Goal: Communication & Community: Answer question/provide support

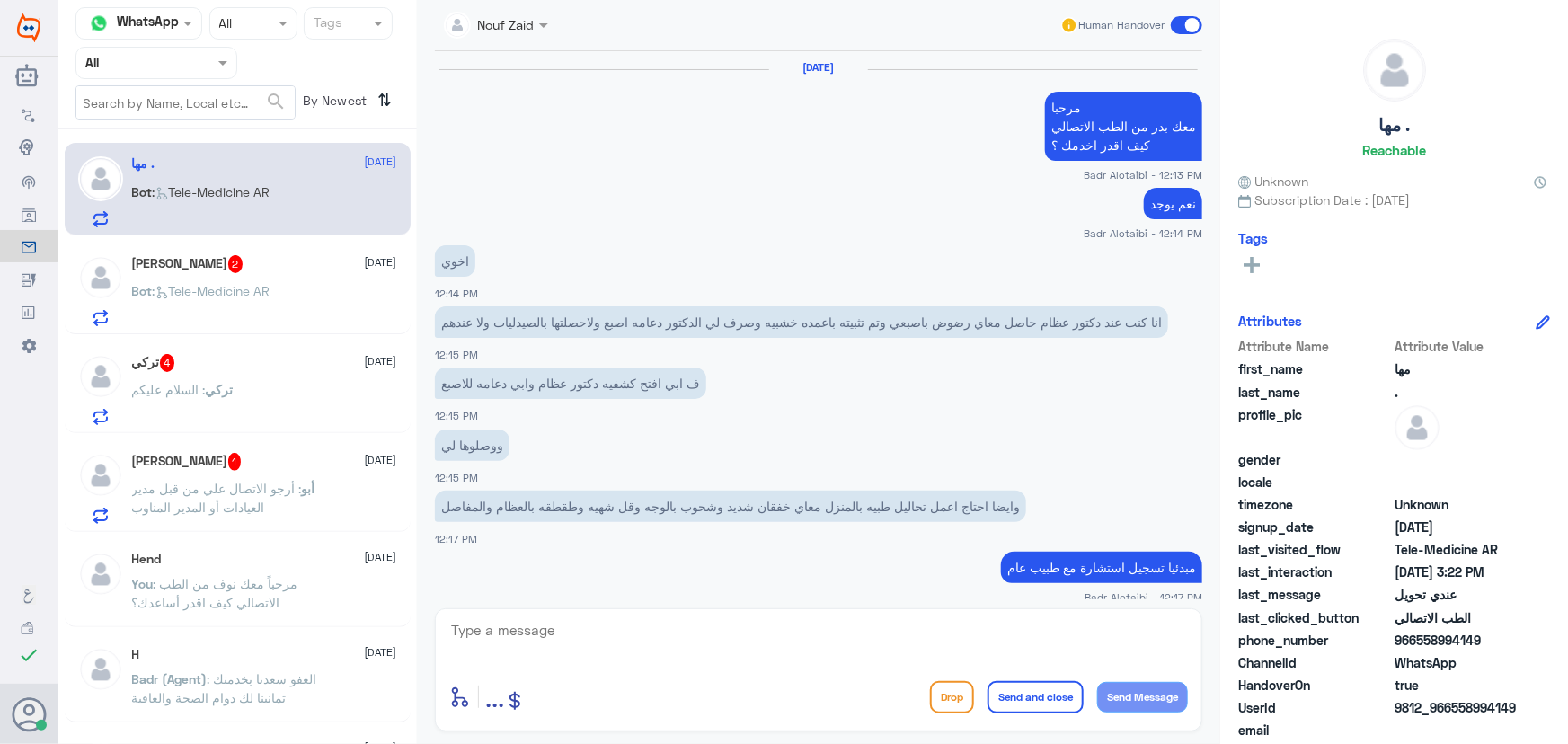
scroll to position [1238, 0]
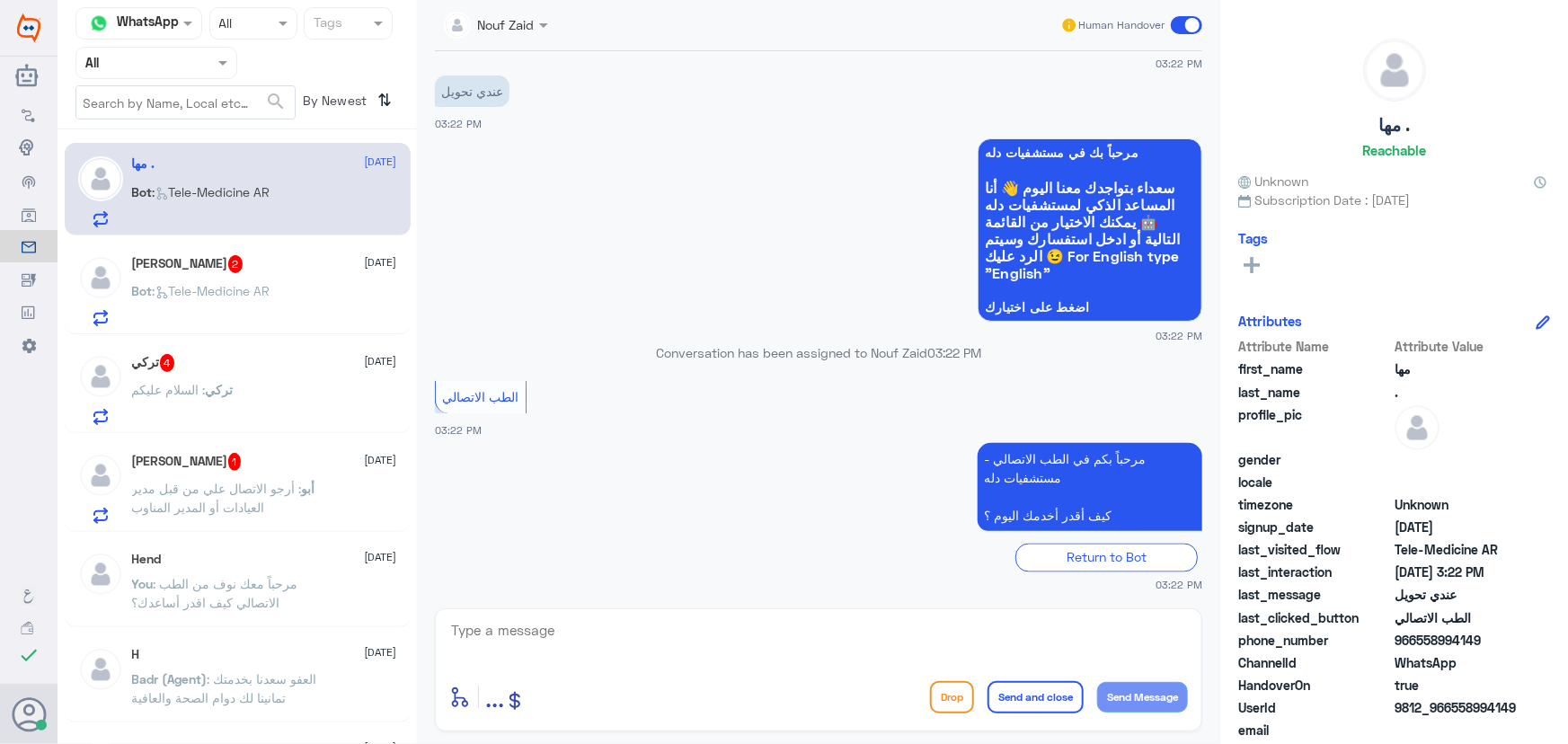
click at [241, 376] on div "تركي 4 13 September تركي : السلام عليكم" at bounding box center [264, 389] width 265 height 71
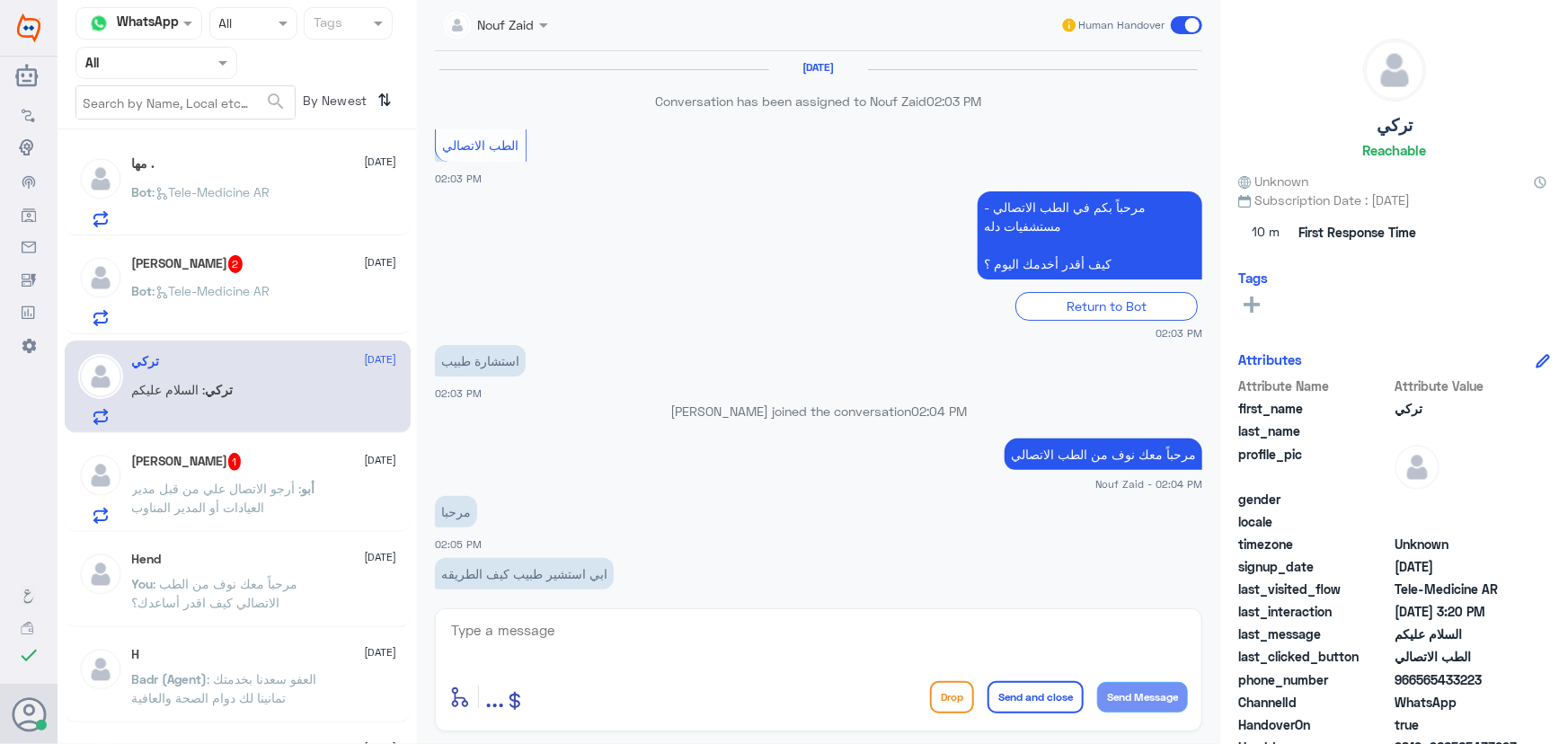
scroll to position [869, 0]
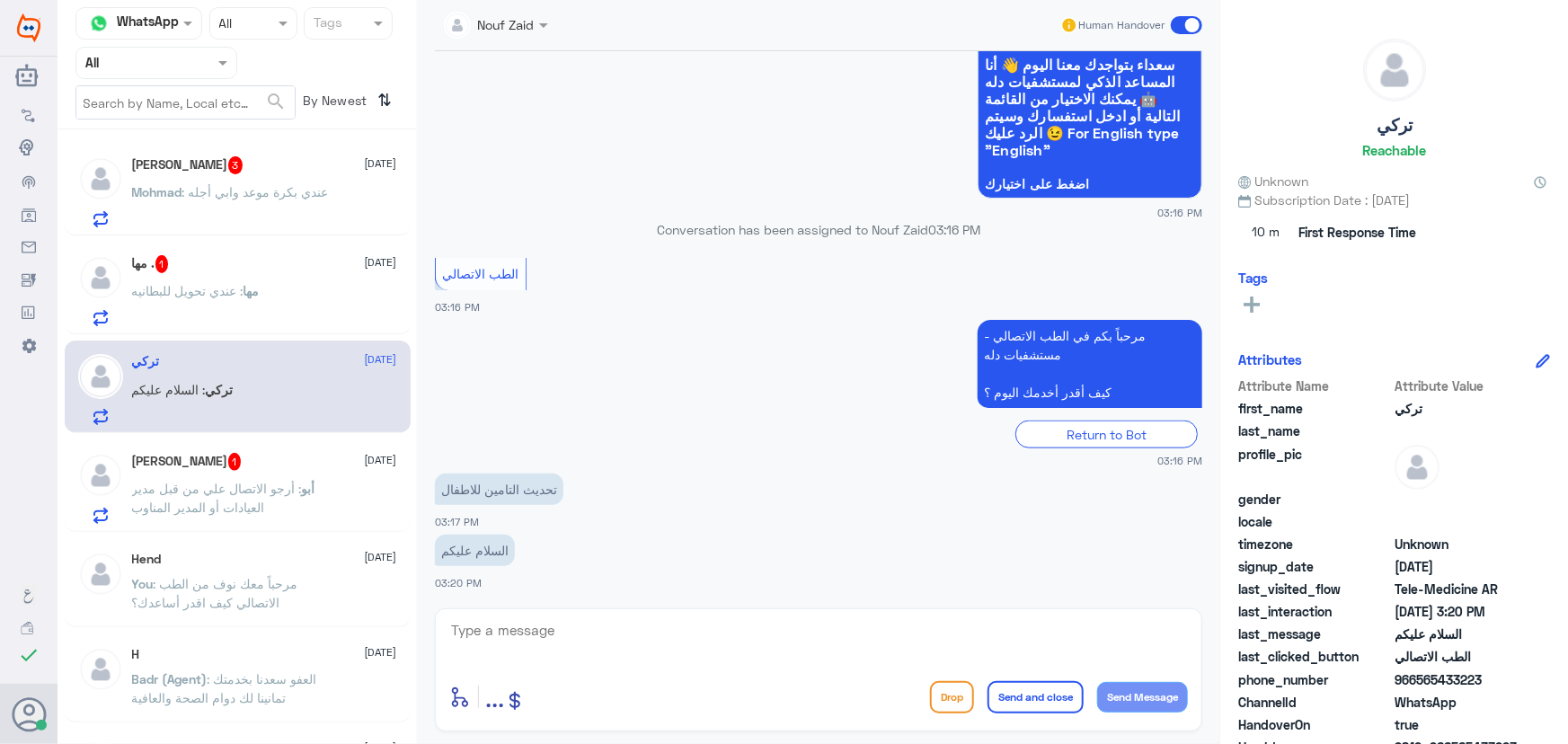
click at [272, 391] on div "تركي : السلام عليكم" at bounding box center [264, 405] width 265 height 40
click at [271, 387] on div "تركي : السلام عليكم" at bounding box center [264, 405] width 265 height 40
click at [271, 385] on div "تركي : السلام عليكم" at bounding box center [264, 405] width 265 height 40
click at [536, 649] on textarea at bounding box center [818, 640] width 739 height 44
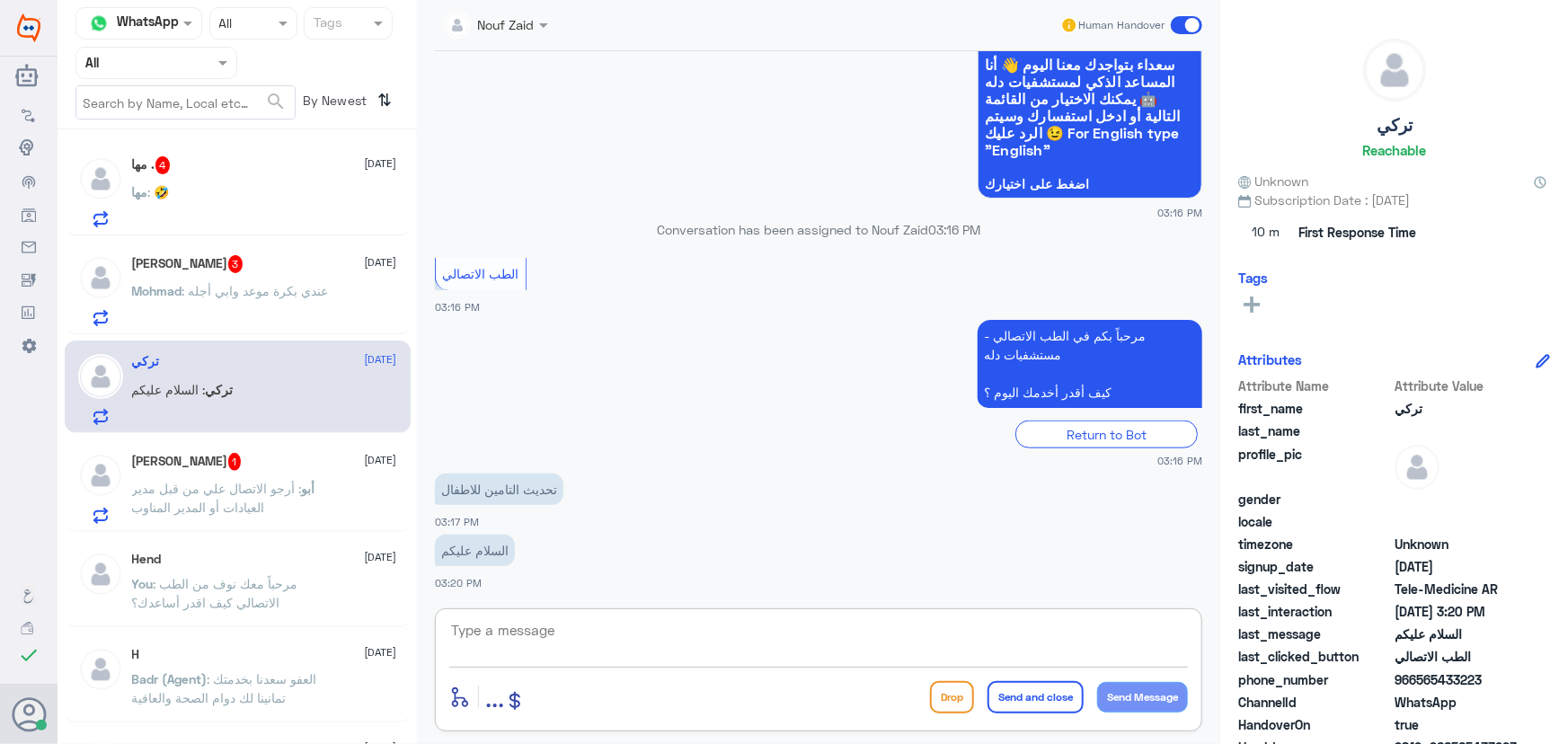
paste textarea "مرحباً معك نوف من الطب الاتصالي"
type textarea "مرحباً معك نوف من الطب الاتصالي"
click at [1114, 698] on button "Send Message" at bounding box center [1143, 698] width 90 height 30
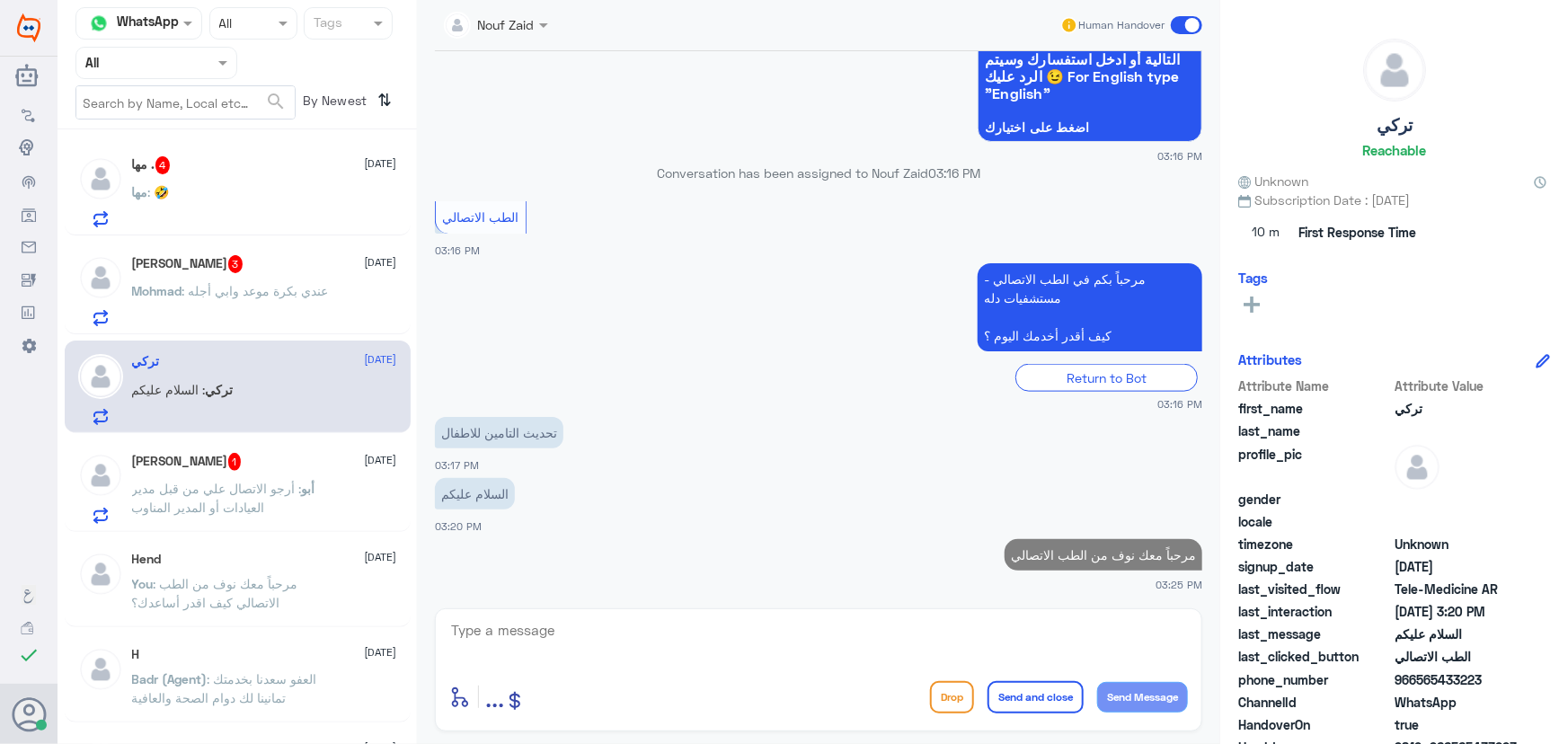
click at [895, 658] on textarea at bounding box center [818, 640] width 739 height 44
type textarea "م"
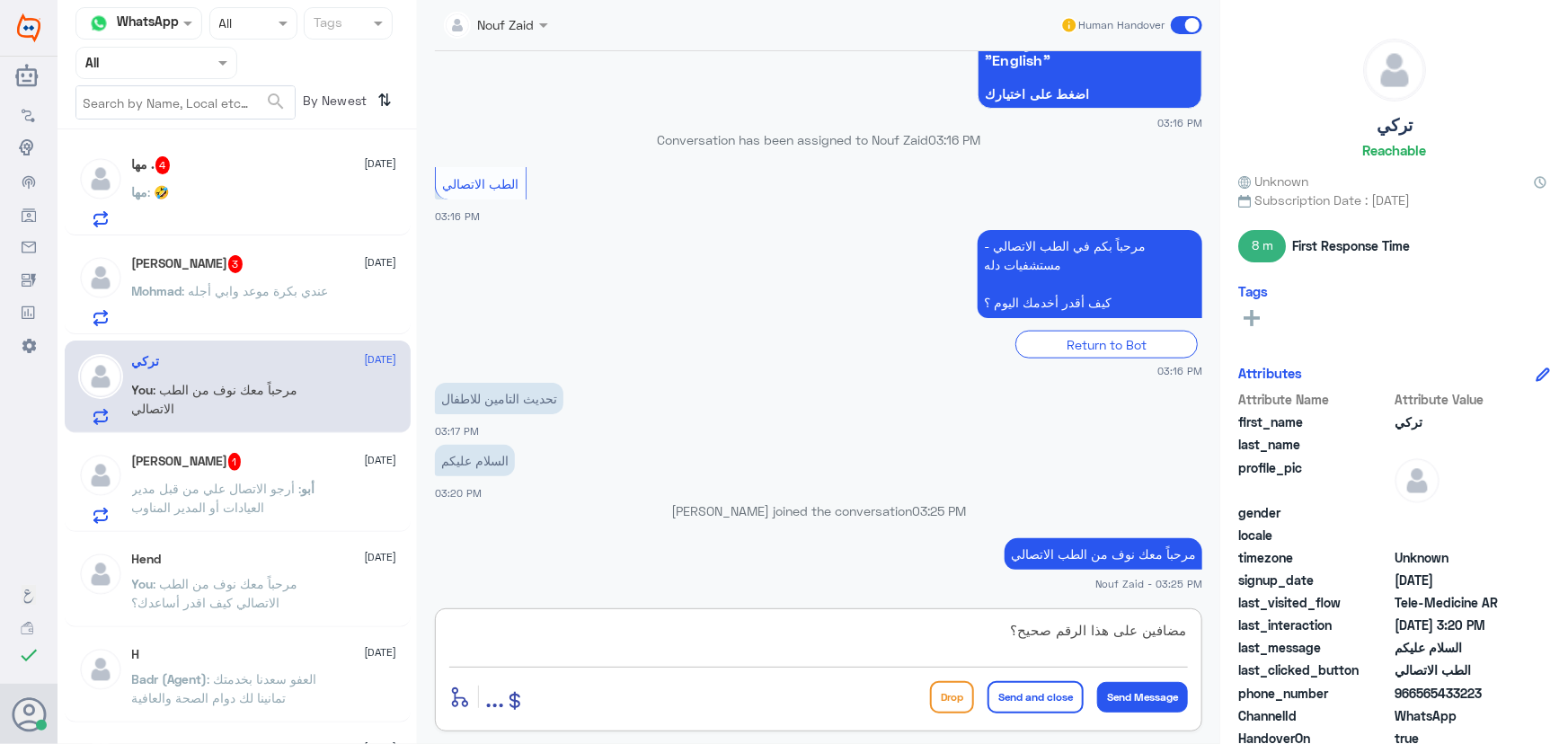
type textarea "مضافين على هذا الرقم صحيح؟"
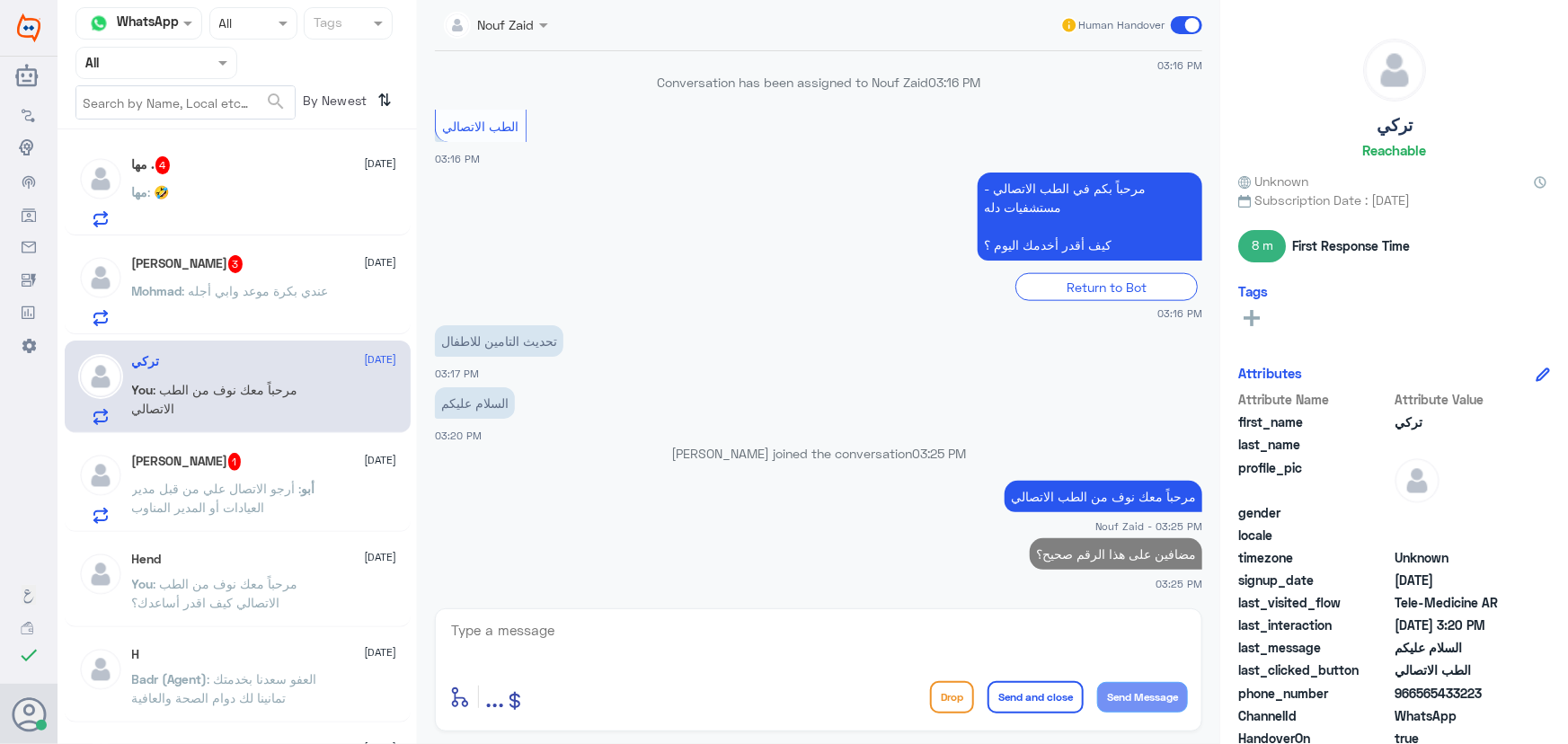
click at [238, 180] on div "مها . 4 13 September مها : 🤣" at bounding box center [264, 191] width 265 height 71
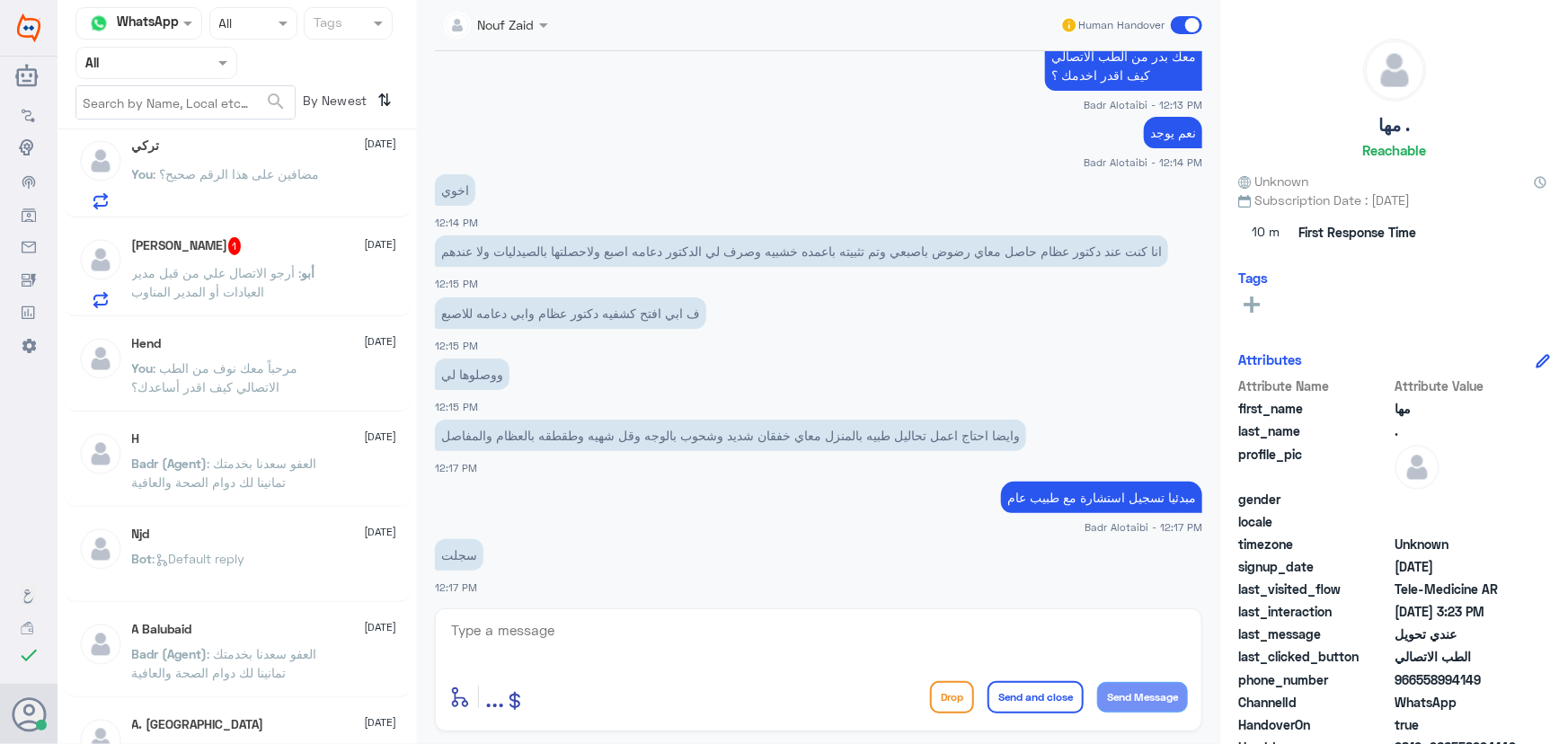
scroll to position [245, 0]
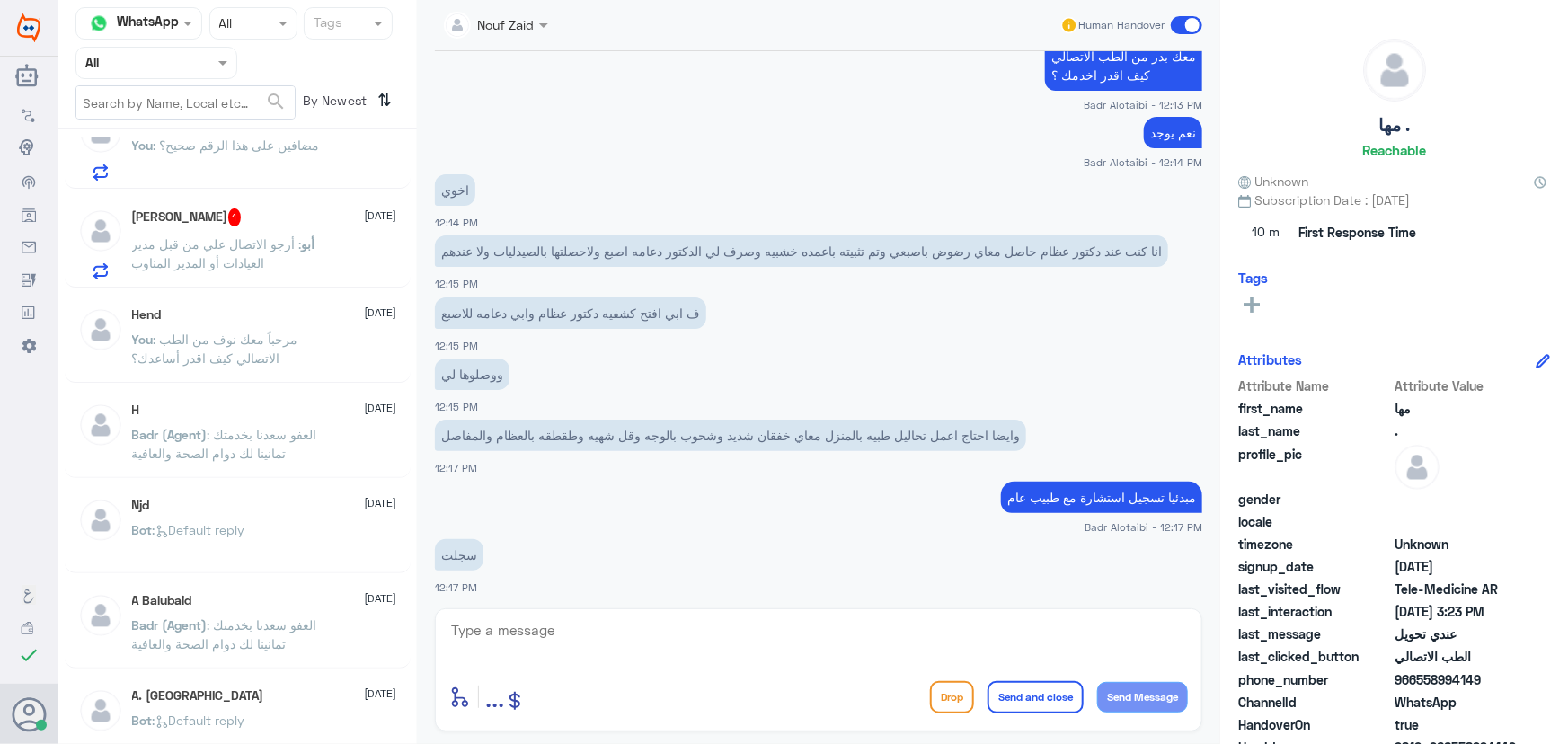
click at [302, 246] on span "أبو" at bounding box center [309, 244] width 13 height 15
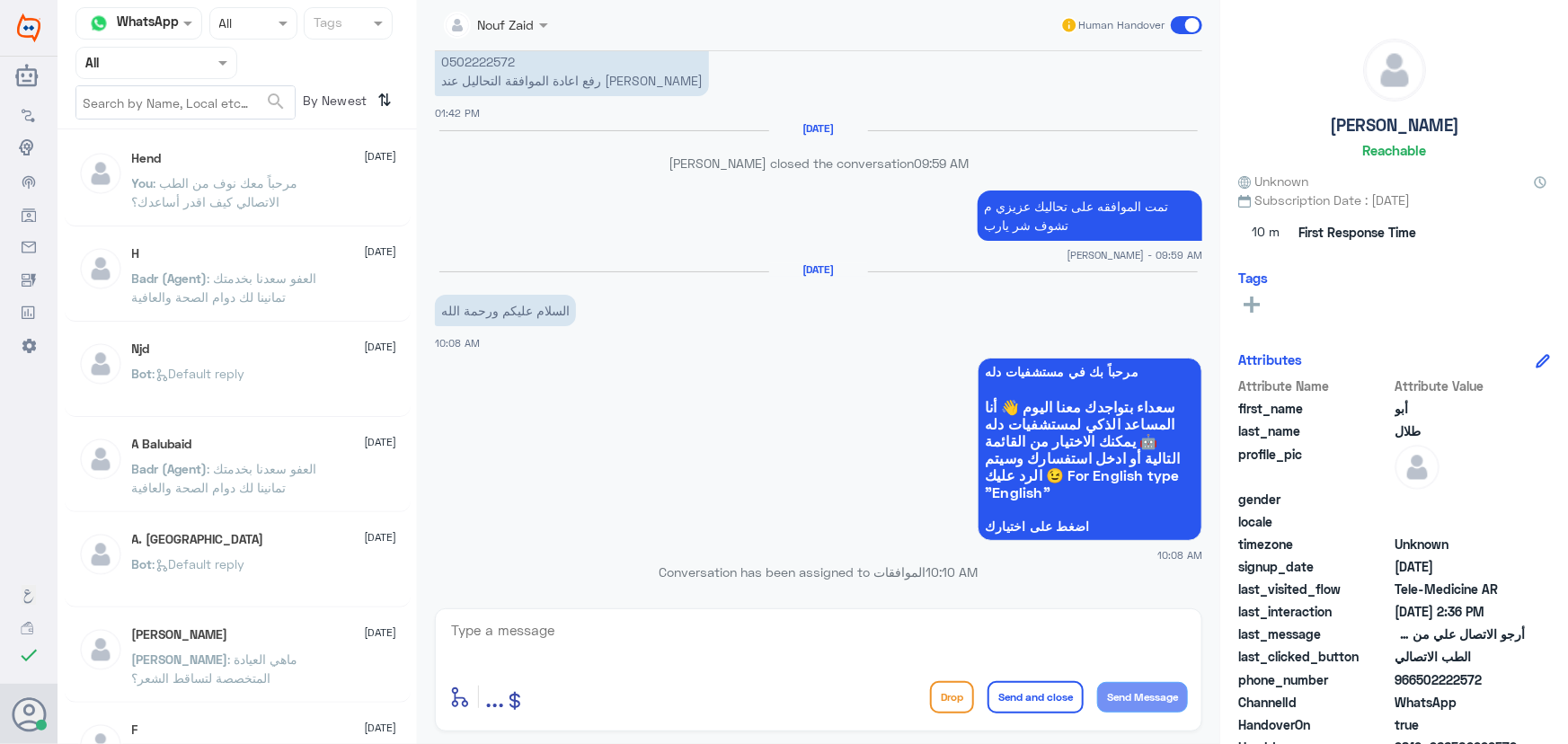
scroll to position [245, 0]
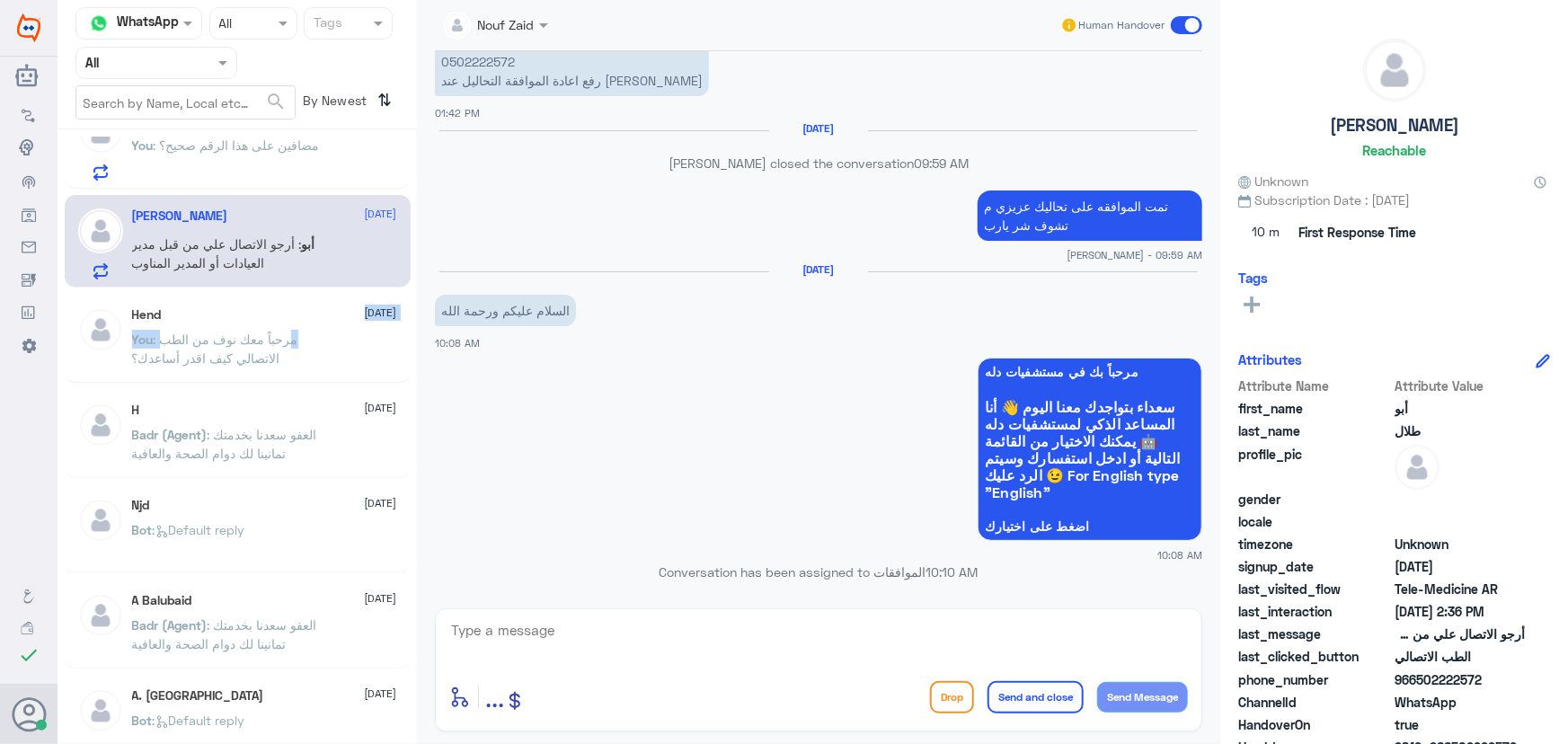
click at [295, 299] on div "Hend 1 September You : مرحباً معك نوف من الطب الاتصالي كيف اقدر أساعدك؟" at bounding box center [238, 338] width 346 height 89
click at [311, 317] on div "Hend 1 September" at bounding box center [264, 315] width 265 height 15
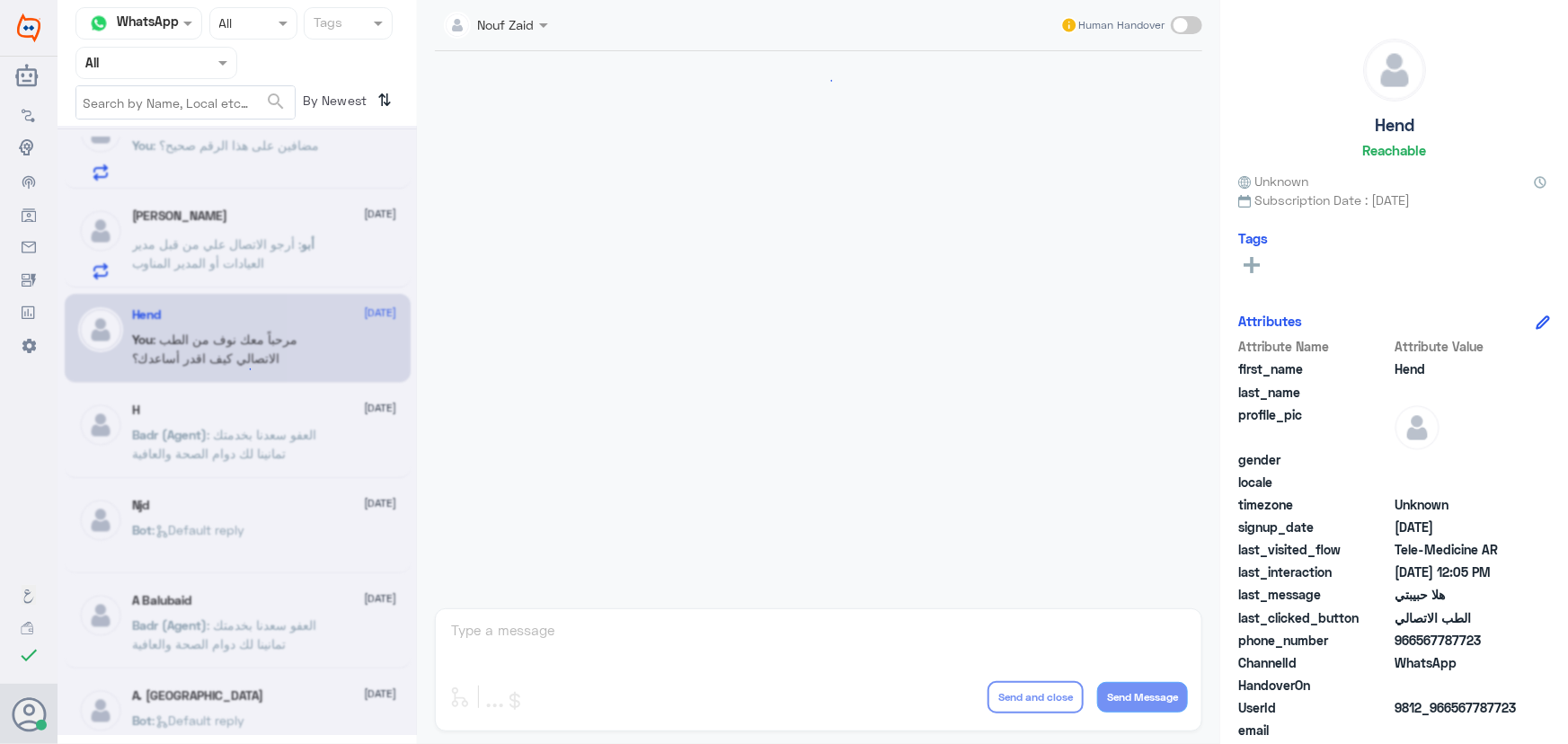
scroll to position [817, 0]
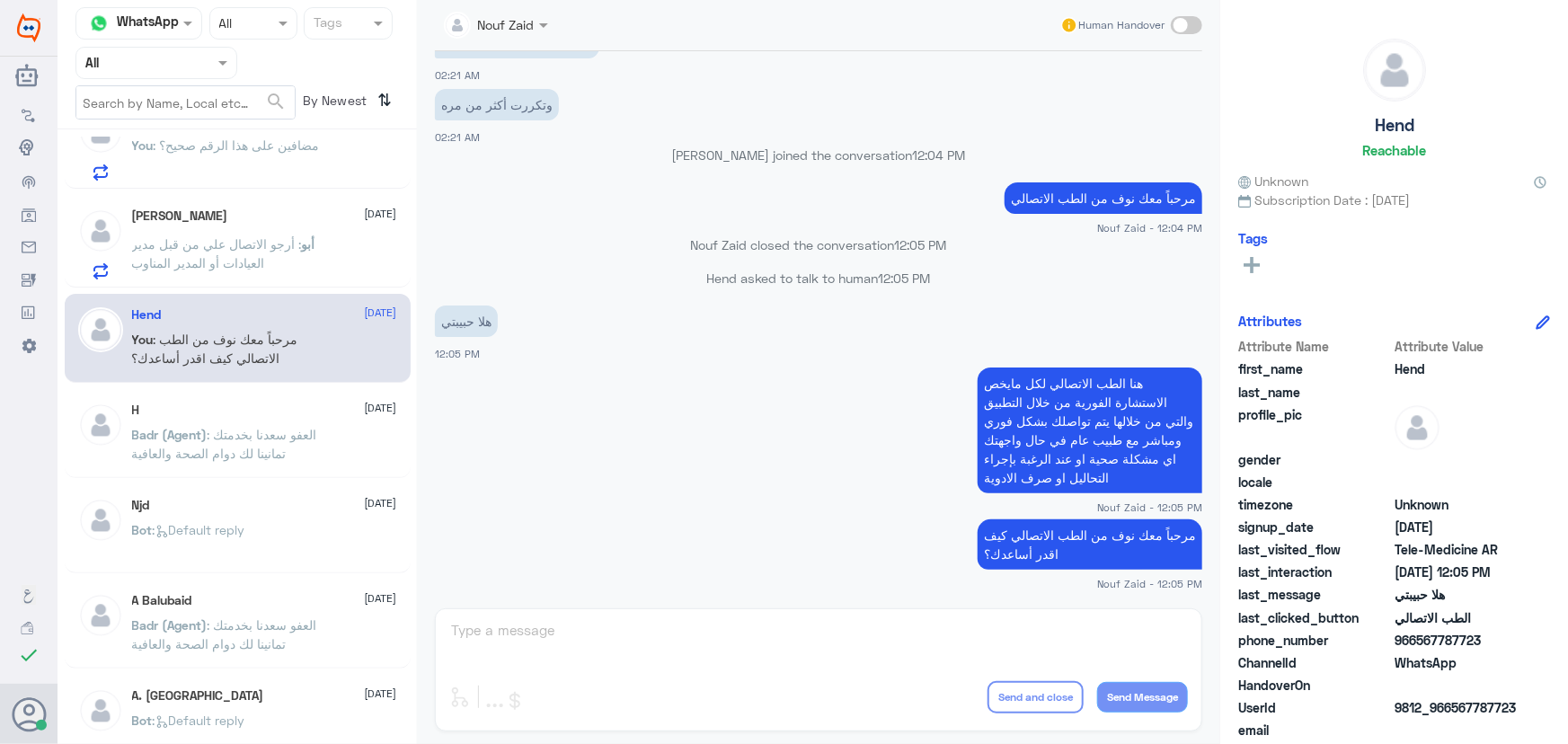
click at [323, 269] on p "أبو : ‏أرجو الاتصال علي من قبل مدير العيادات أو المدير المناوب" at bounding box center [232, 257] width 202 height 45
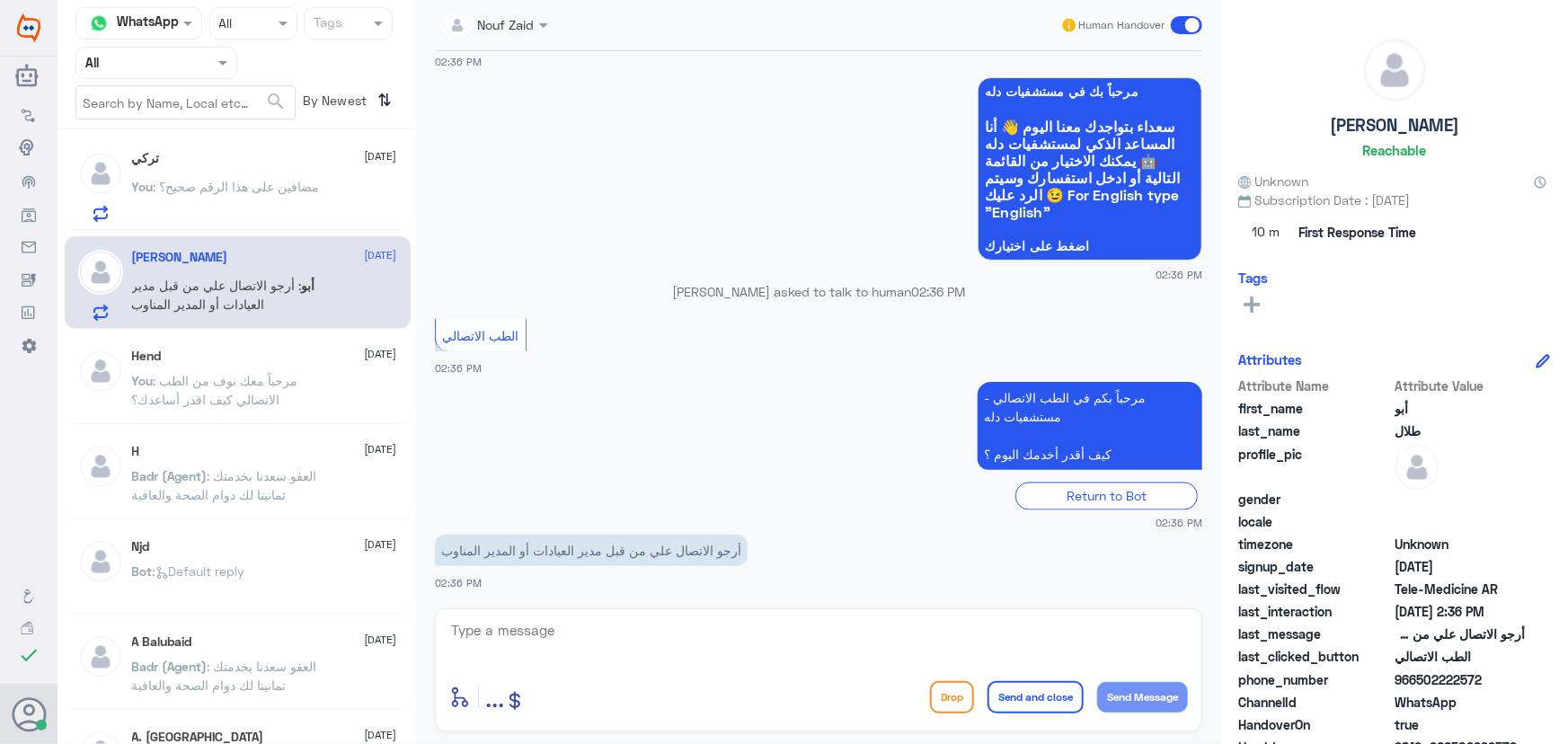
scroll to position [163, 0]
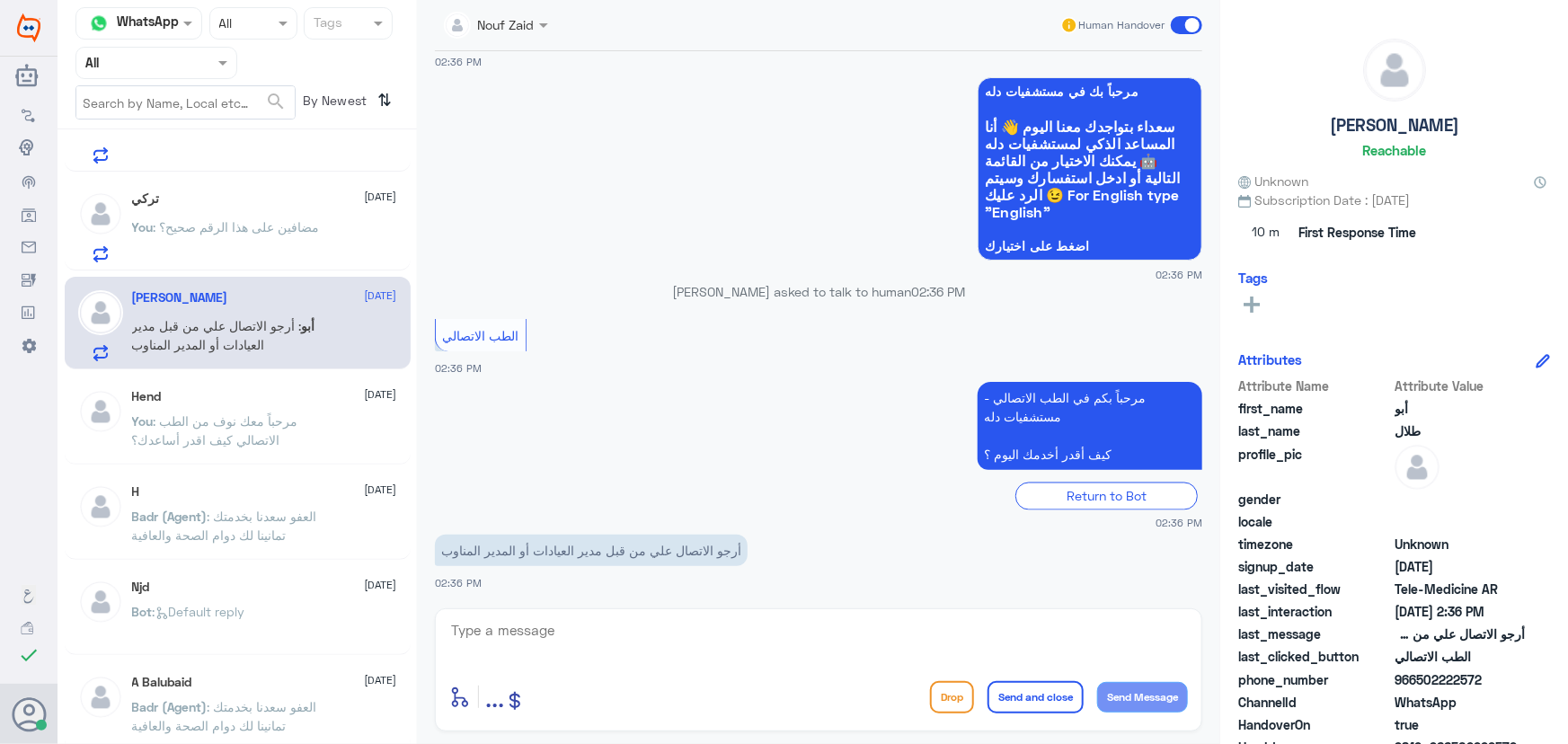
click at [245, 260] on p "You : مضافين على هذا الرقم صحيح؟" at bounding box center [226, 240] width 188 height 45
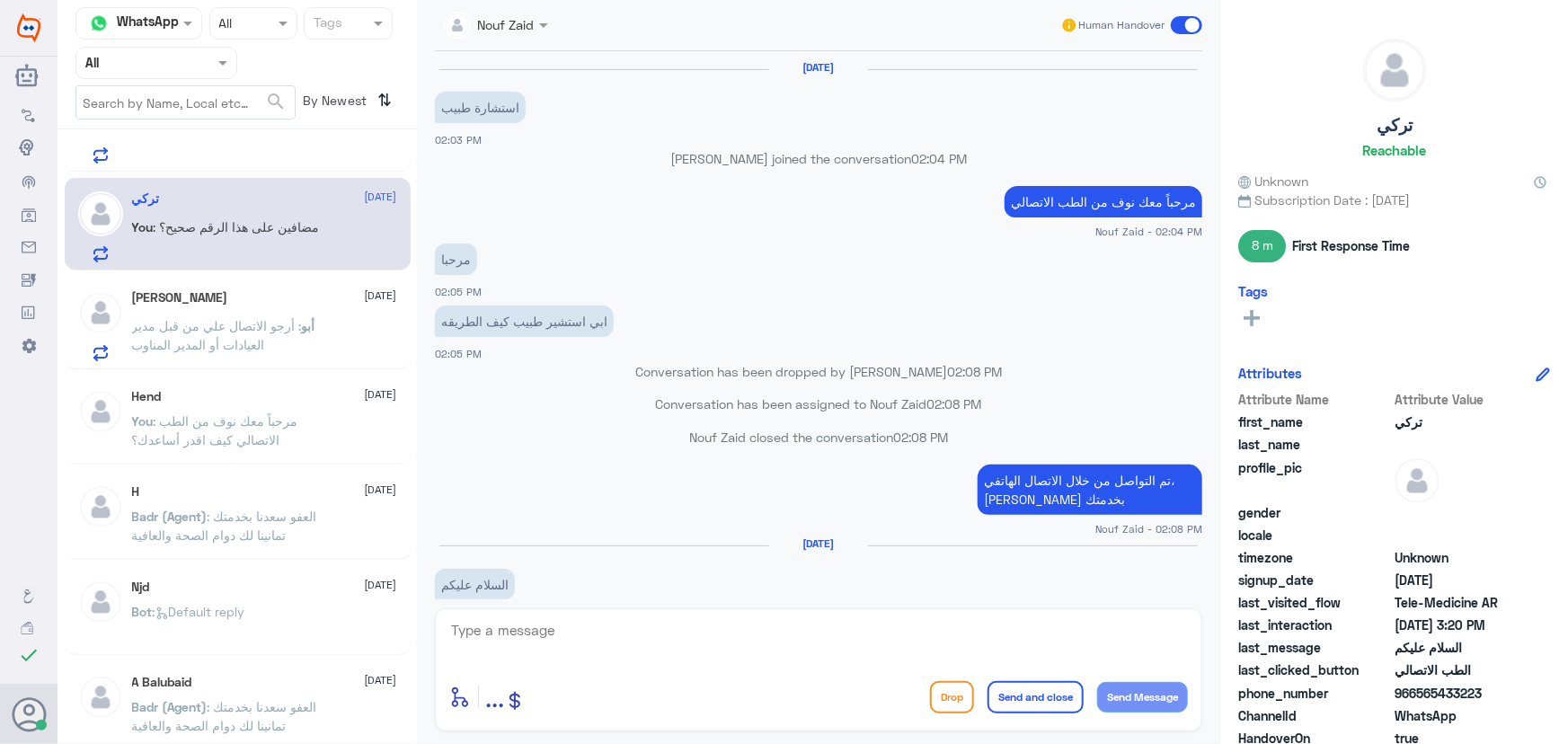
scroll to position [764, 0]
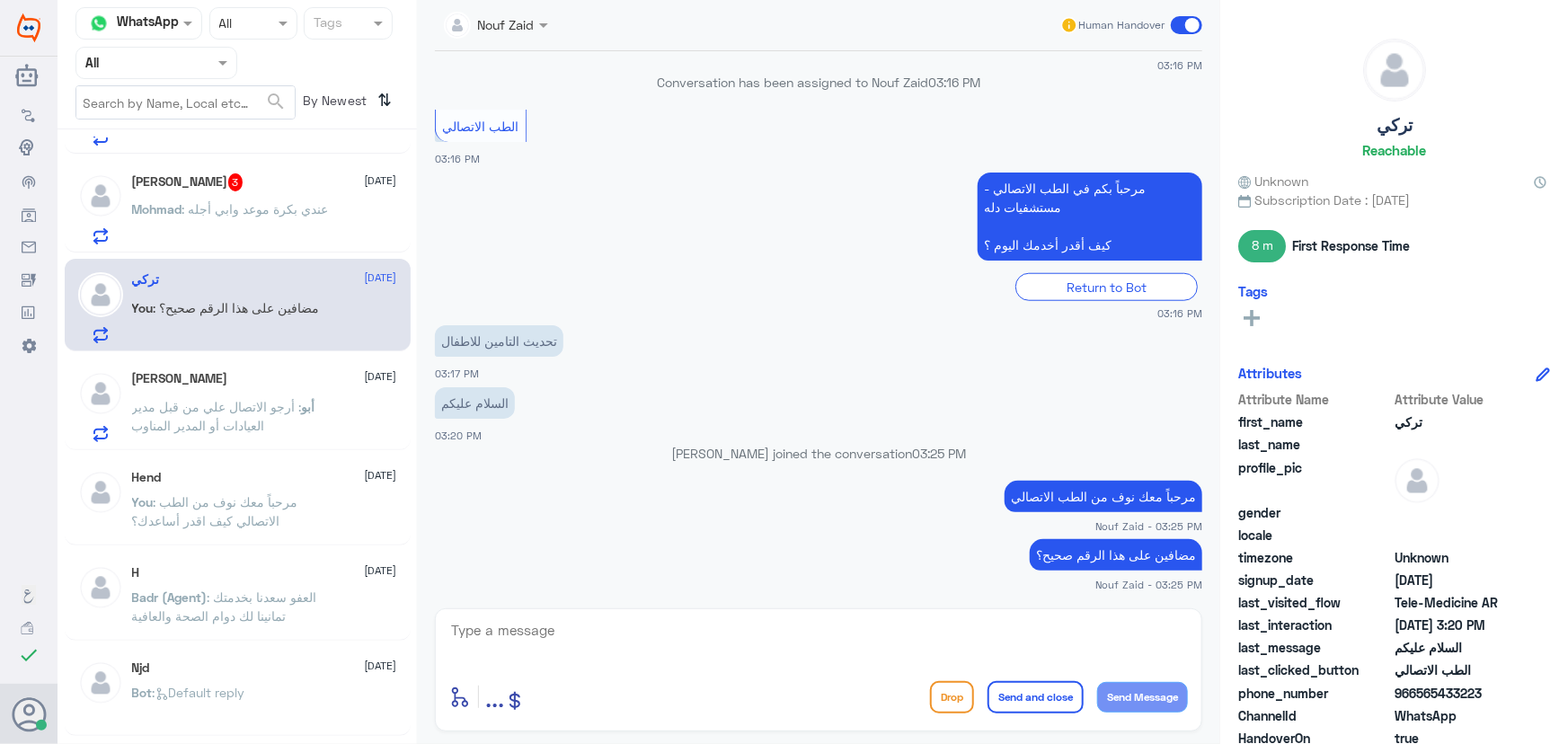
click at [297, 189] on div "Mohmad Alnmran 3 13 September Mohmad : عندي بكرة موعد وابي أجله" at bounding box center [264, 208] width 265 height 71
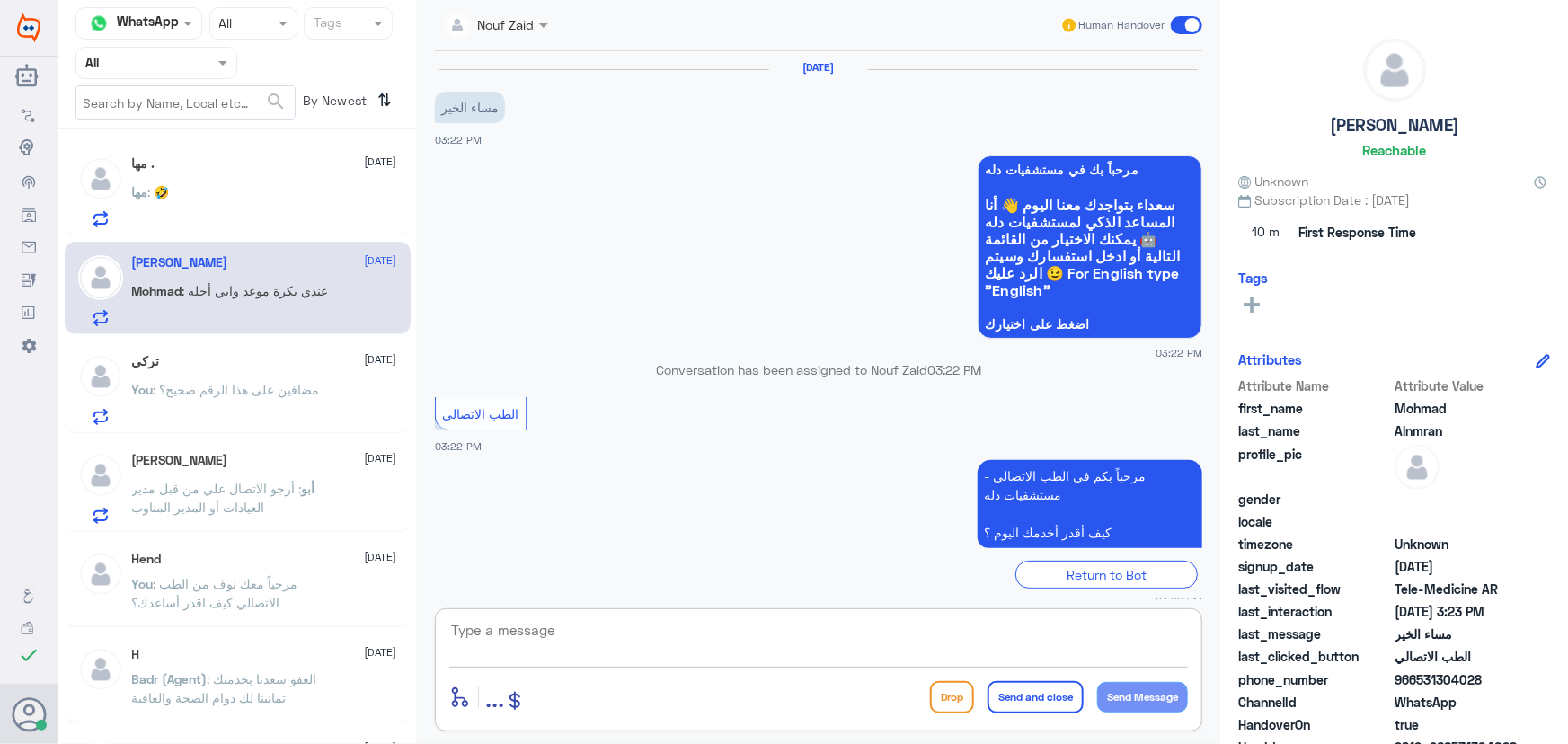
click at [628, 621] on textarea at bounding box center [818, 640] width 739 height 44
paste textarea "مرحباً معك نوف من الطب الاتصالي"
type textarea "مرحباً معك نوف من الطب الاتصالي"
click at [1123, 698] on button "Send Message" at bounding box center [1143, 698] width 90 height 30
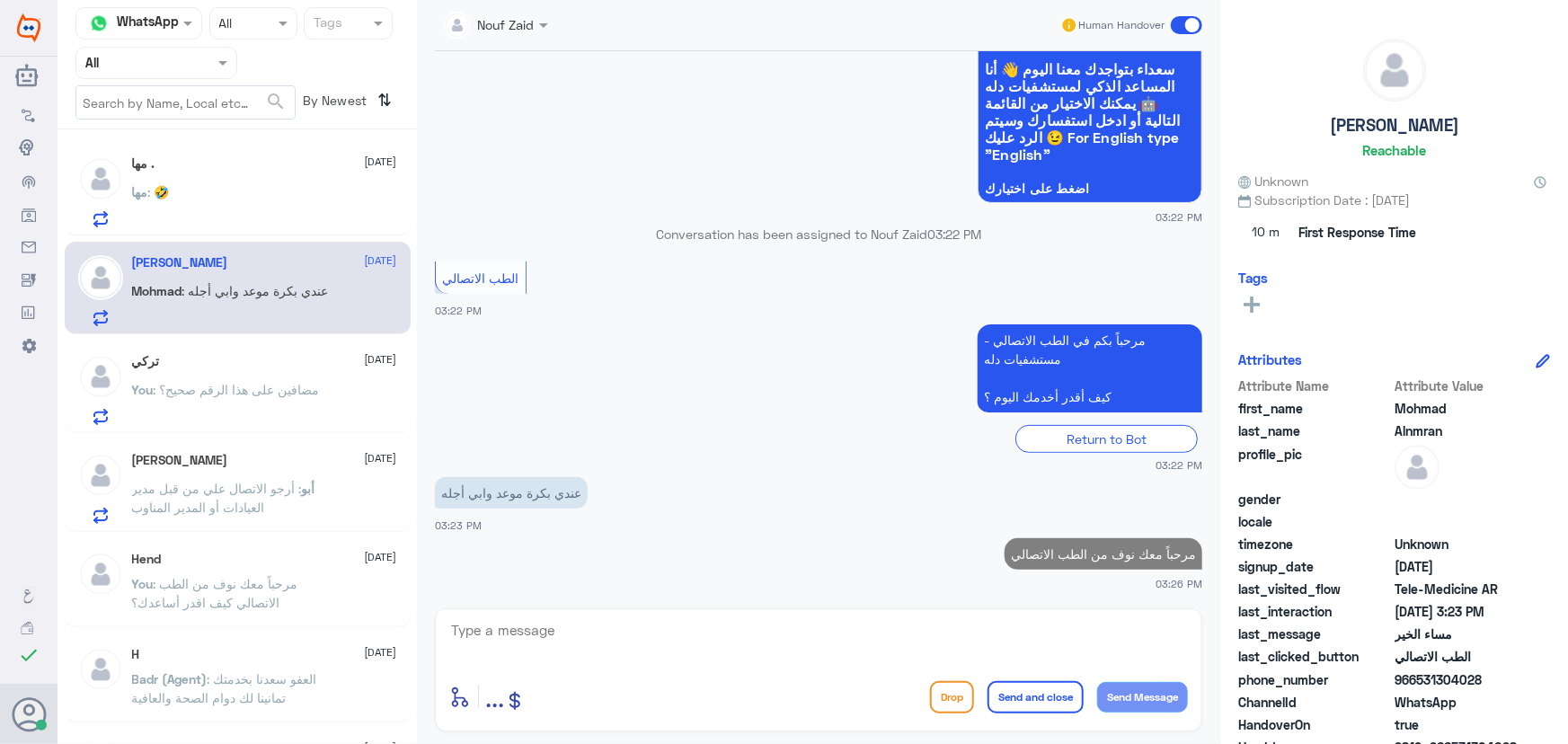
drag, startPoint x: 978, startPoint y: 644, endPoint x: 962, endPoint y: 640, distance: 16.5
click at [978, 643] on textarea at bounding box center [818, 640] width 739 height 44
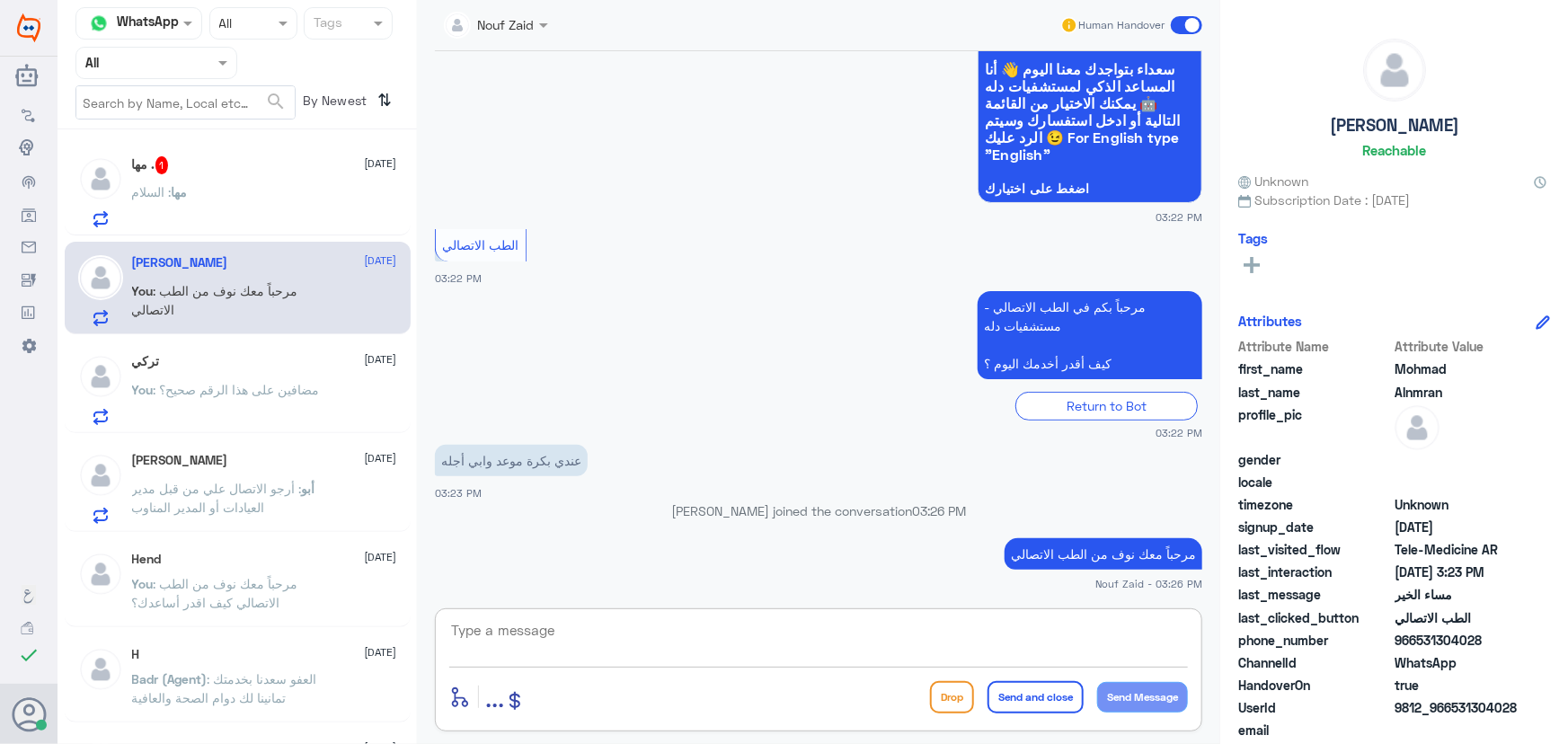
click at [573, 633] on textarea at bounding box center [818, 640] width 739 height 44
paste textarea "هنا الطب الاتصالي لكل مايخص الاستشارة الفورية من خلال التطبيق، يمكنك الاستفسار …"
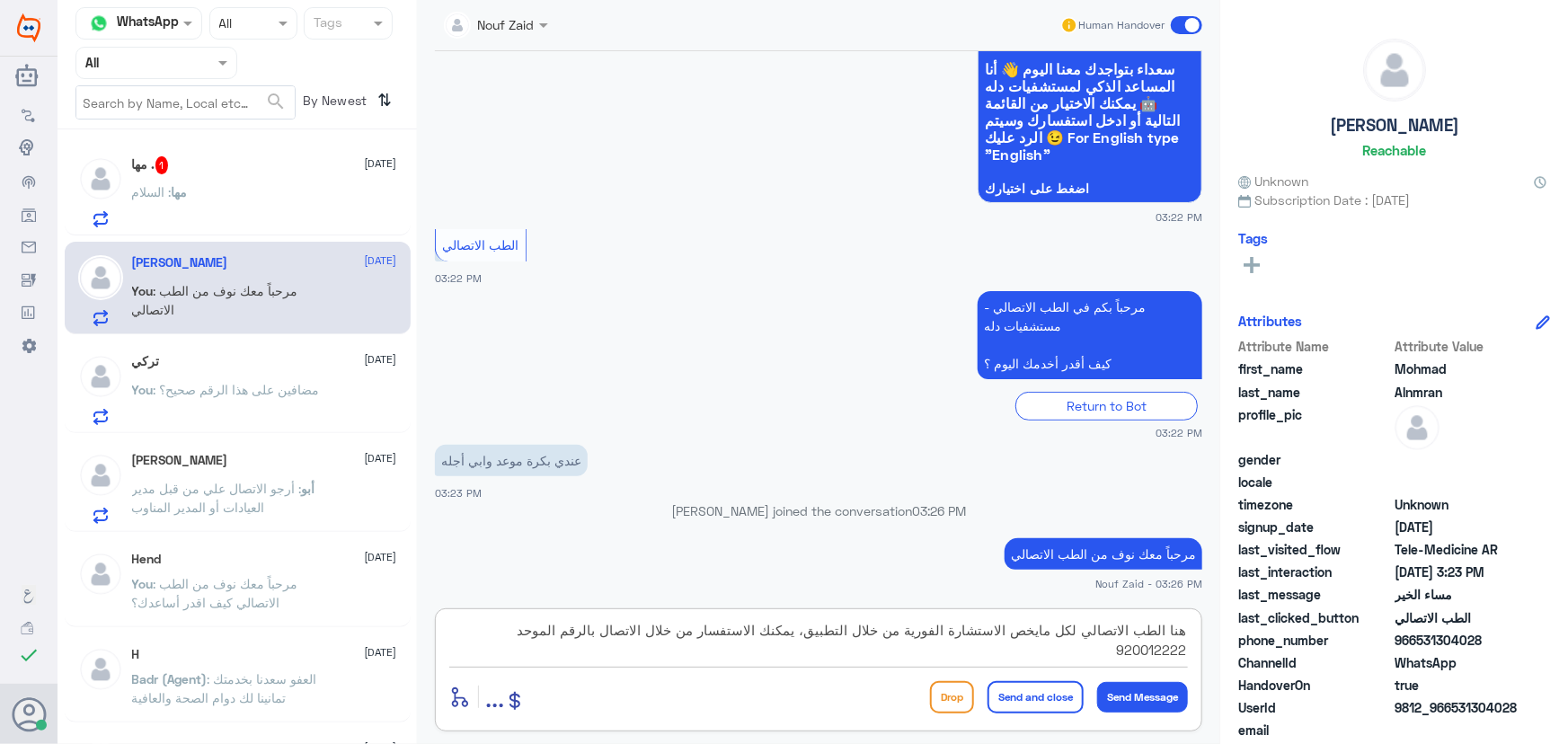
drag, startPoint x: 718, startPoint y: 634, endPoint x: 746, endPoint y: 637, distance: 28.2
click at [746, 637] on textarea "هنا الطب الاتصالي لكل مايخص الاستشارة الفورية من خلال التطبيق، يمكنك الاستفسار …" at bounding box center [818, 640] width 739 height 44
click at [719, 628] on textarea "هنا الطب الاتصالي لكل مايخص الاستشارة الفورية من خلال التطبيق، يمكنك الاستفسار …" at bounding box center [818, 640] width 739 height 44
type textarea "هنا الطب الاتصالي لكل مايخص الاستشارة الفورية من خلال التطبيق، يمكنك الاستفسار …"
drag, startPoint x: 1019, startPoint y: 697, endPoint x: 1029, endPoint y: 696, distance: 10.0
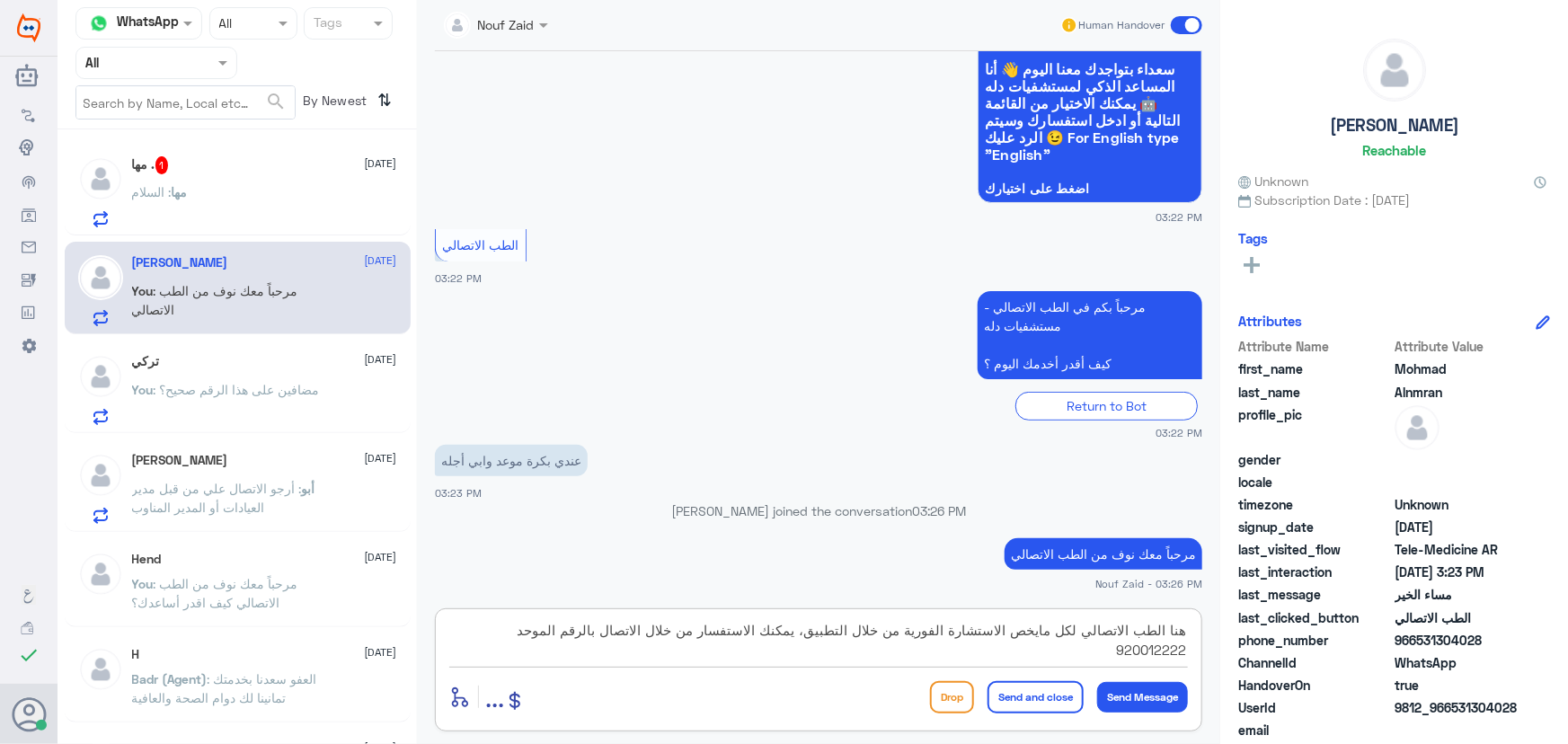
click at [1027, 696] on button "Send and close" at bounding box center [1035, 698] width 96 height 32
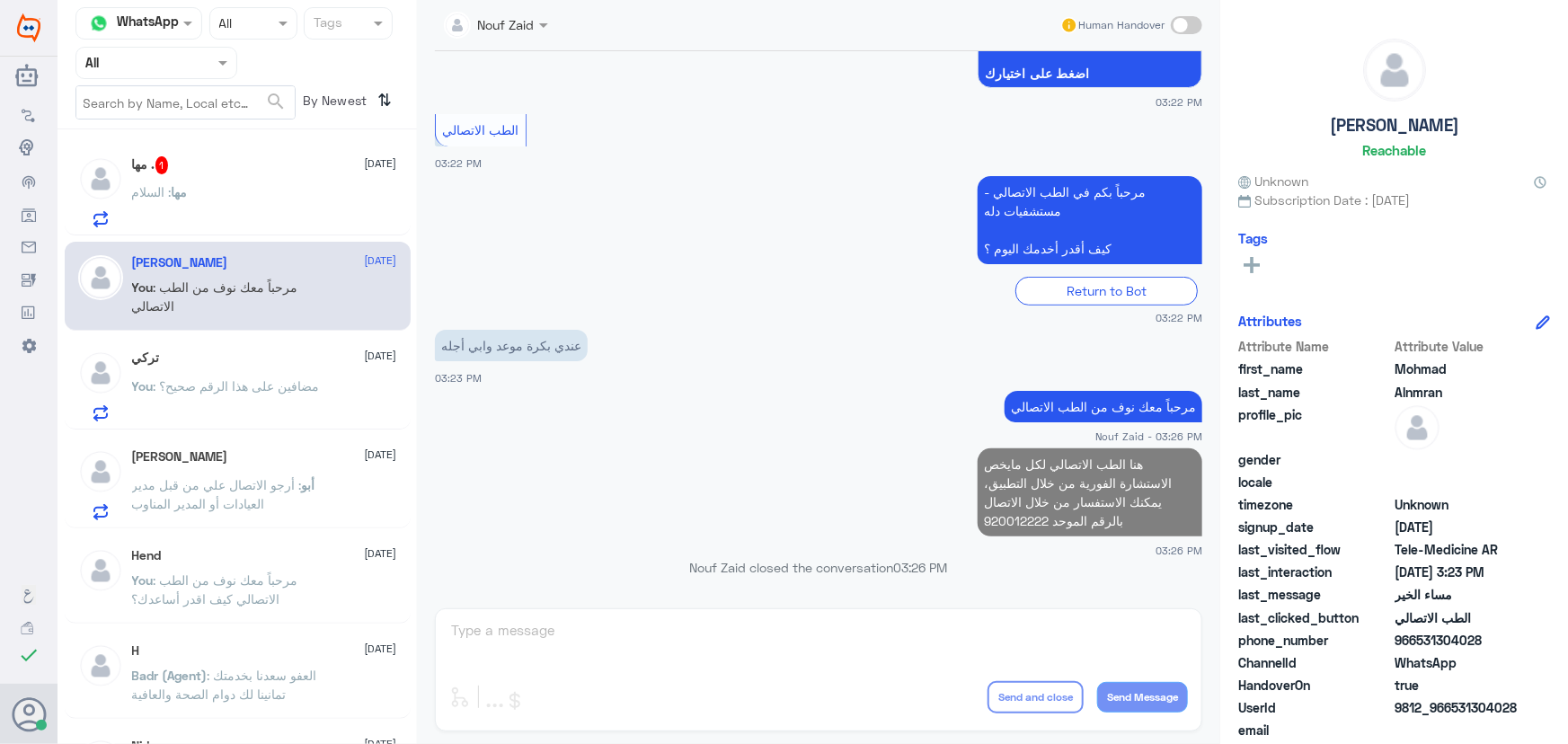
click at [268, 187] on div "مها : السلام" at bounding box center [264, 207] width 265 height 40
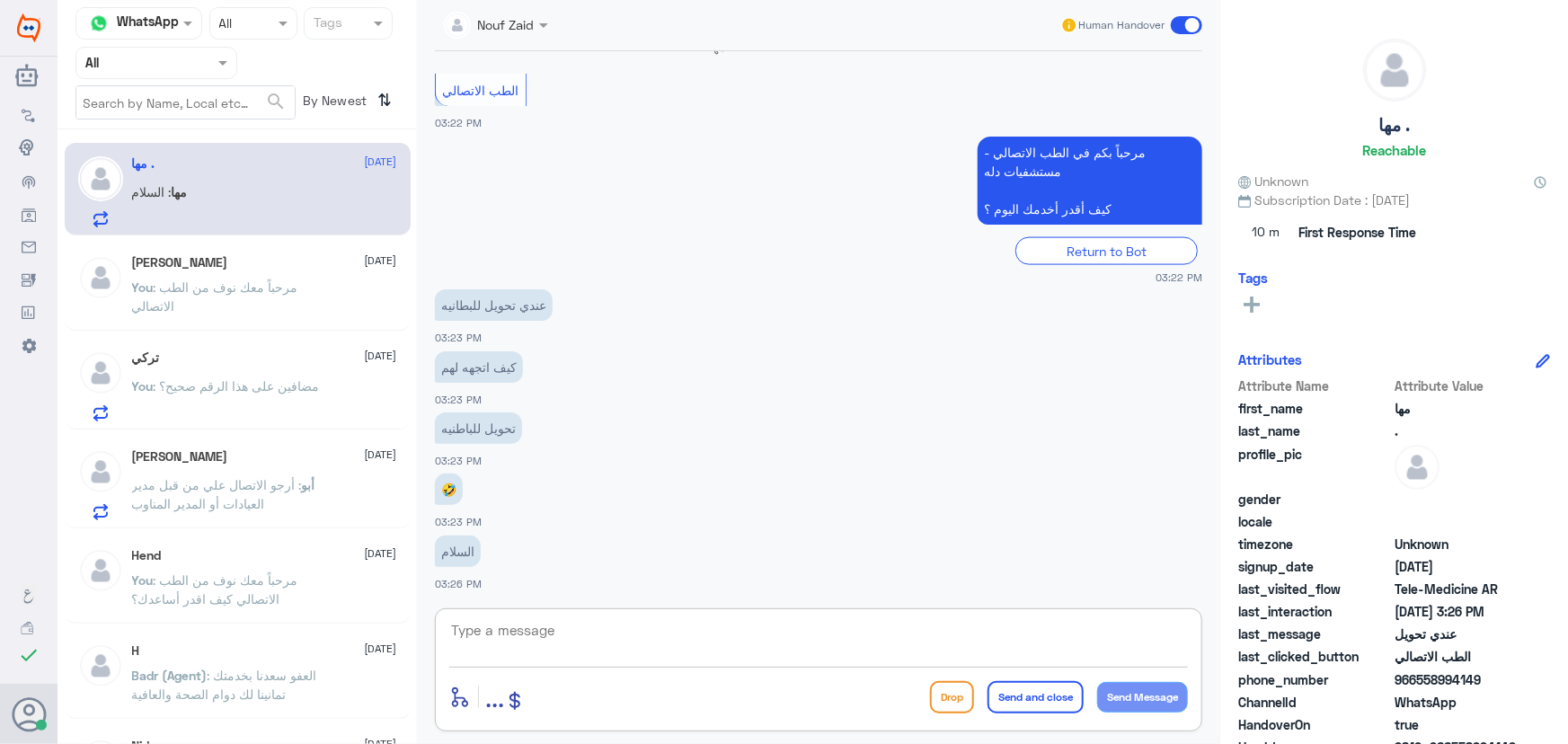
click at [644, 647] on textarea at bounding box center [818, 640] width 739 height 44
paste textarea "مرحباً معك نوف من الطب الاتصالي"
type textarea "مرحباً معك نوف من الطب الاتصالي"
click at [1136, 696] on button "Send Message" at bounding box center [1143, 698] width 90 height 30
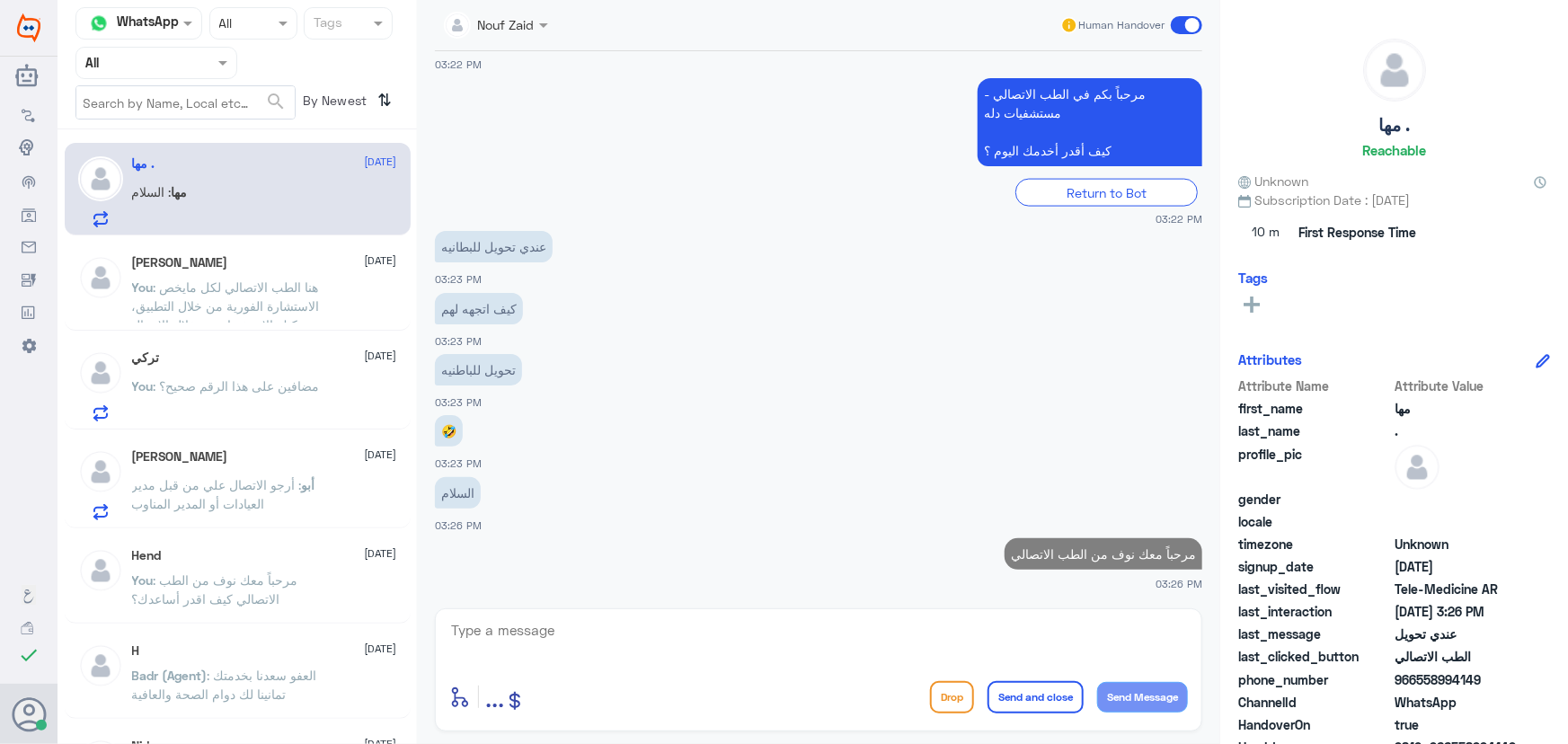
click at [632, 623] on div "enter flow name ... Drop Send and close Send Message" at bounding box center [818, 670] width 767 height 123
click at [626, 625] on textarea at bounding box center [818, 640] width 739 height 44
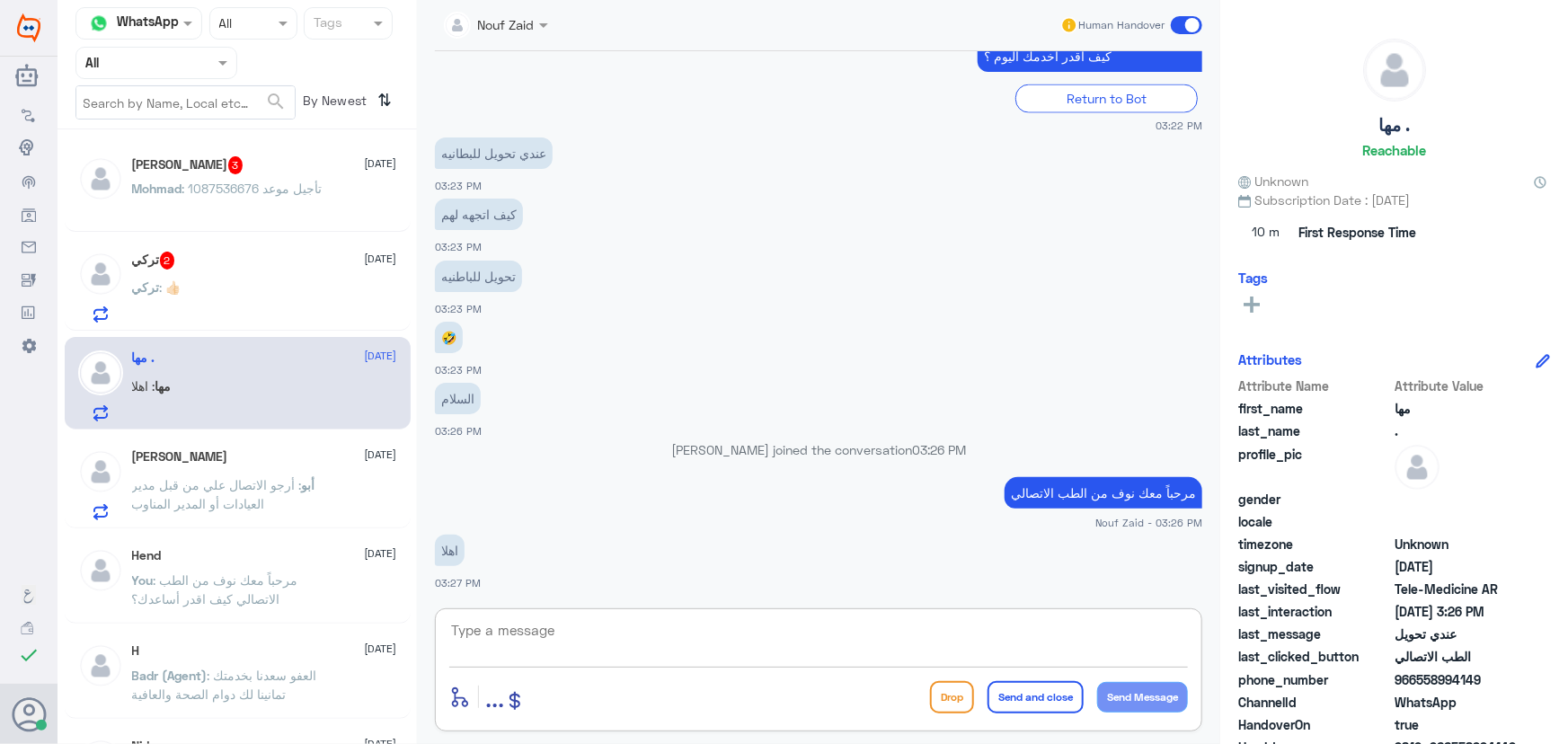
scroll to position [1389, 0]
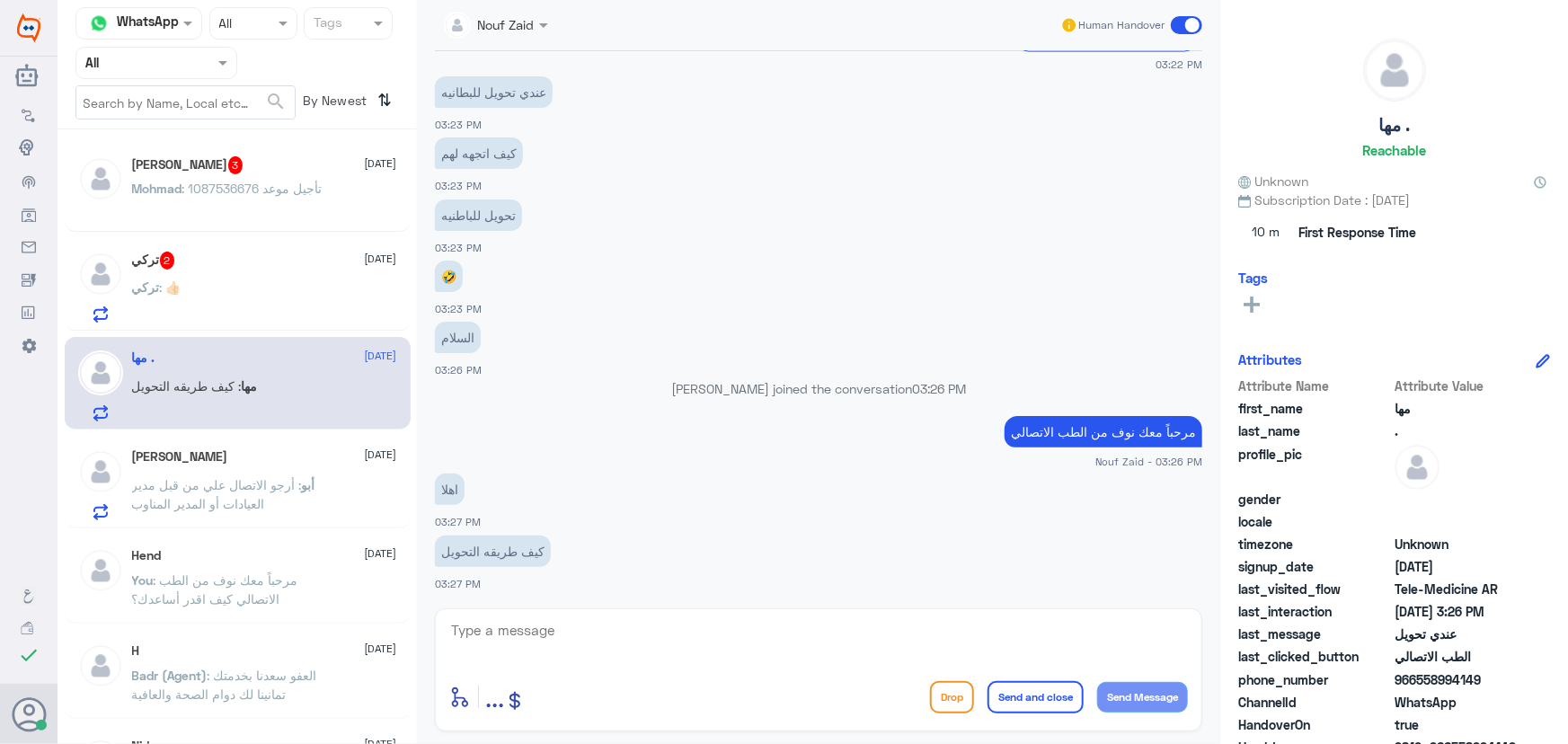
click at [256, 267] on div "تركي 2 13 September" at bounding box center [264, 260] width 265 height 18
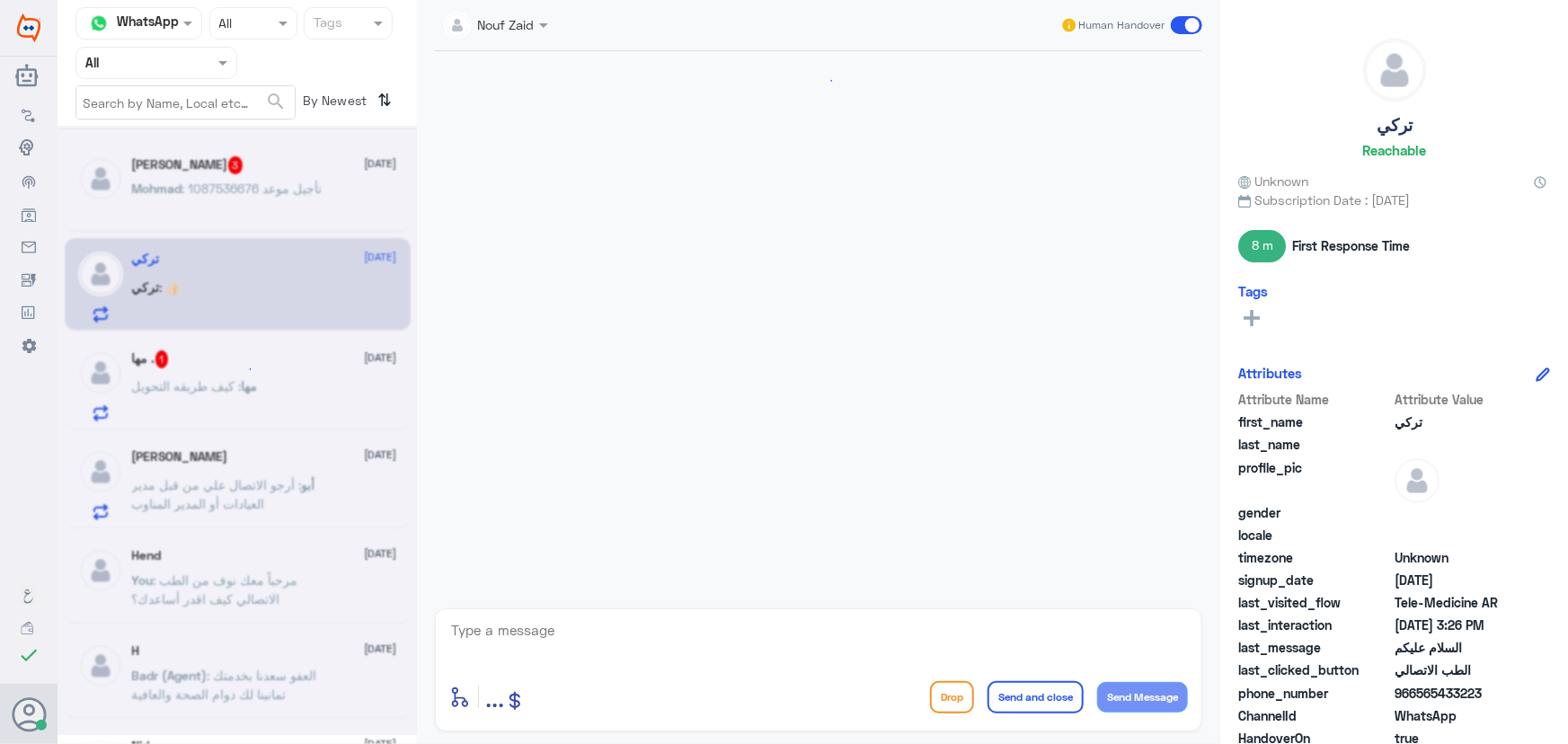
scroll to position [793, 0]
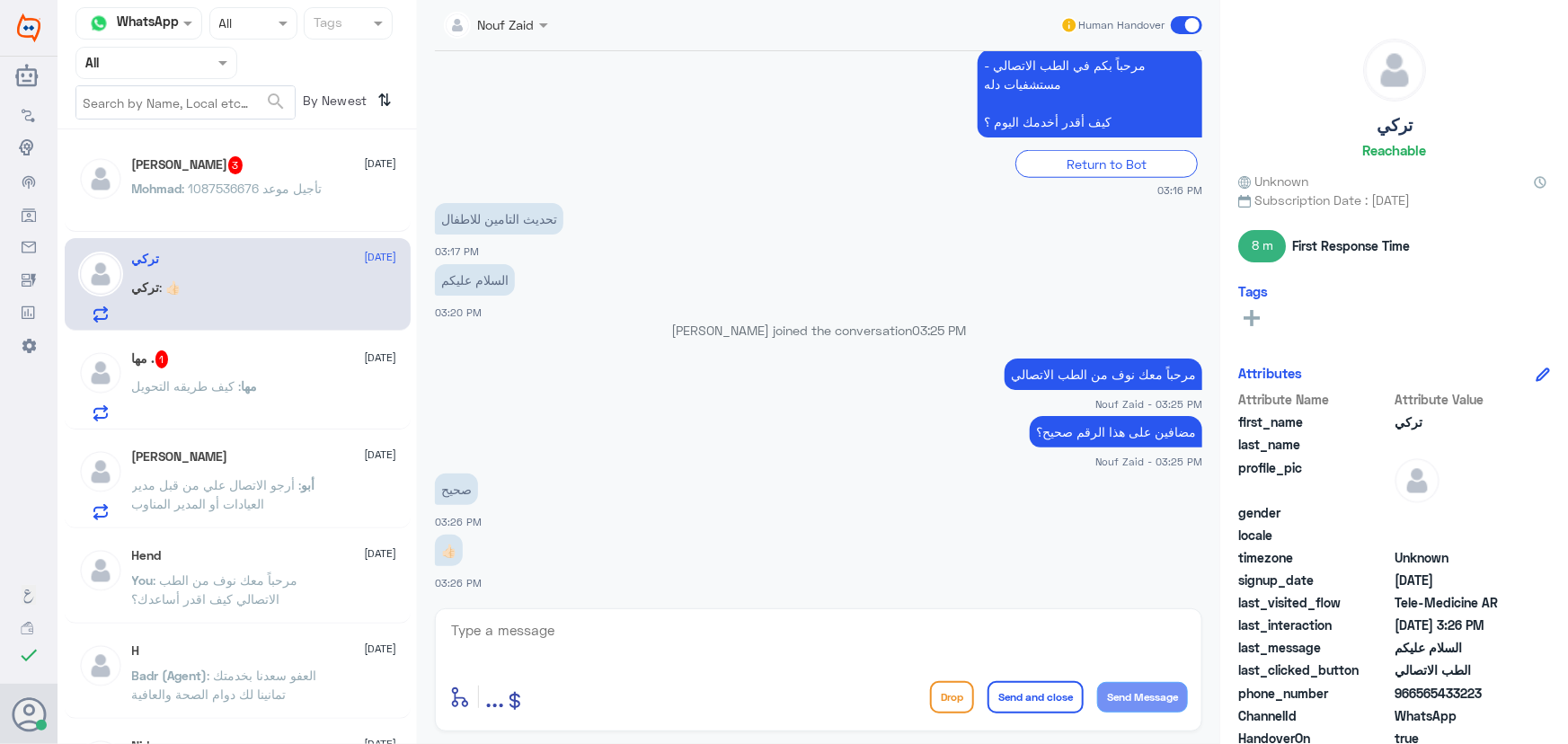
click at [275, 219] on p "Mohmad : 1087536676 تأجيل موعد" at bounding box center [227, 202] width 190 height 45
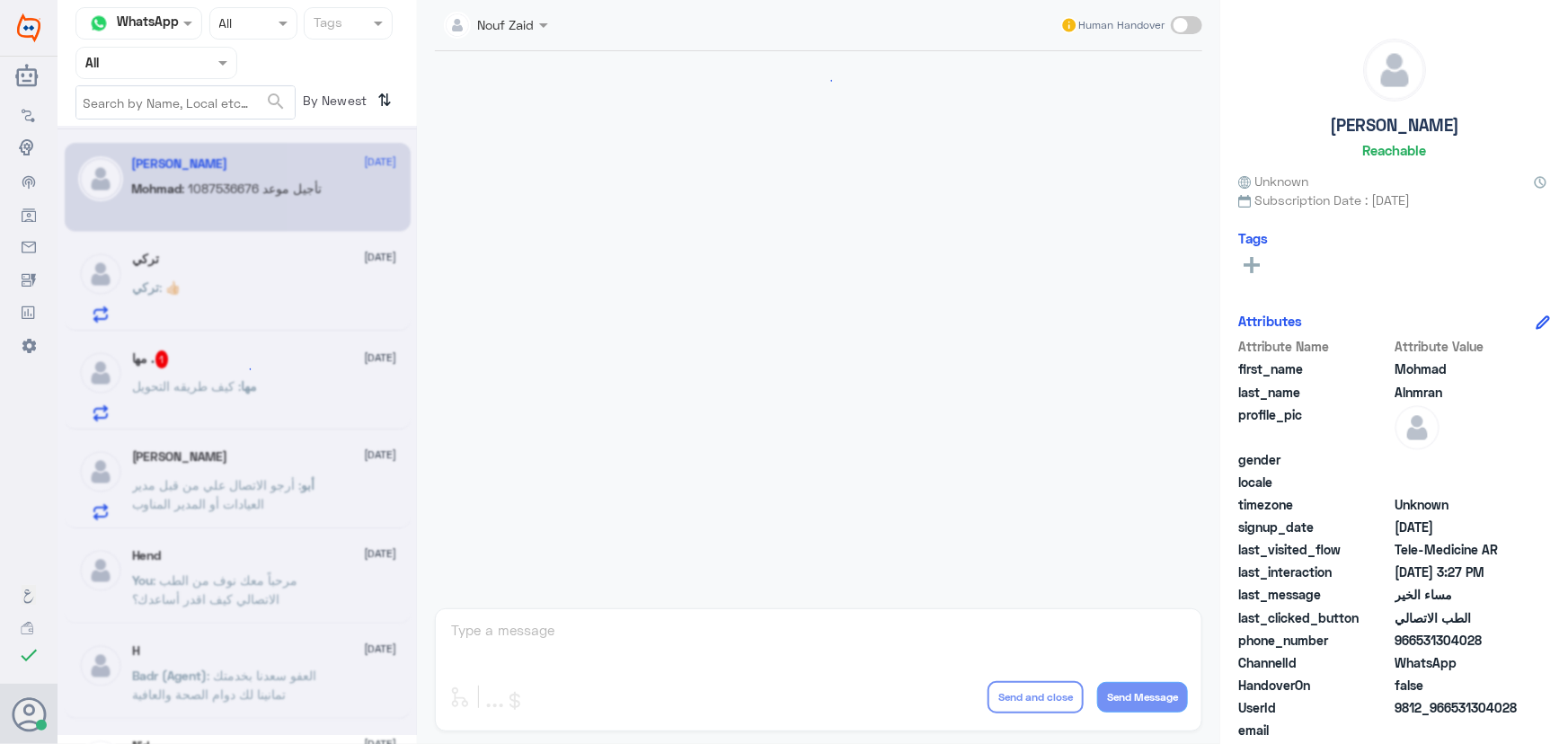
scroll to position [954, 0]
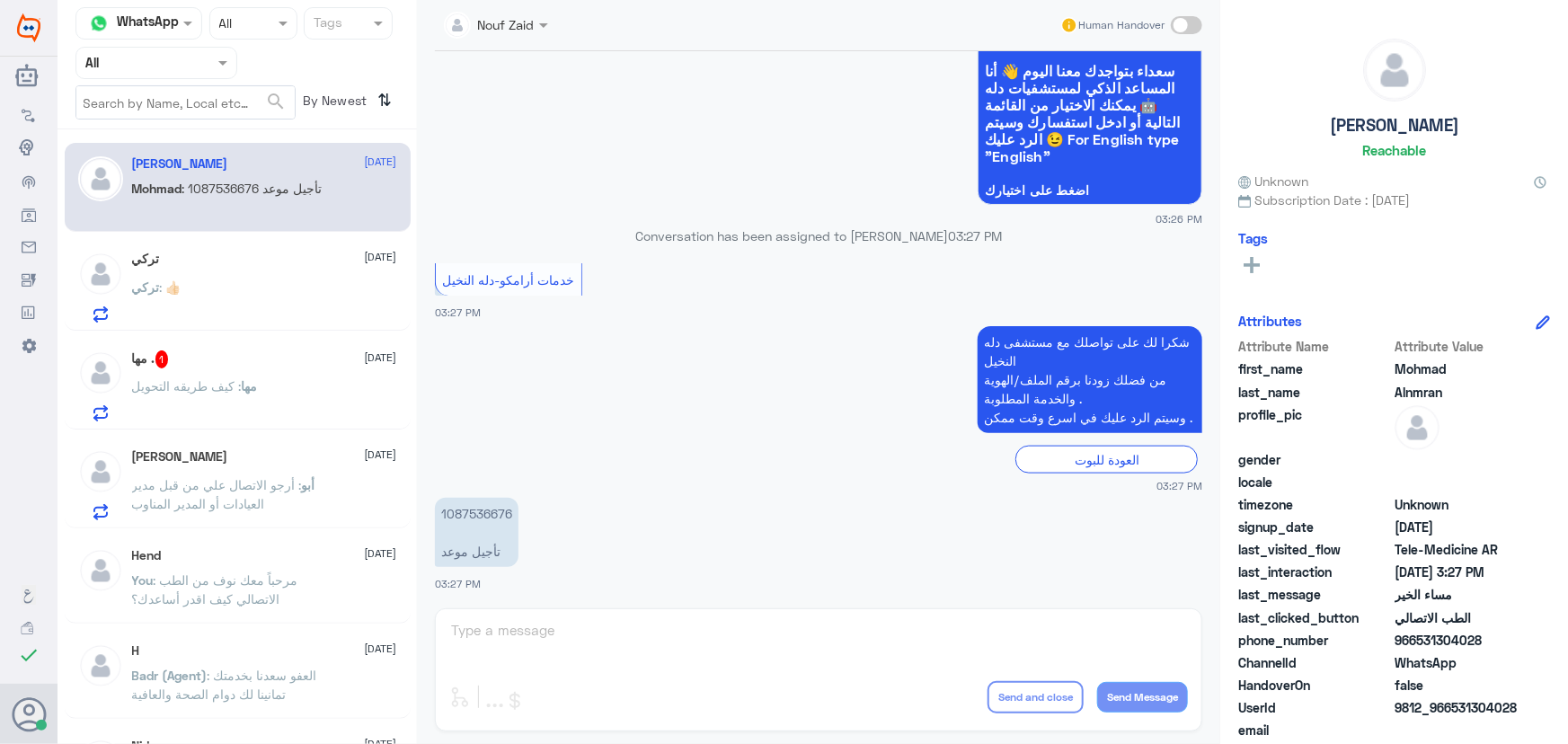
click at [318, 315] on div "تركي : 👍🏻" at bounding box center [264, 302] width 265 height 40
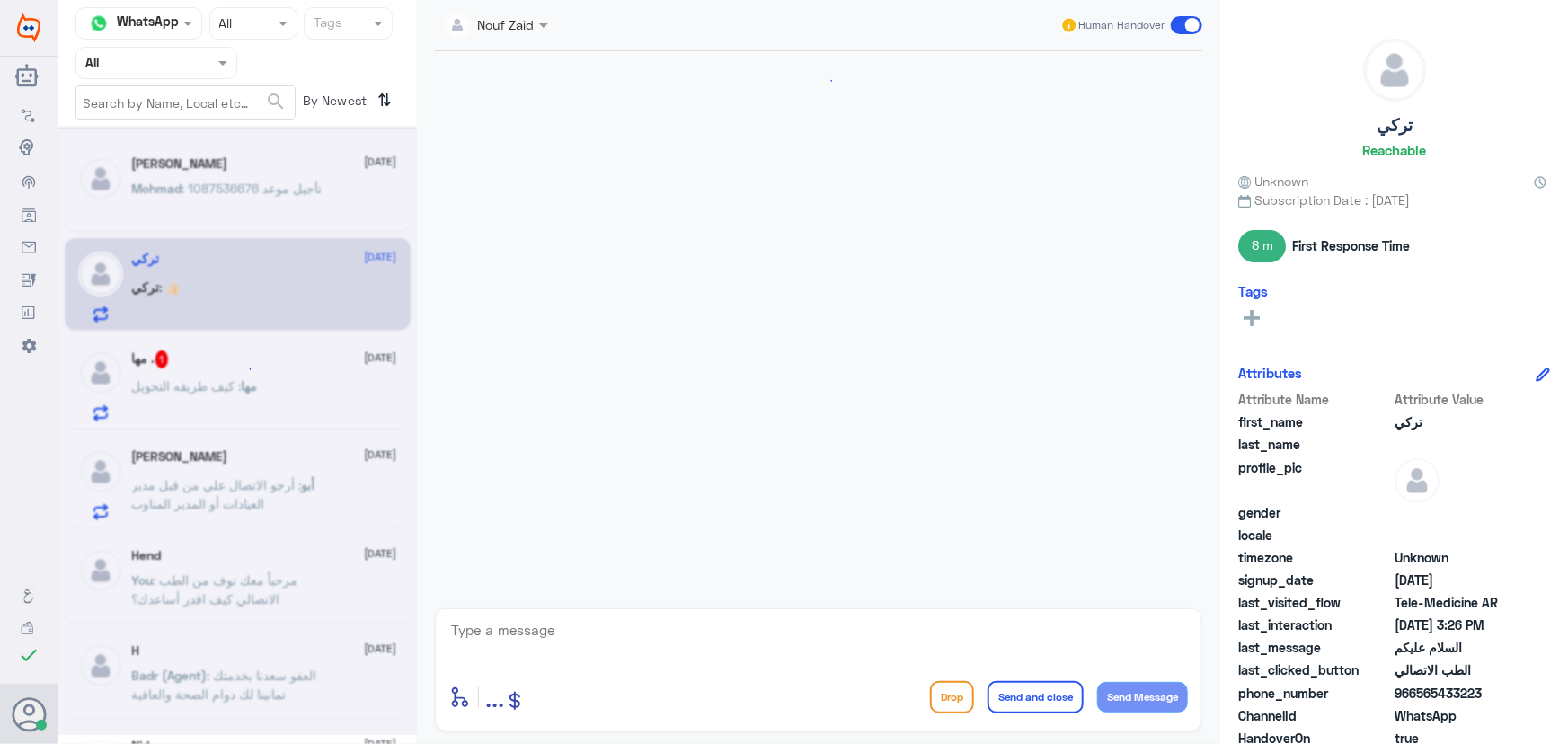
scroll to position [793, 0]
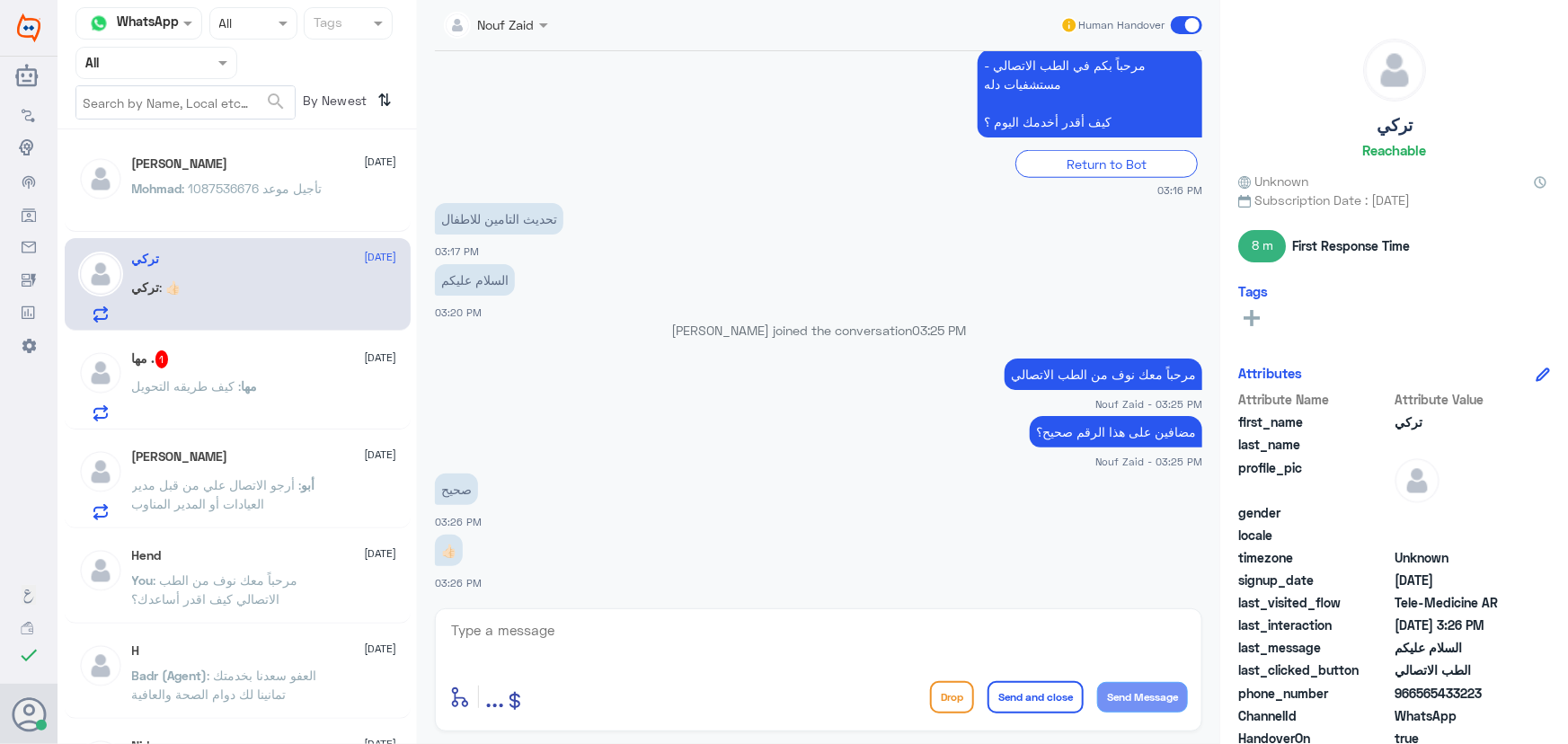
click at [581, 627] on textarea at bounding box center [818, 640] width 739 height 44
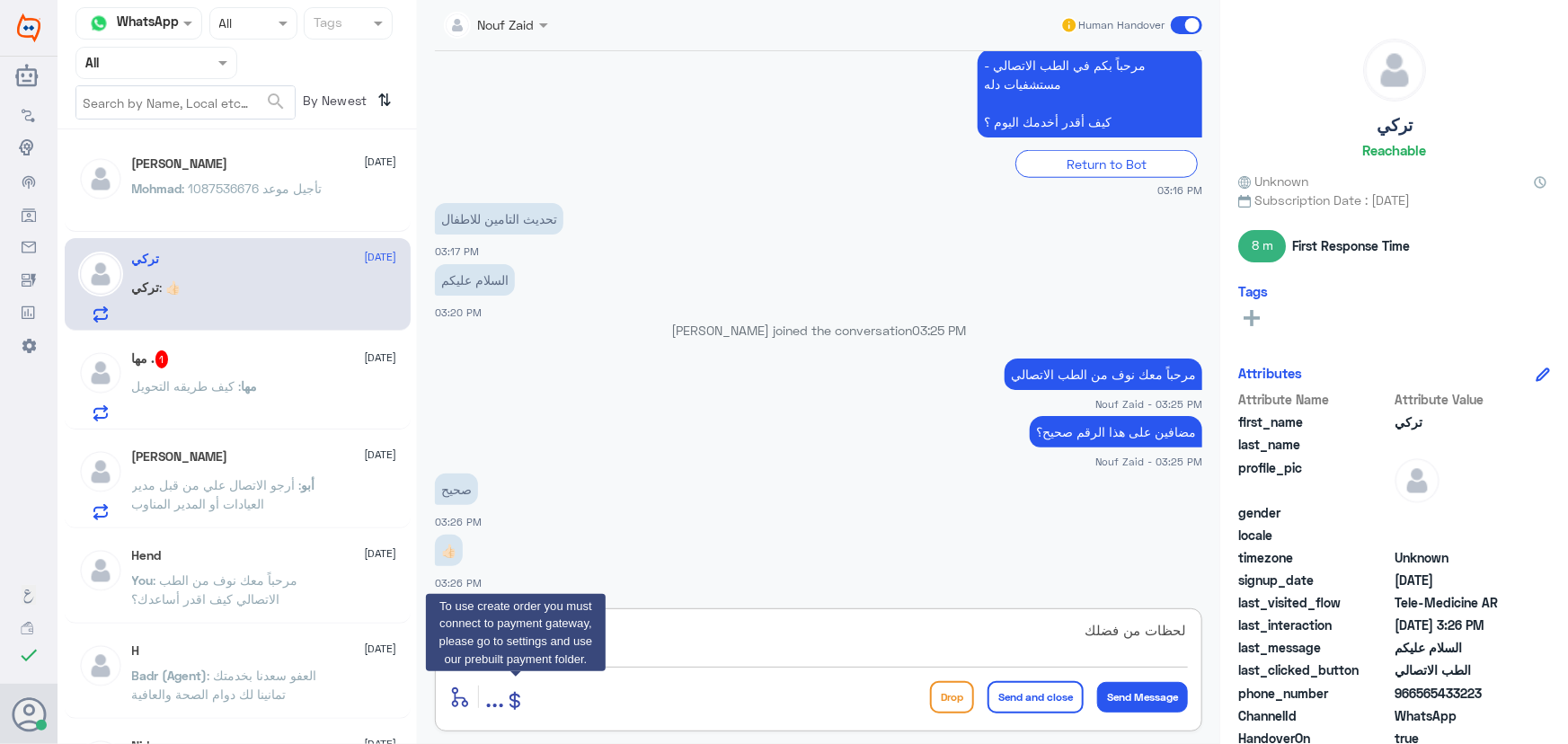
type textarea "لحظات من فضلك"
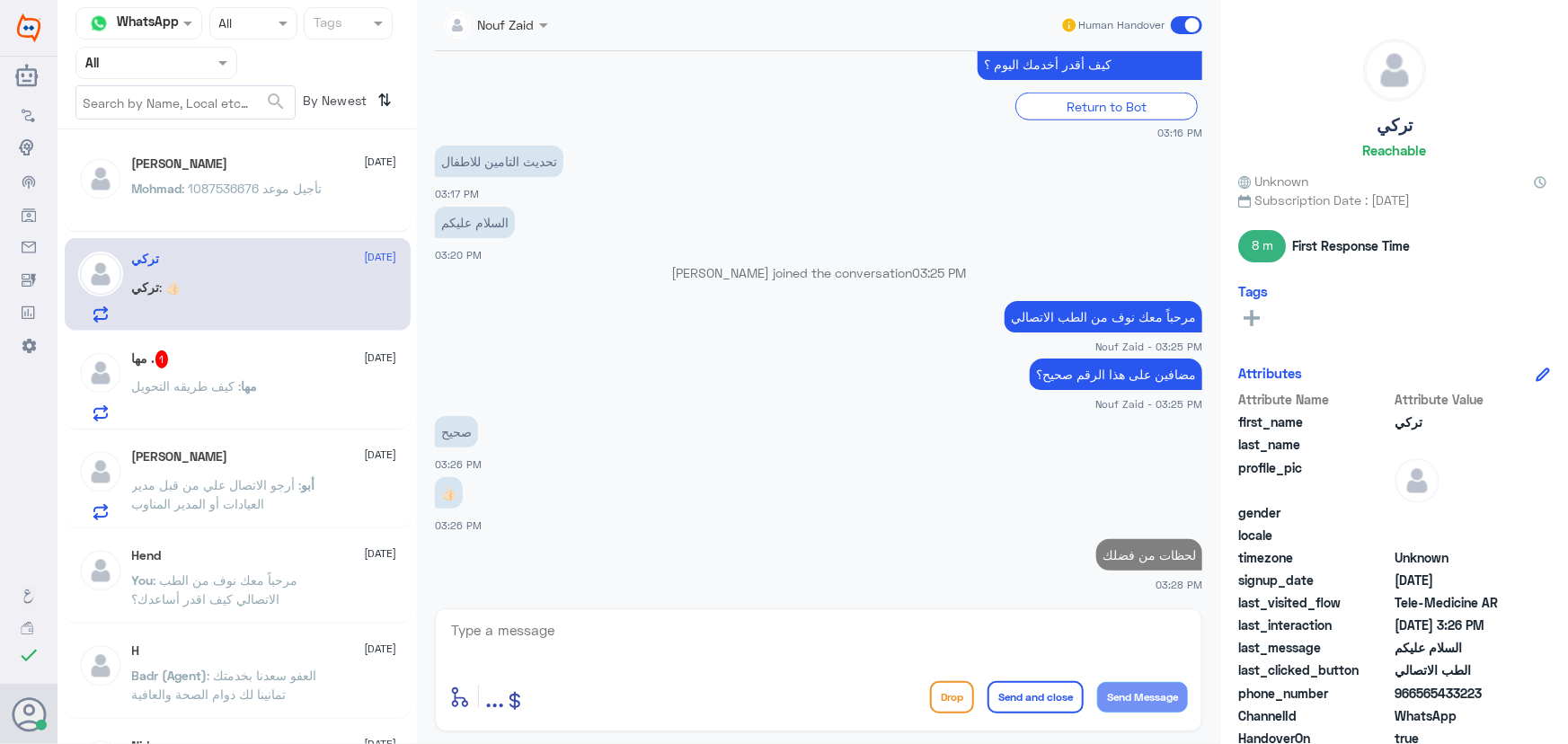
click at [238, 199] on p "Mohmad : 1087536676 تأجيل موعد" at bounding box center [227, 202] width 190 height 45
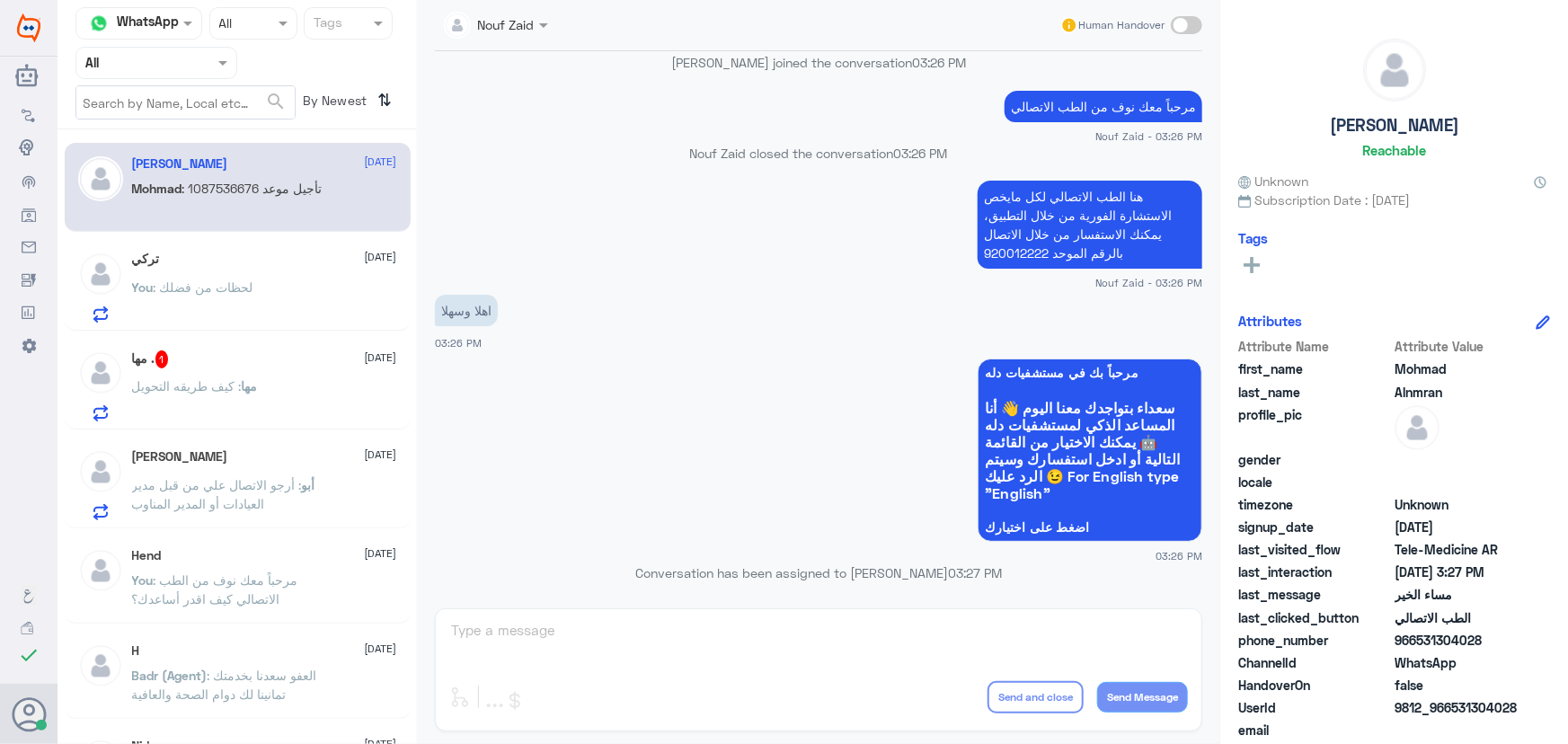
scroll to position [464, 0]
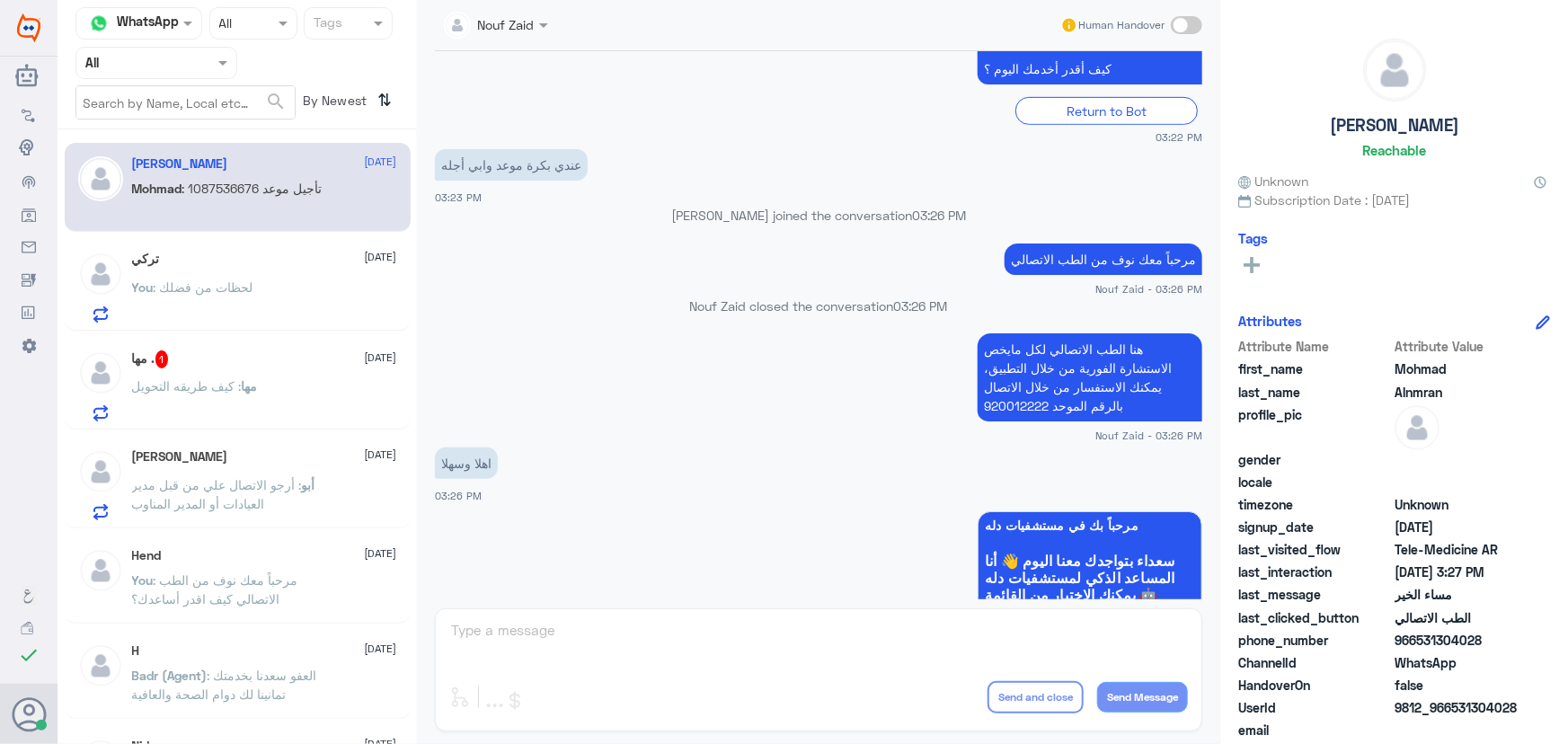
click at [222, 456] on div "أبو طلال 13 September" at bounding box center [264, 457] width 265 height 15
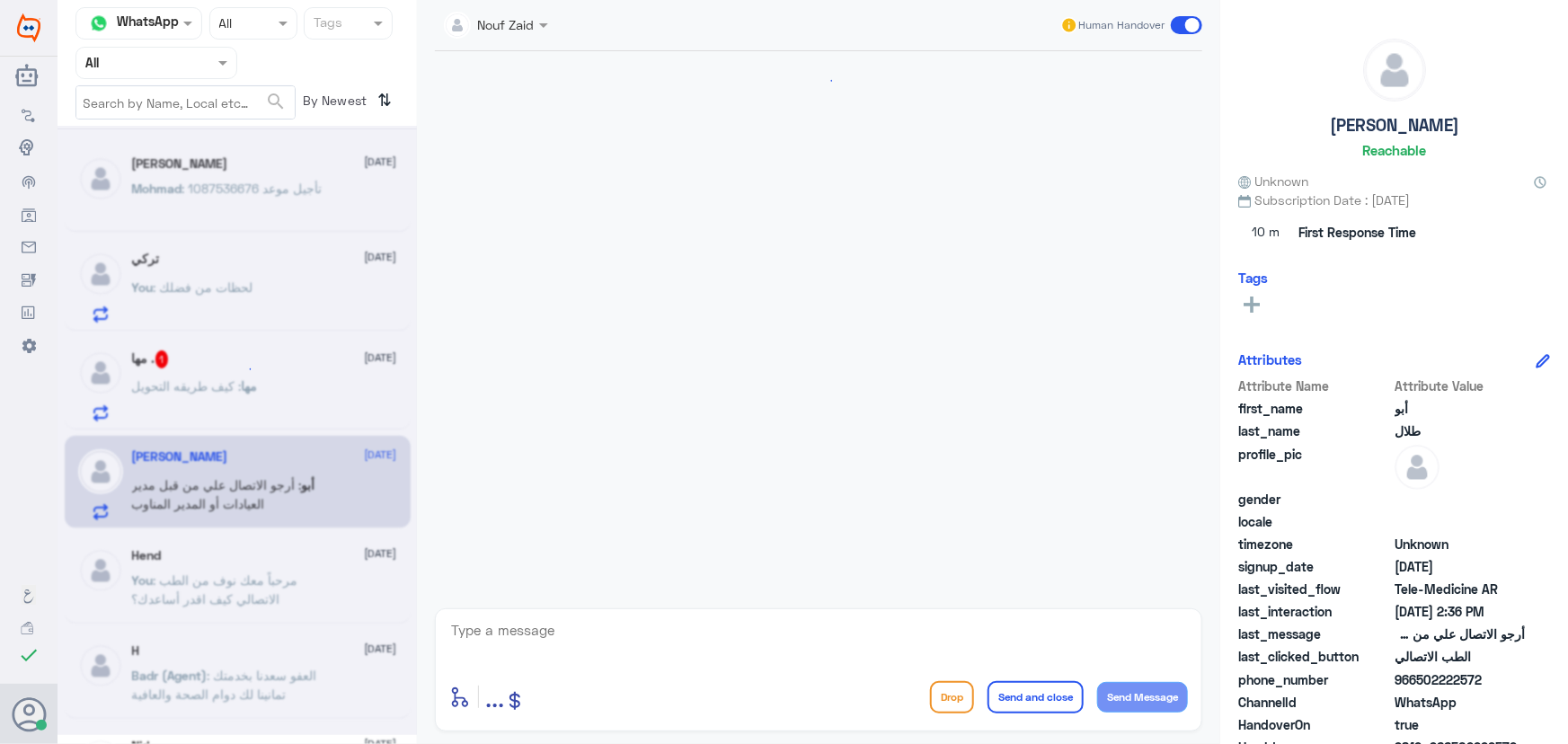
click at [222, 396] on div at bounding box center [237, 430] width 360 height 609
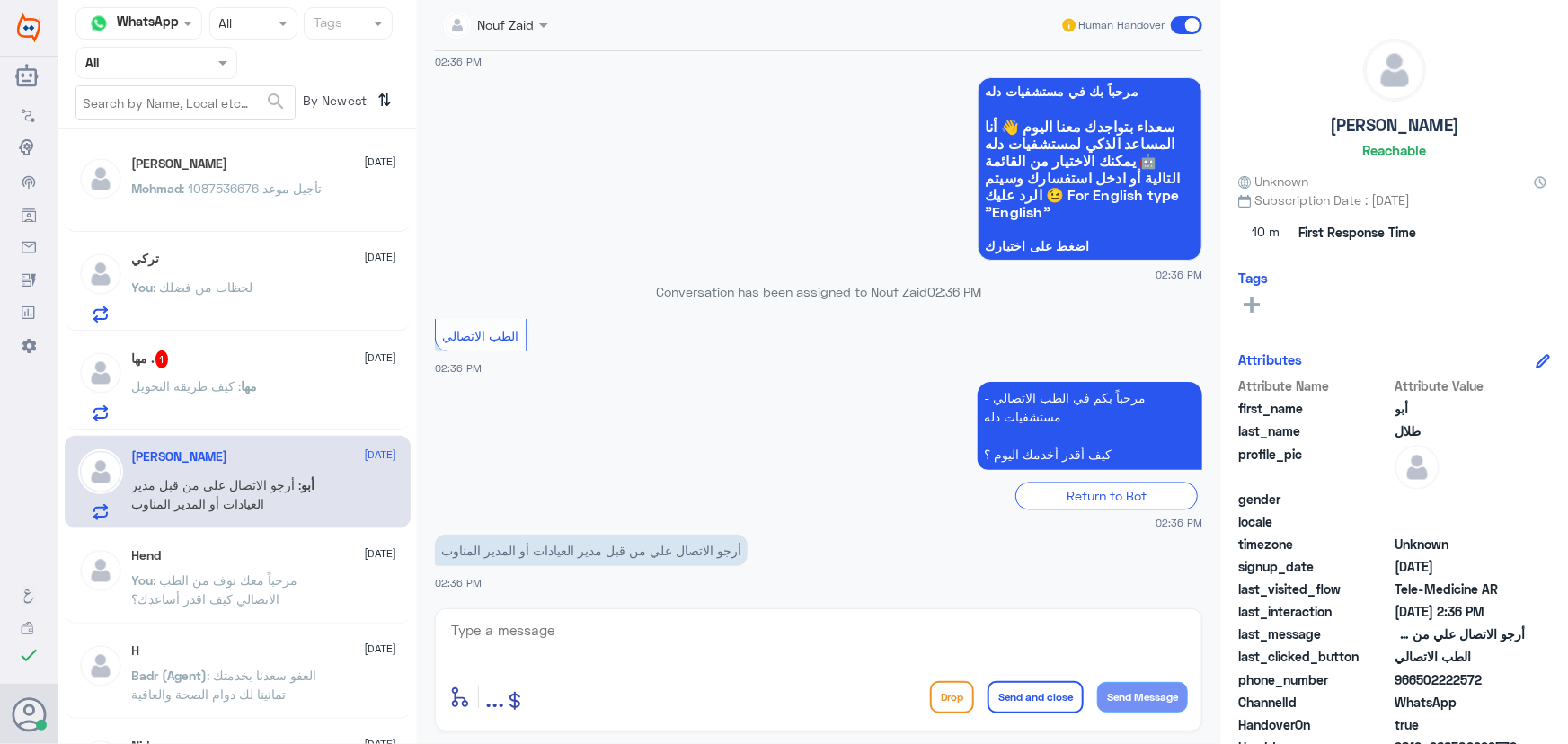
click at [217, 395] on p "مها : كيف طريقه التحويل" at bounding box center [195, 399] width 126 height 45
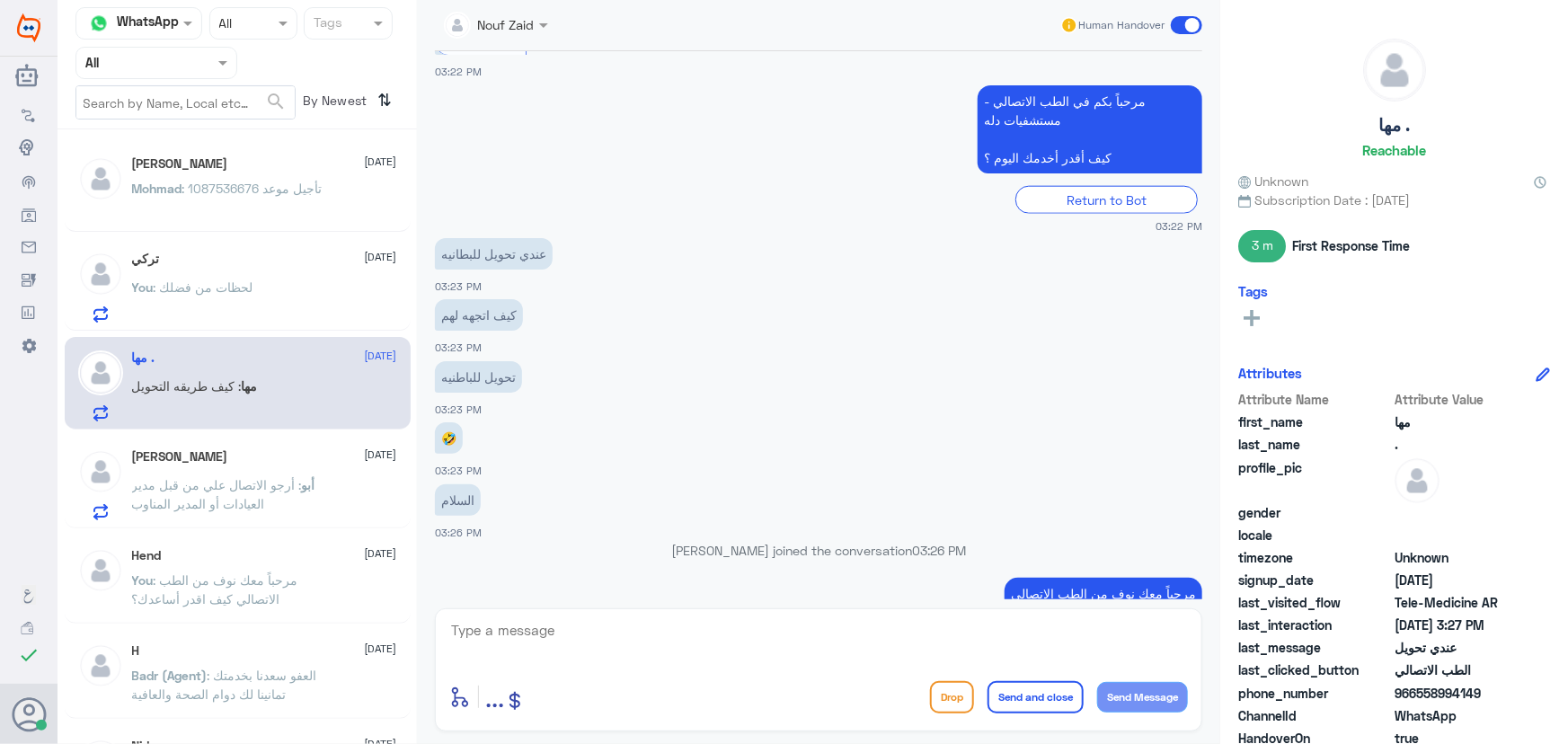
scroll to position [1016, 0]
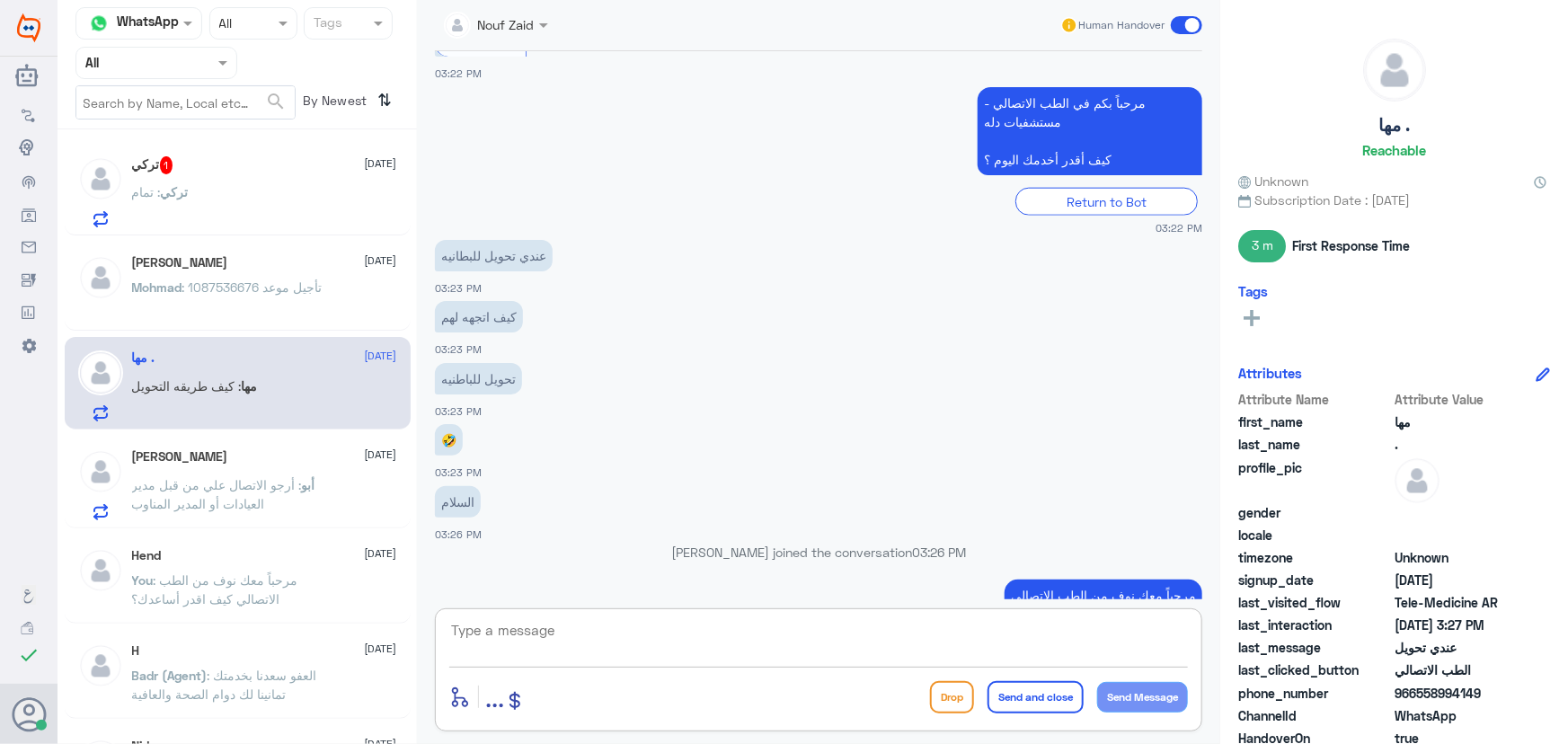
click at [565, 632] on textarea at bounding box center [818, 640] width 739 height 44
type textarea "تم التواصل من خلال الاتصال الهاتفي، سعدنا بخدمتك"
click at [1020, 702] on button "Send and close" at bounding box center [1035, 698] width 96 height 32
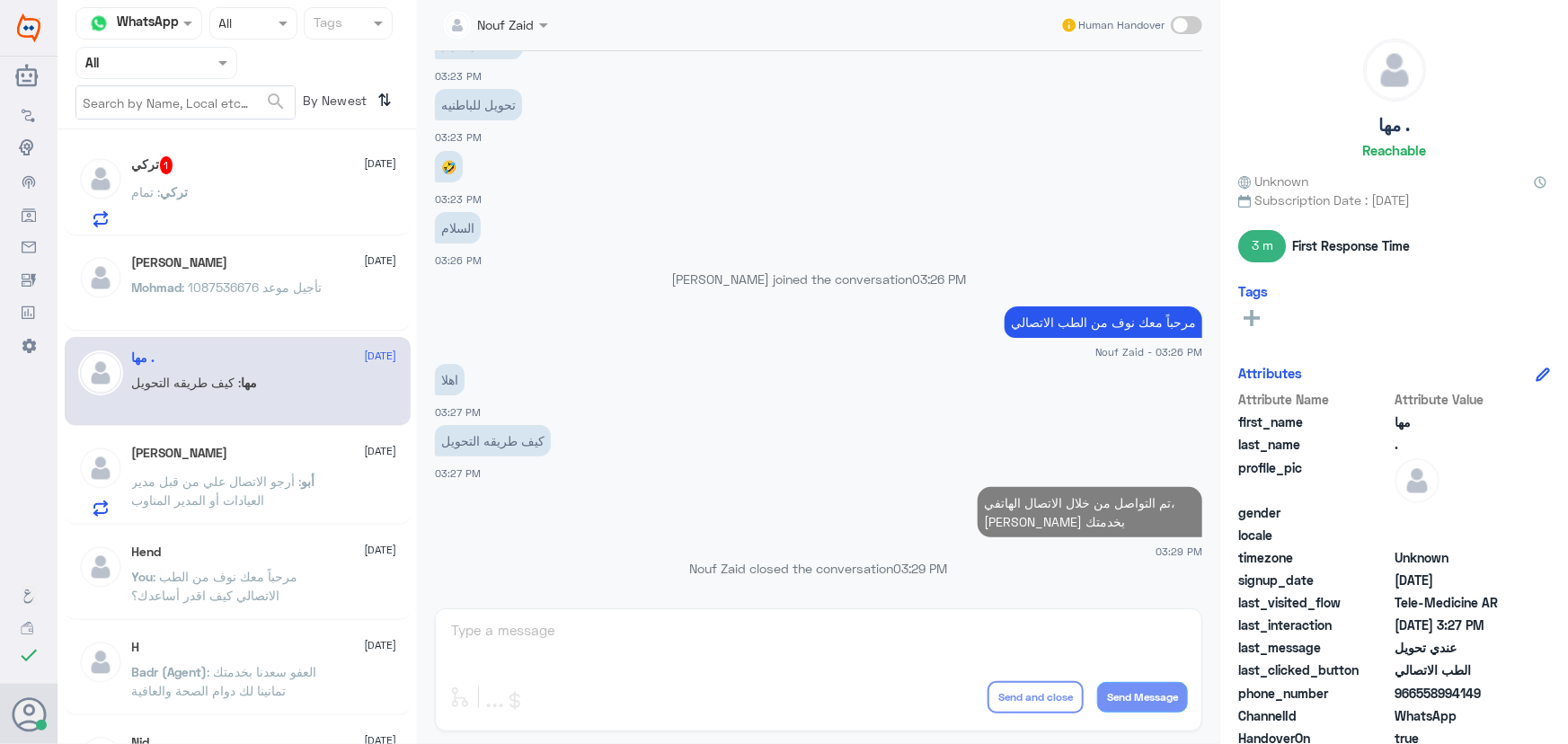
click at [183, 298] on p "Mohmad : 1087536676 تأجيل موعد" at bounding box center [227, 300] width 190 height 45
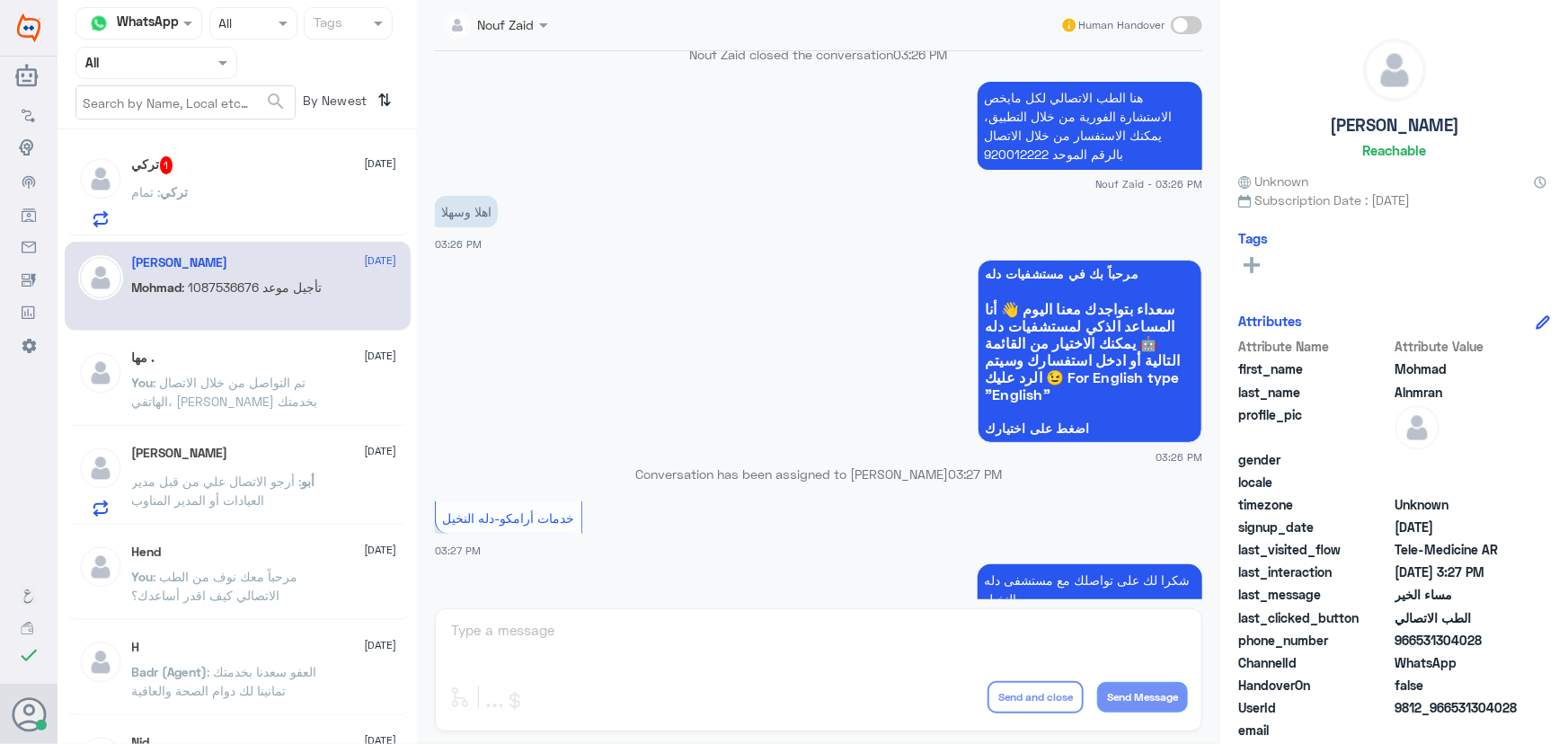
scroll to position [709, 0]
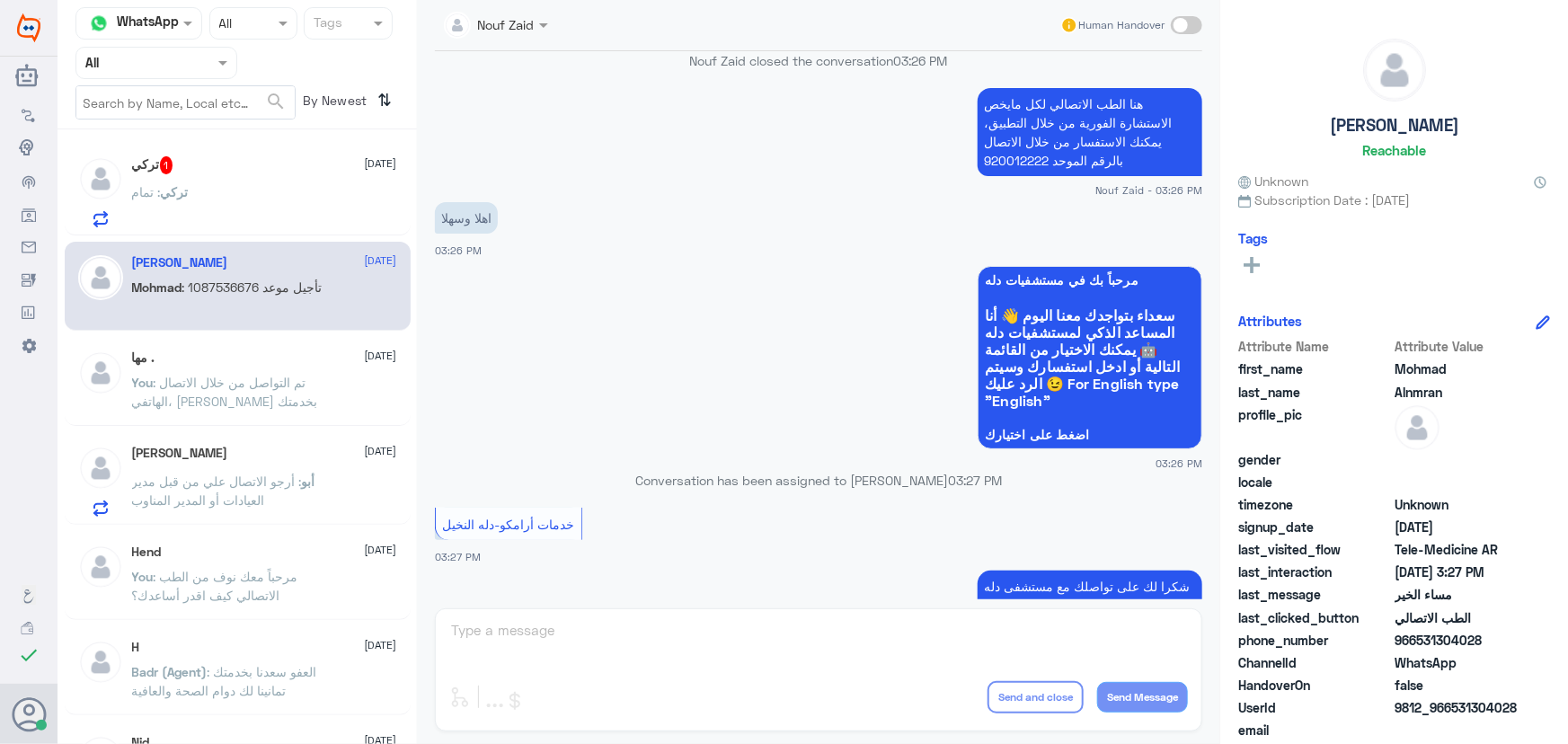
click at [185, 202] on p "تركي : تمام" at bounding box center [160, 205] width 56 height 45
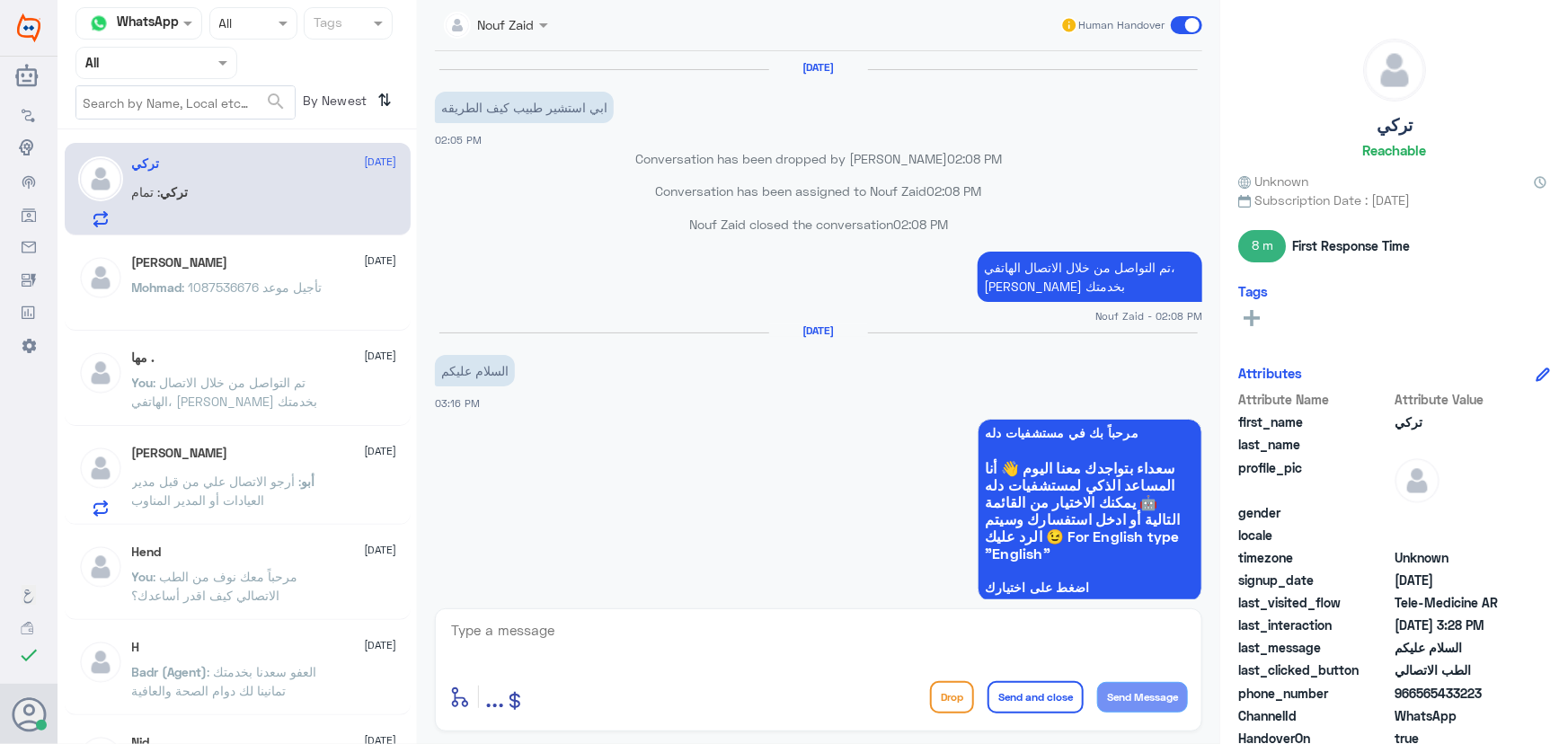
scroll to position [793, 0]
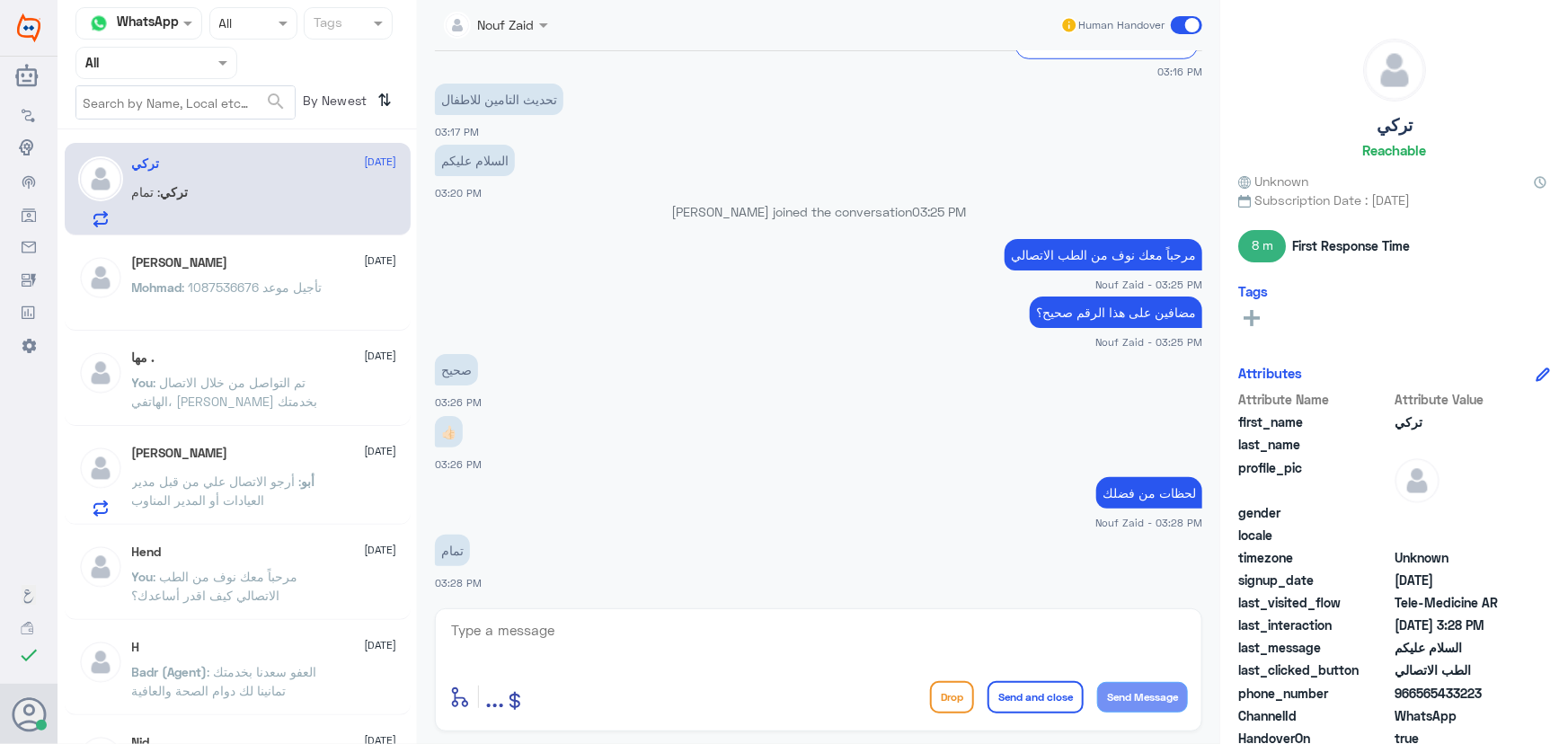
drag, startPoint x: 1417, startPoint y: 692, endPoint x: 1522, endPoint y: 689, distance: 105.0
click at [1521, 687] on span "966565433223" at bounding box center [1460, 693] width 130 height 19
copy span "565433223"
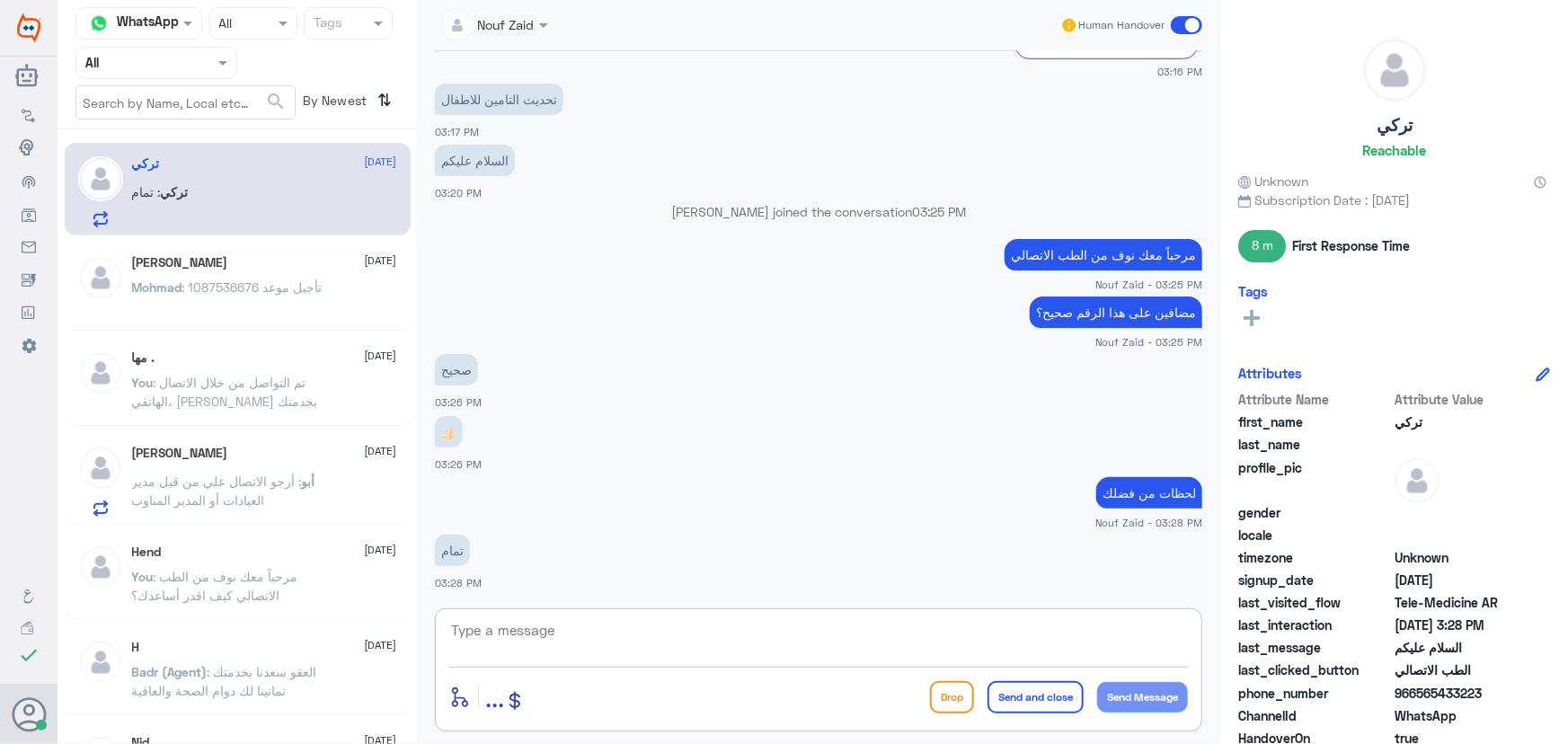
click at [763, 629] on textarea at bounding box center [818, 640] width 739 height 44
click at [838, 619] on textarea "تم تحديث التأمين الخاص بكم ، يمكنك الان الاستفادة من الخدمة سعدنا بخدمتك" at bounding box center [818, 640] width 739 height 44
click at [835, 631] on textarea "تم تحديث التأمين الخاص بكم ، يمكنك الان الاستفادة من الخدمة سعدنا بخدمتك" at bounding box center [818, 640] width 739 height 44
click at [1023, 629] on textarea "تم تحديث التأمين الخاص بكم ، يمكنك الان الاستفادة من الخدمة، سعدنا بخدمتك" at bounding box center [818, 640] width 739 height 44
type textarea "تم تحديث التأمين الخاص بكم يمكنك الان الاستفادة من الخدمة، سعدنا بخدمتك"
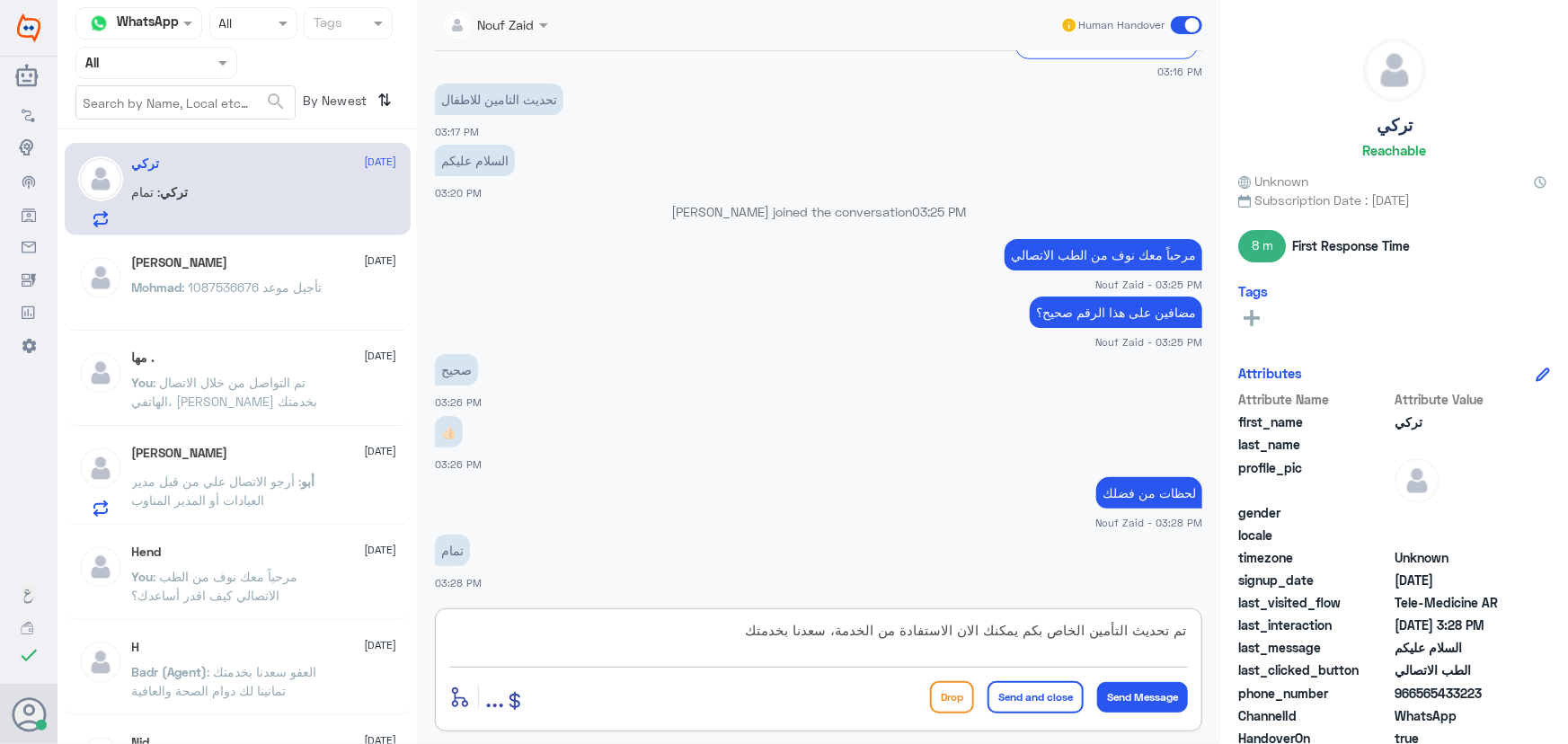
click at [1030, 690] on button "Send and close" at bounding box center [1035, 698] width 96 height 32
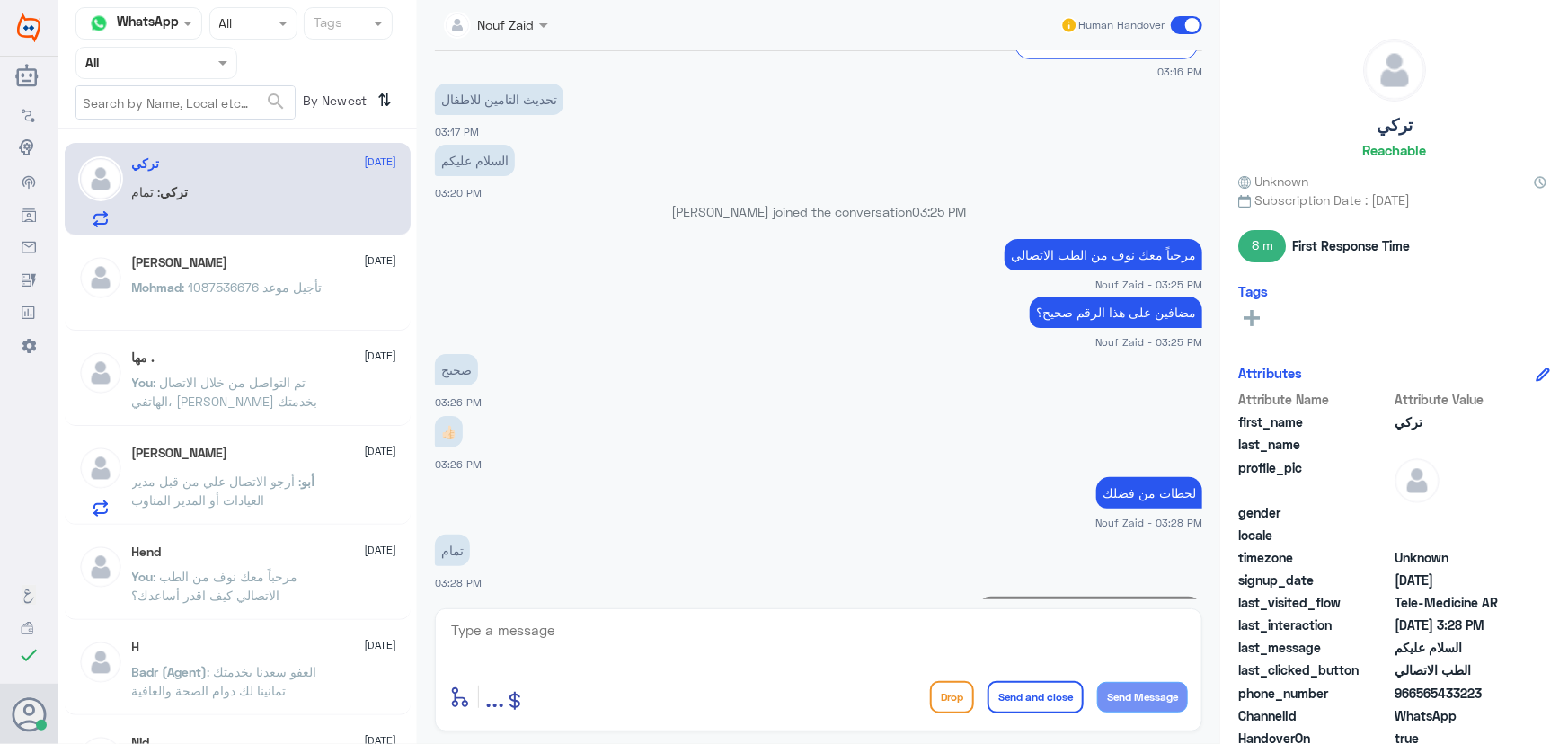
scroll to position [870, 0]
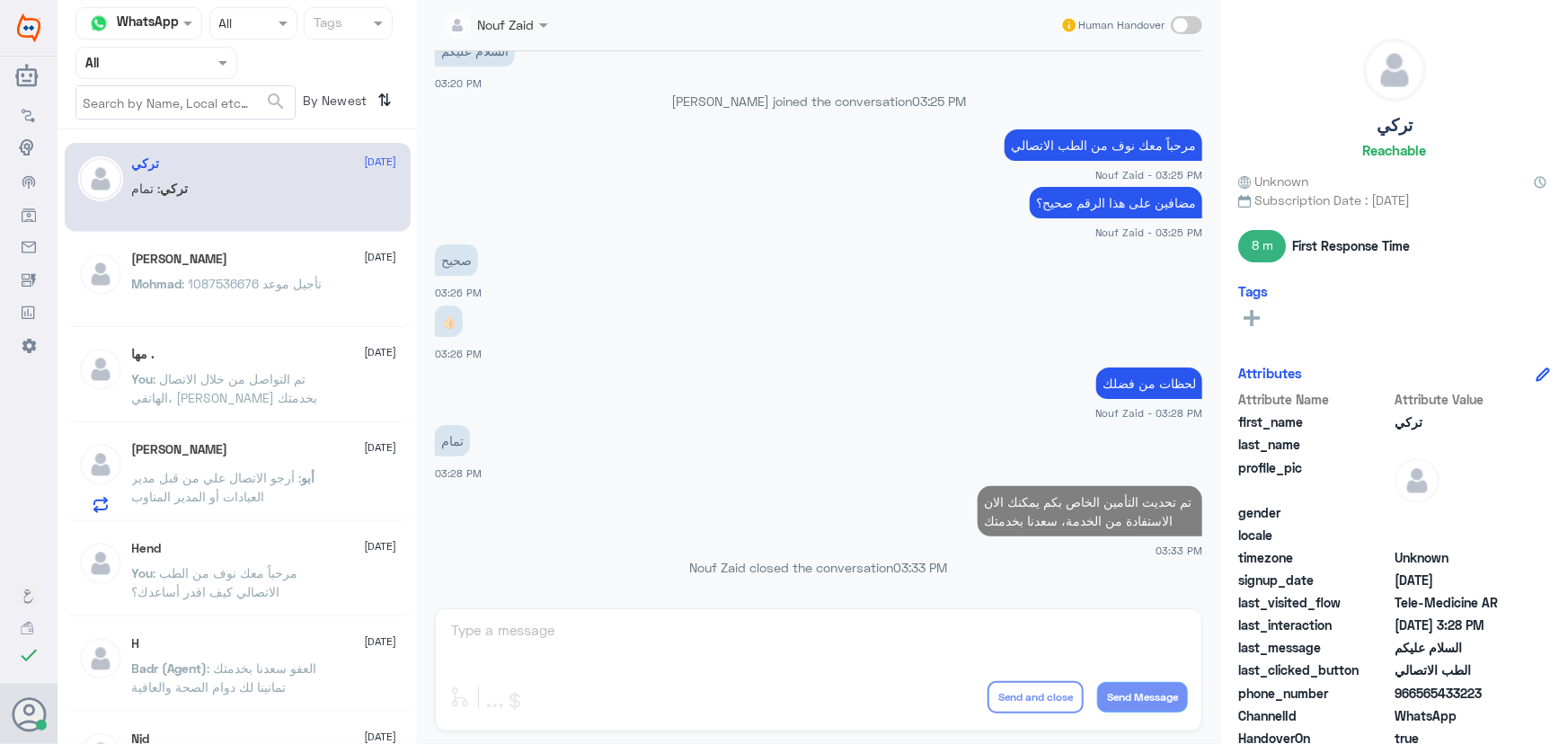
click at [395, 275] on div "Mohmad Alnmran 13 September Mohmad : 1087536676 تأجيل موعد" at bounding box center [238, 283] width 346 height 89
click at [322, 293] on p "Mohmad : 1087536676 تأجيل موعد" at bounding box center [227, 297] width 190 height 45
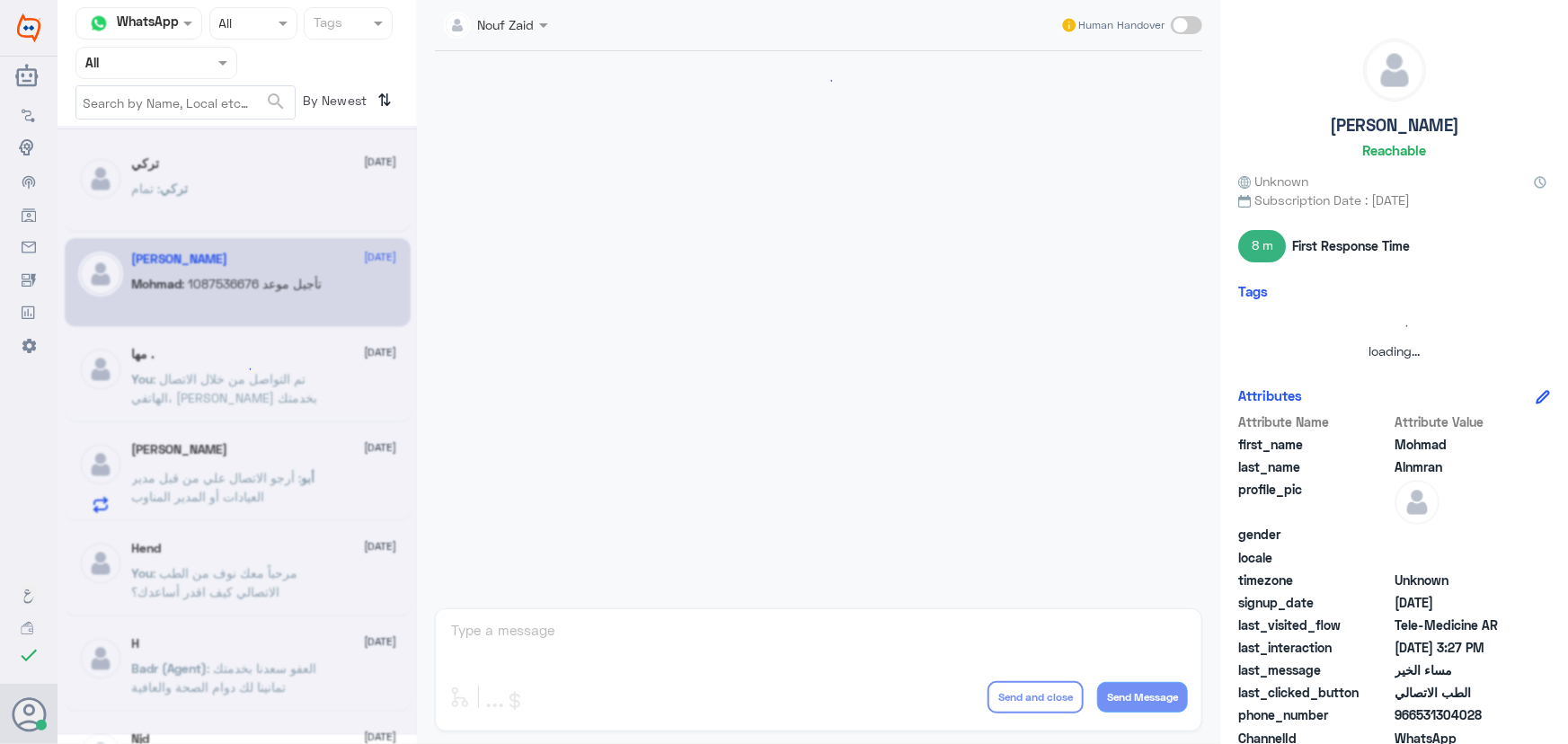
scroll to position [954, 0]
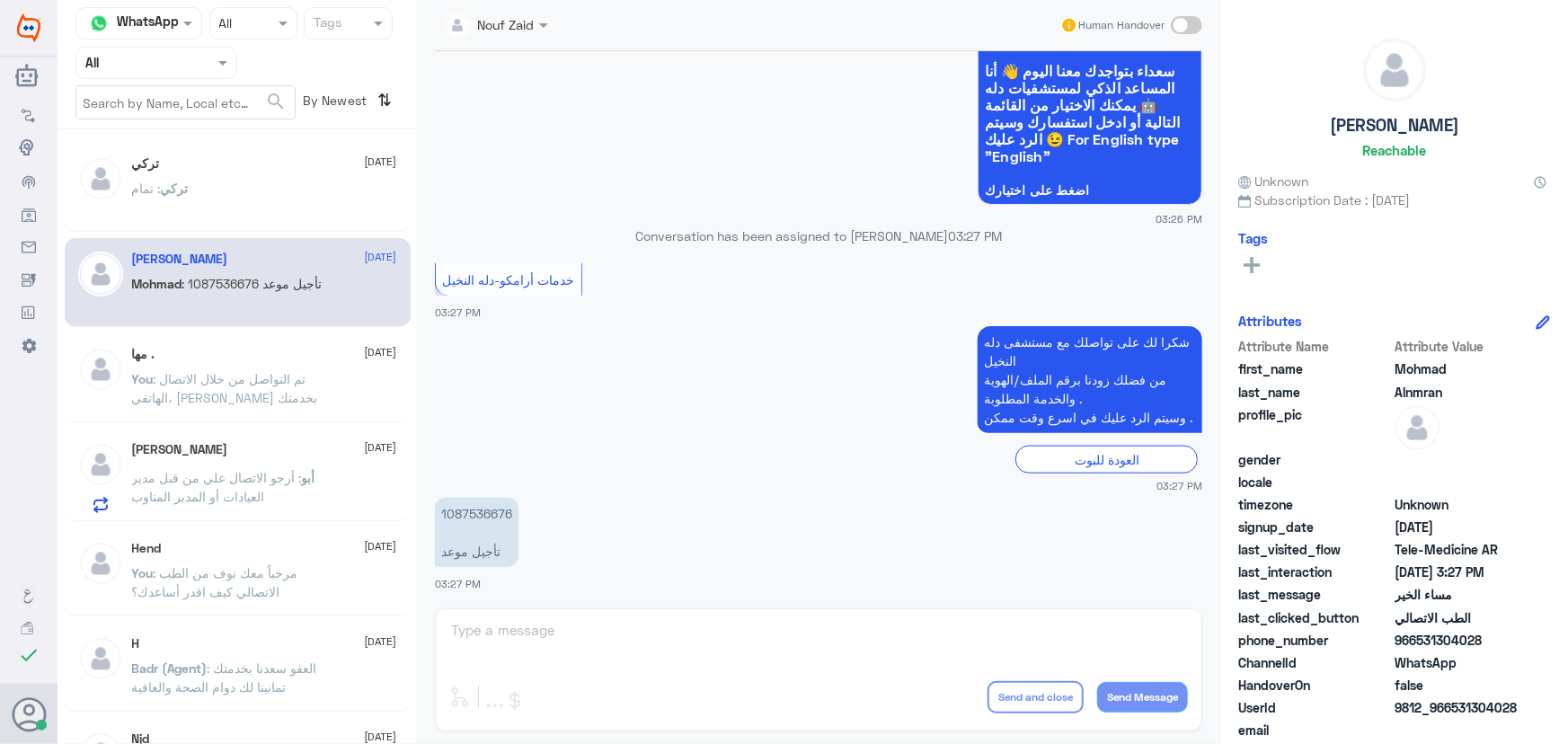
click at [216, 412] on p "You : تم التواصل من خلال الاتصال الهاتفي، سعدنا بخدمتك" at bounding box center [232, 392] width 202 height 45
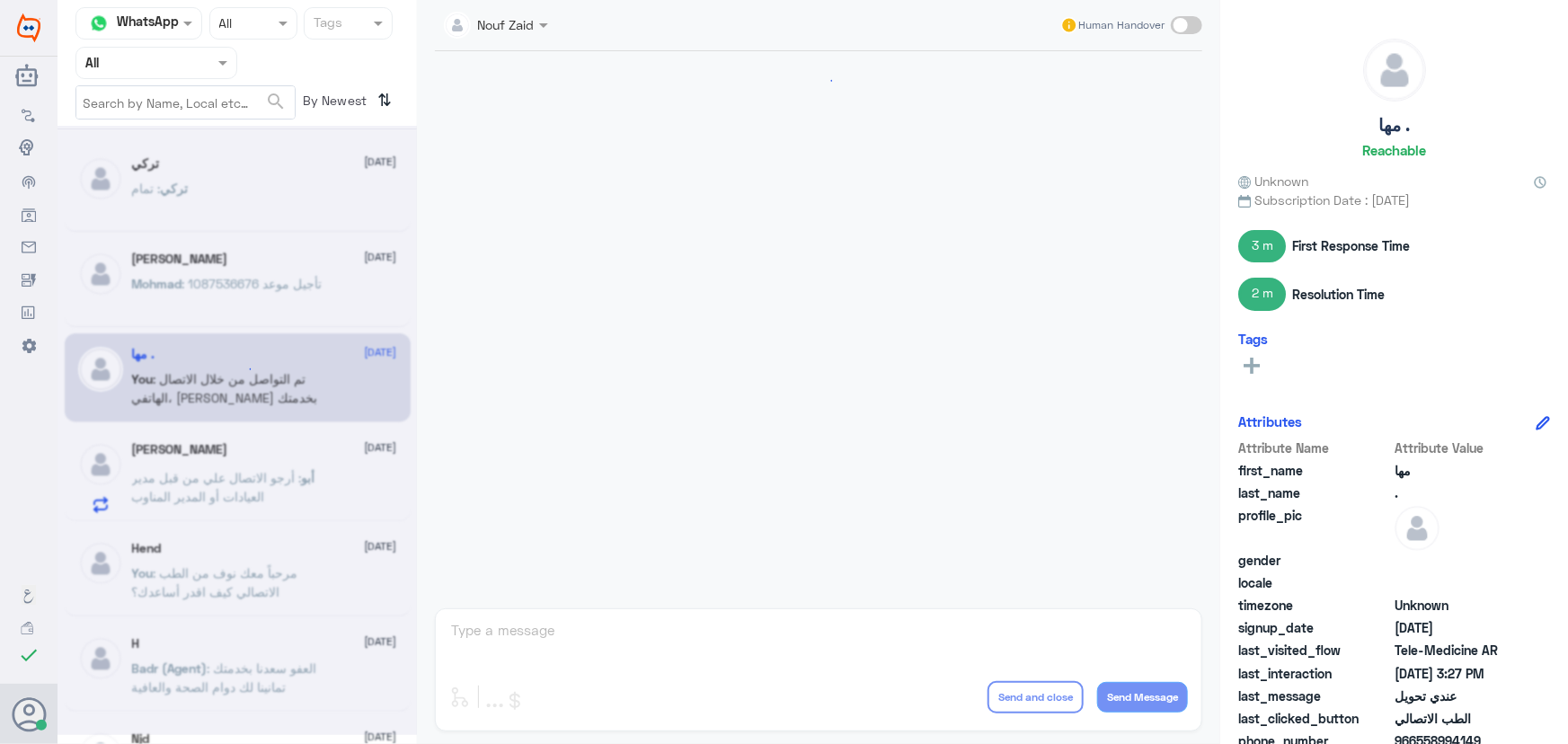
scroll to position [983, 0]
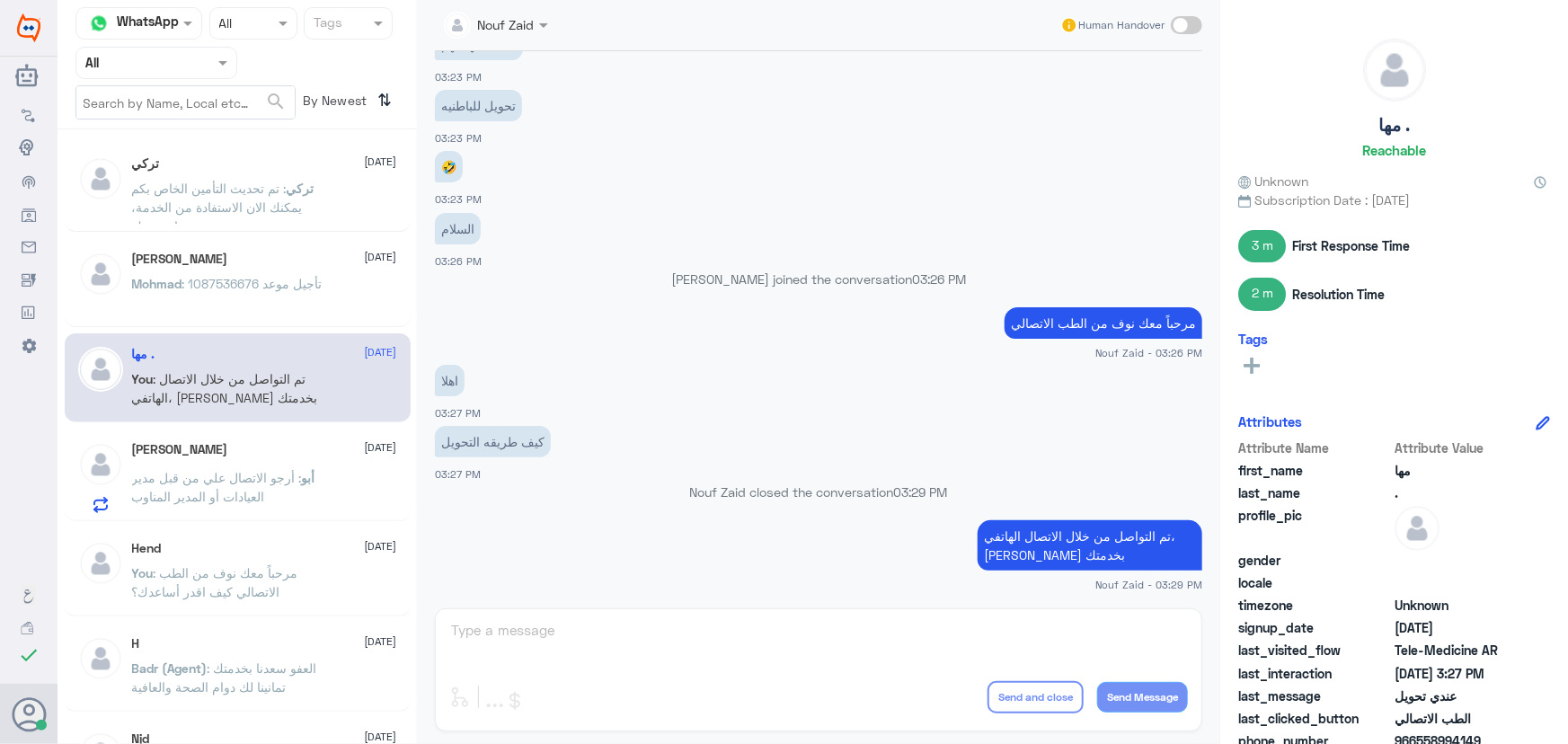
click at [173, 319] on div "Mohmad Alnmran 13 September Mohmad : 1087536676 تأجيل موعد" at bounding box center [238, 283] width 346 height 89
click at [168, 299] on p "Mohmad : 1087536676 تأجيل موعد" at bounding box center [227, 297] width 190 height 45
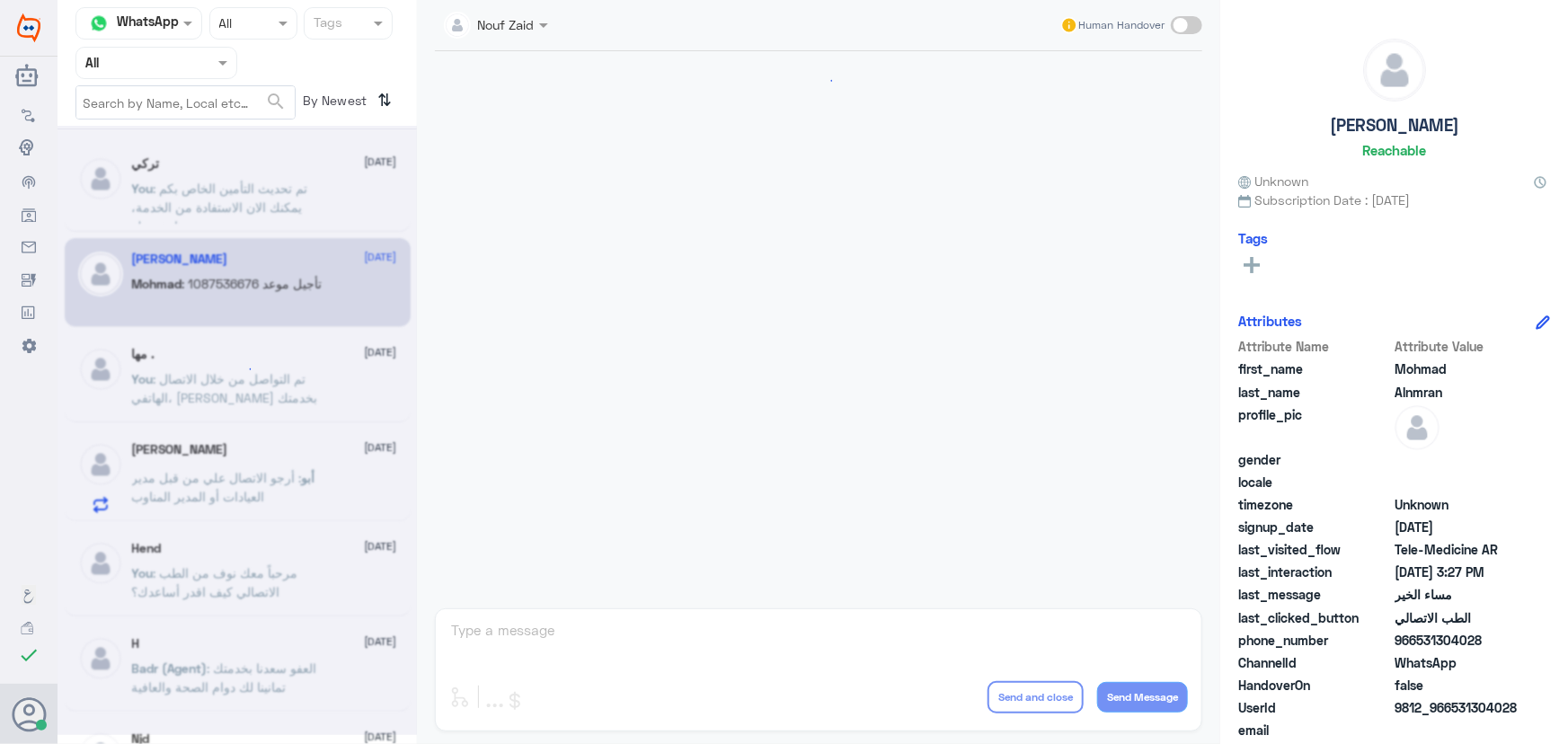
scroll to position [954, 0]
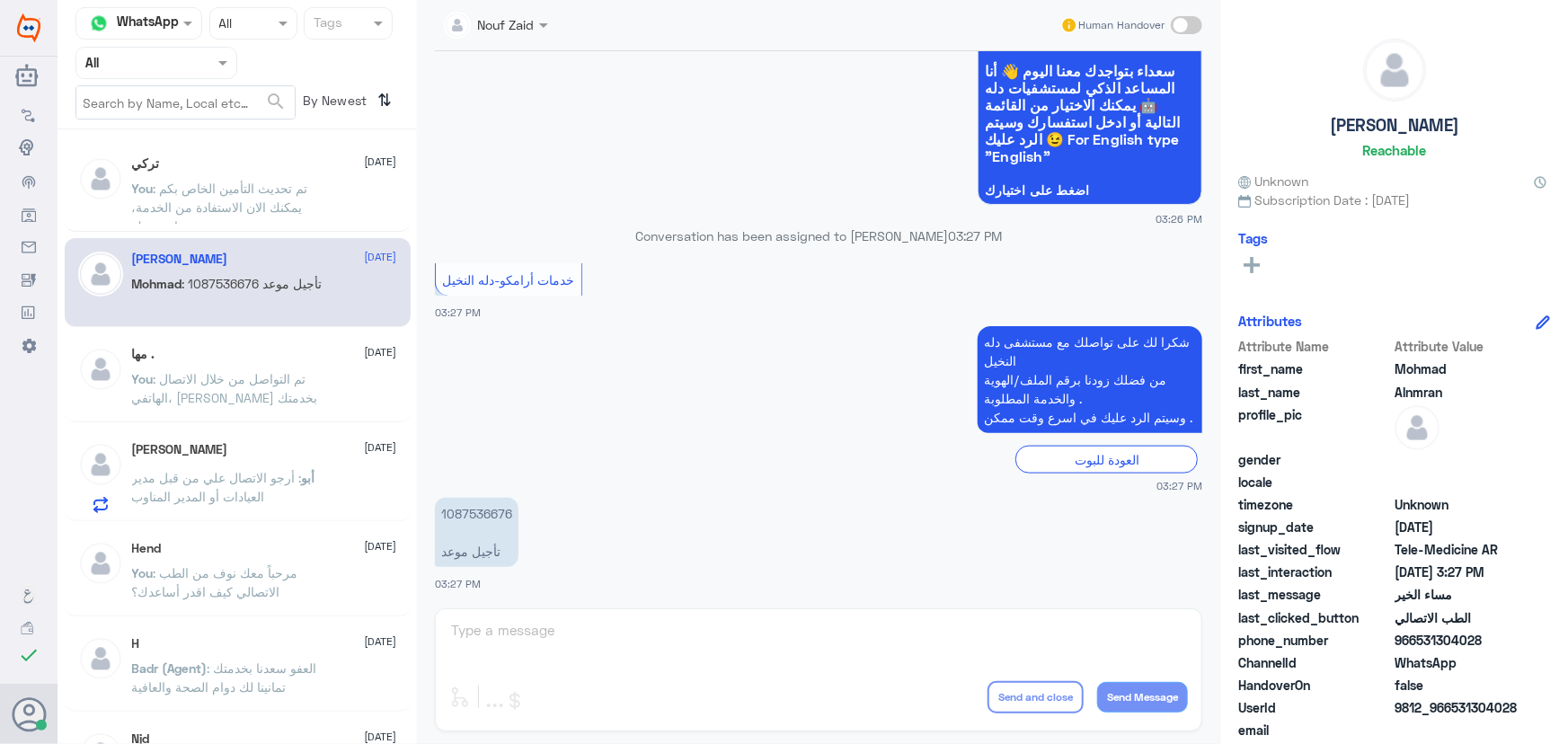
click at [180, 342] on div "مها . 13 September You : تم التواصل من خلال الاتصال الهاتفي، سعدنا بخدمتك" at bounding box center [238, 378] width 346 height 89
click at [175, 354] on div "مها . 13 September" at bounding box center [264, 354] width 265 height 15
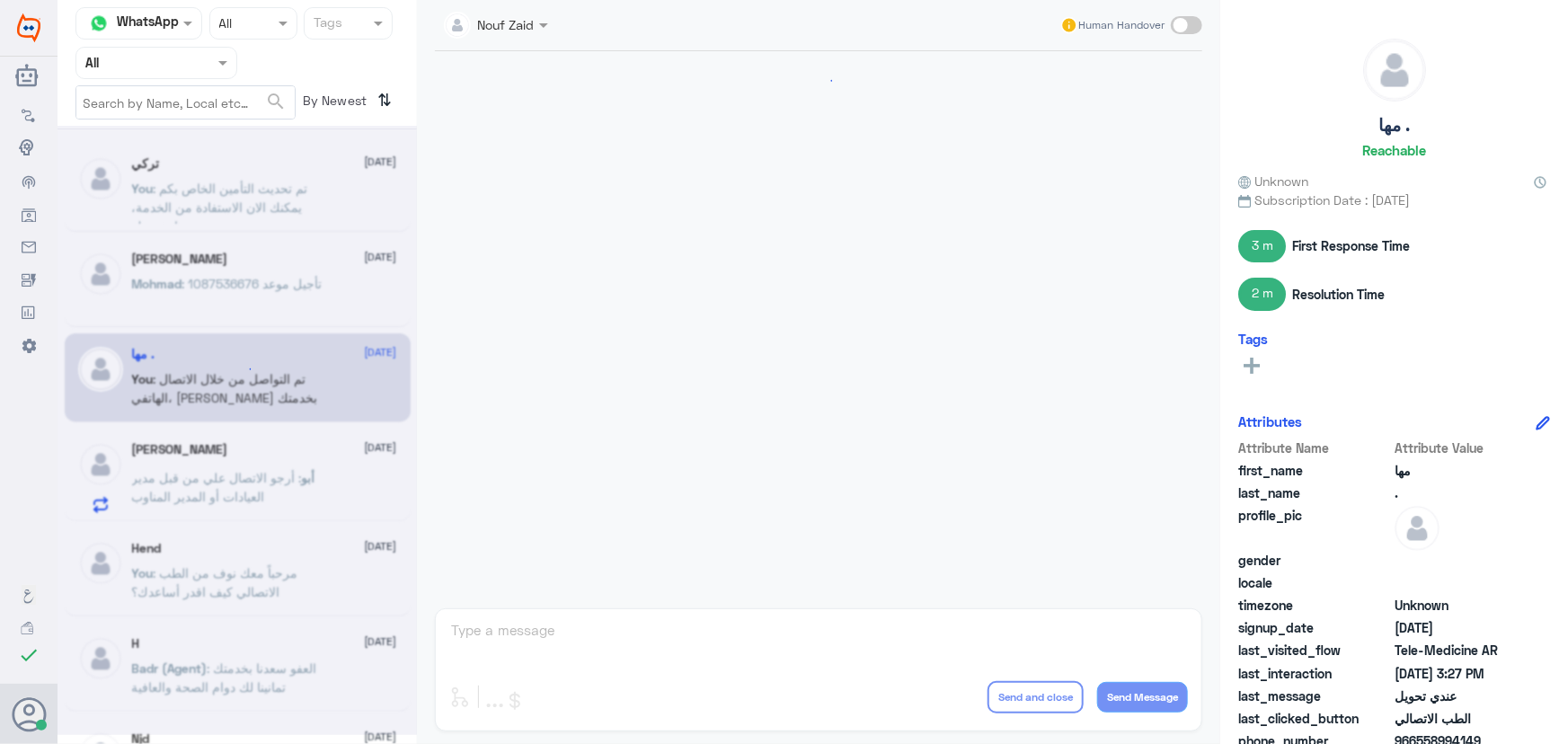
scroll to position [983, 0]
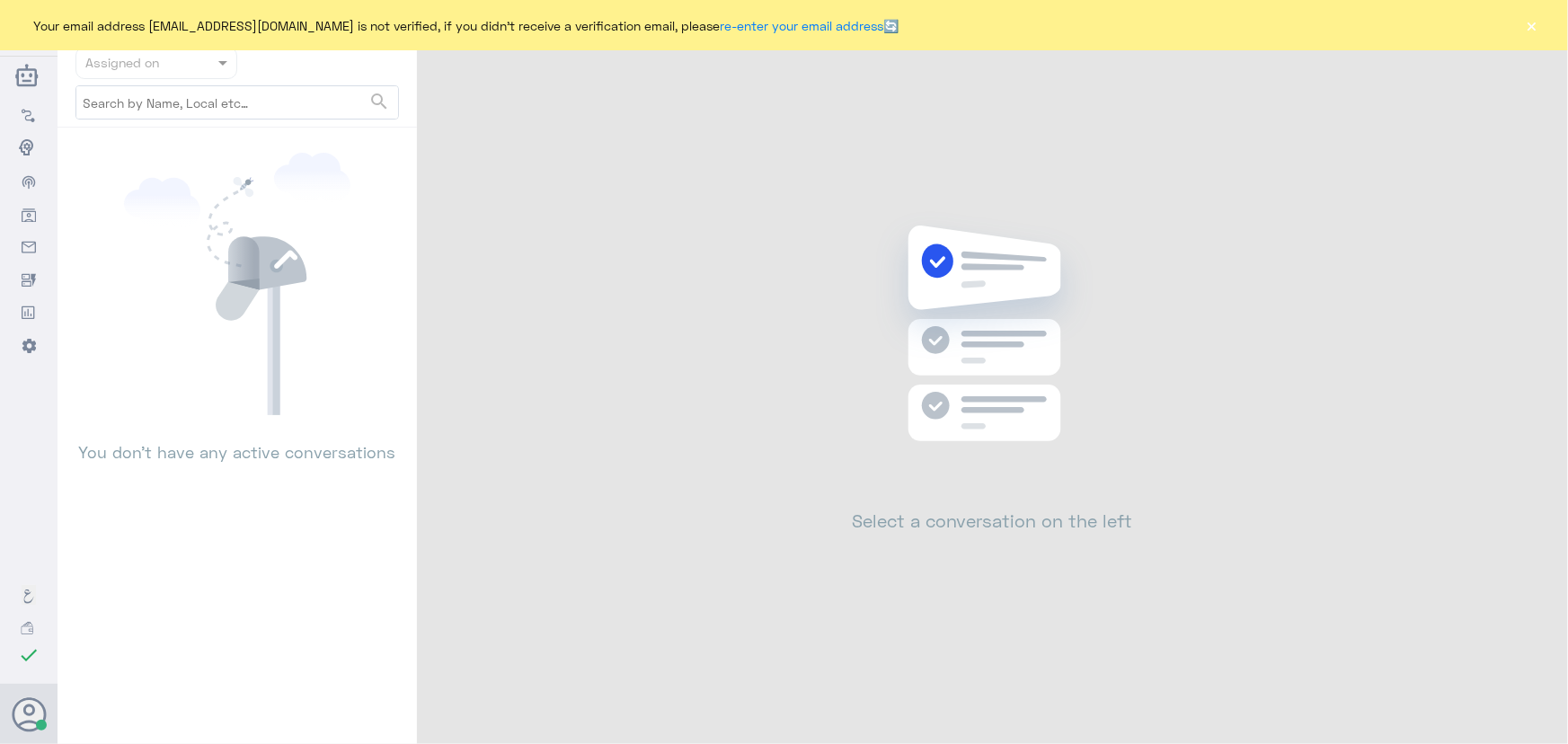
click at [1541, 29] on div "Your email address [EMAIL_ADDRESS][DOMAIN_NAME] is not verified, if you didn't …" at bounding box center [784, 24] width 1568 height 50
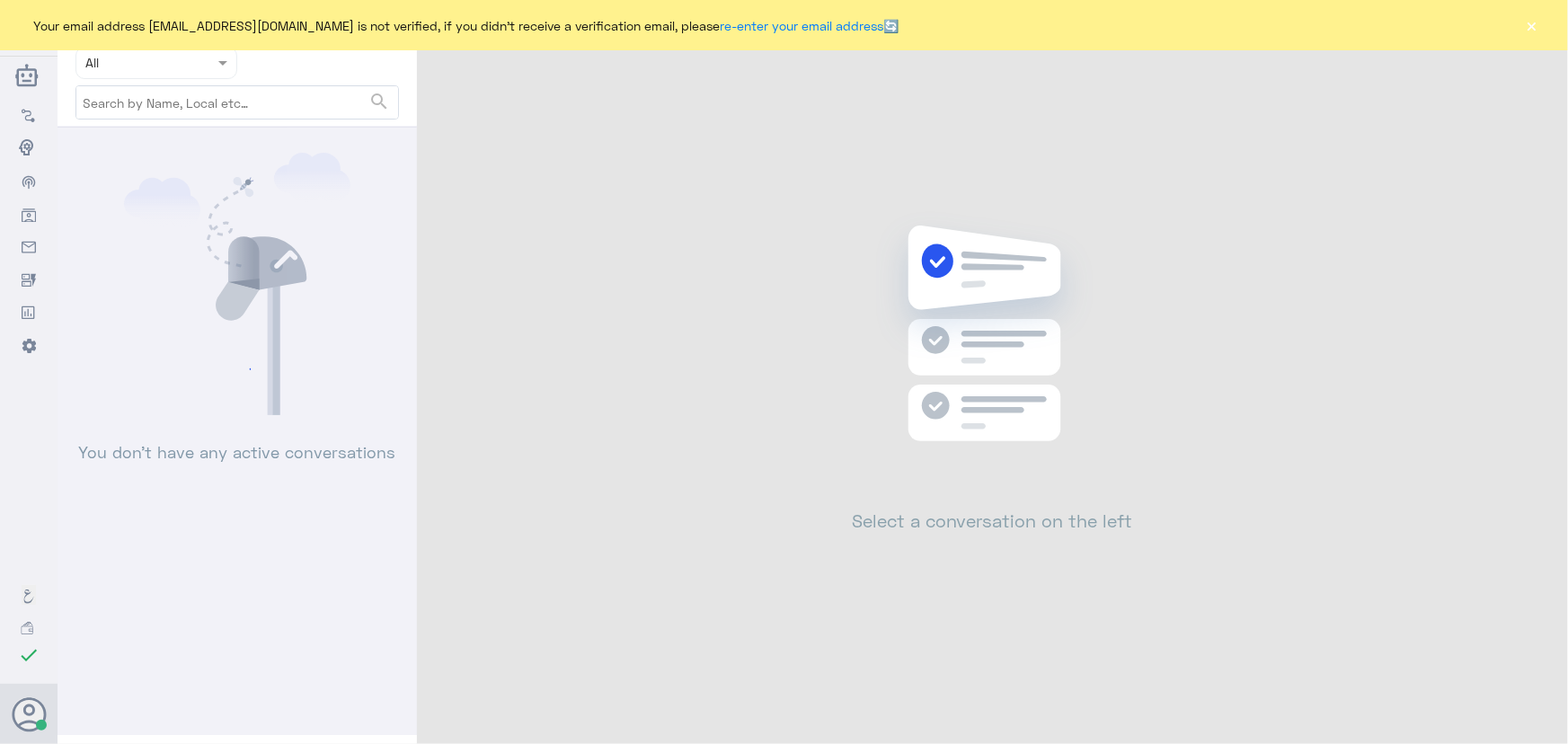
click at [1537, 30] on button "×" at bounding box center [1531, 24] width 18 height 18
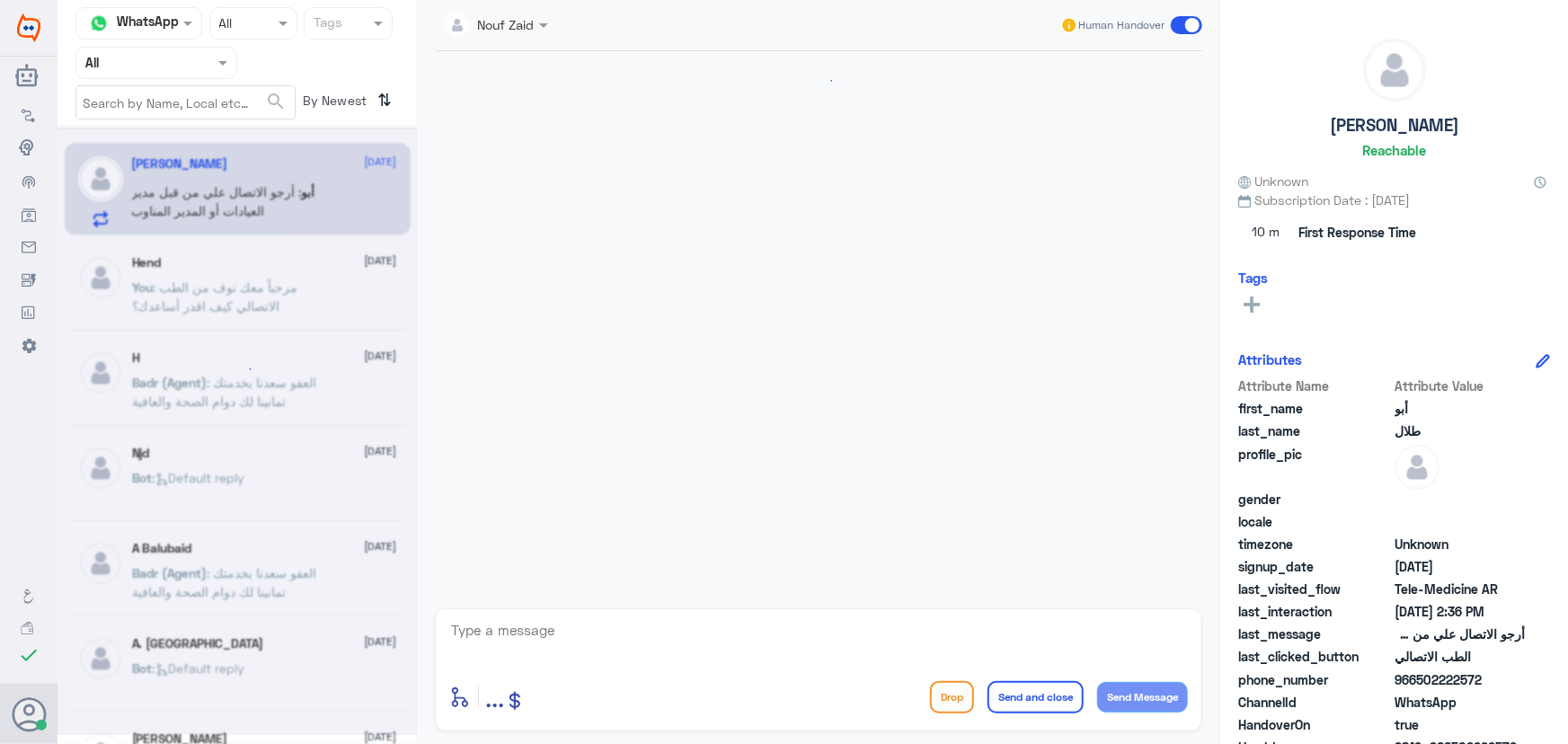
scroll to position [1392, 0]
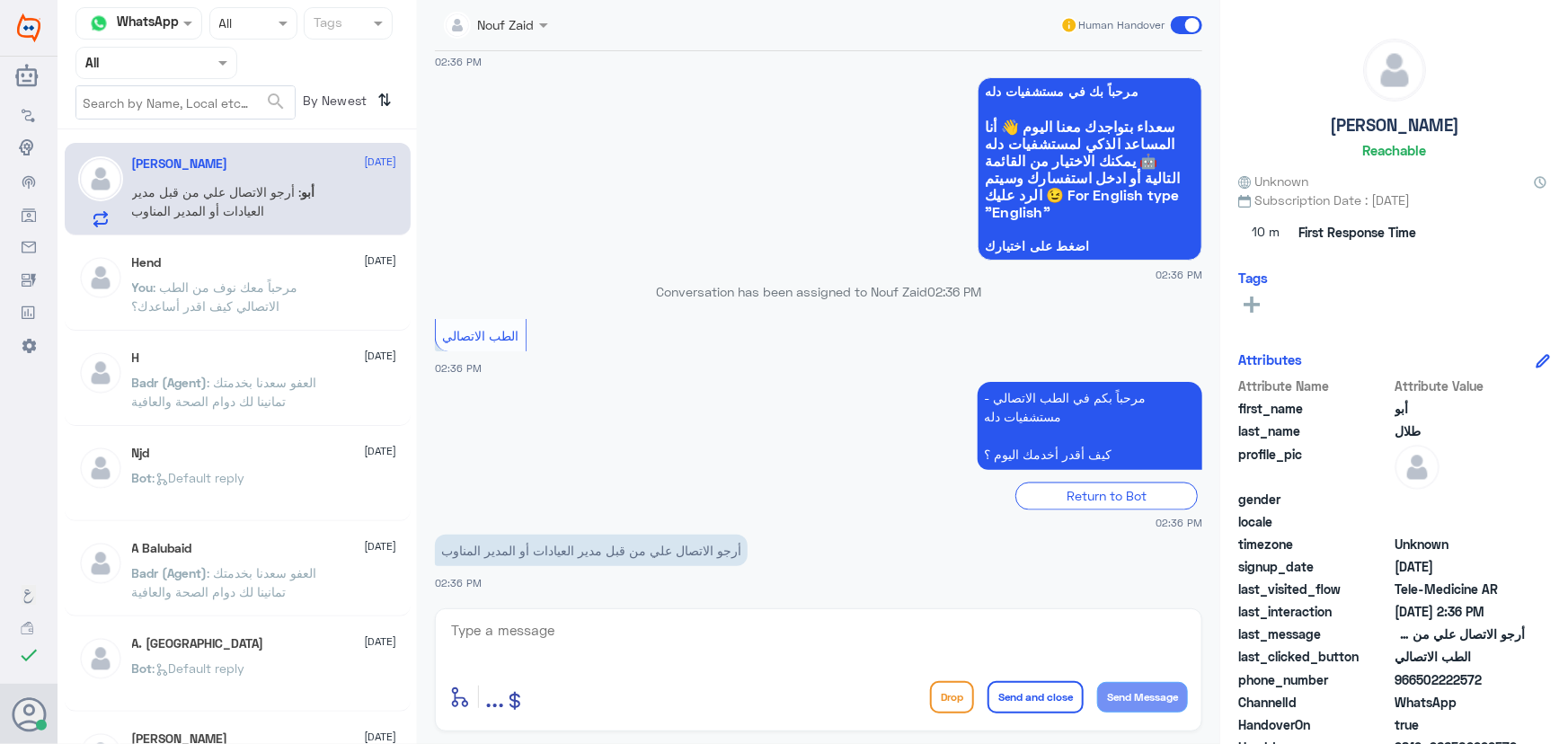
drag, startPoint x: 1416, startPoint y: 685, endPoint x: 1520, endPoint y: 686, distance: 104.0
click at [1520, 686] on span "966502222572" at bounding box center [1460, 680] width 130 height 19
copy span "502222572"
click at [834, 647] on textarea at bounding box center [818, 640] width 739 height 44
click at [454, 467] on app-msgs-text "مرحباً بكم في الطب الاتصالي - مستشفيات دله كيف أقدر أخدمك اليوم ؟" at bounding box center [818, 427] width 767 height 89
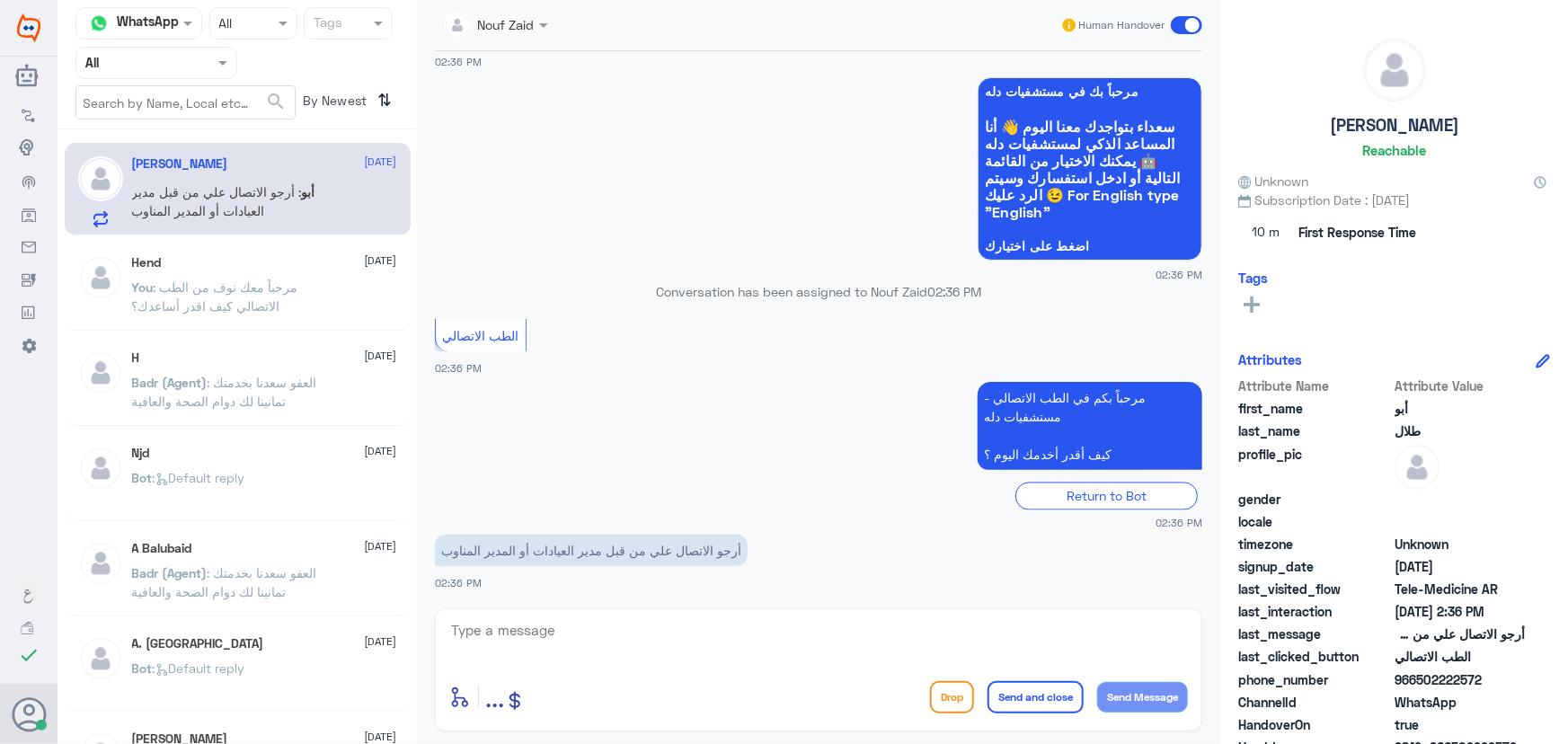
click at [527, 621] on textarea at bounding box center [818, 640] width 739 height 44
paste textarea "مرحباً معك نوف من الطب الاتصالي"
type textarea "مرحباً معك نوف من الطب الاتصالي"
click at [1144, 707] on button "Send Message" at bounding box center [1143, 698] width 90 height 30
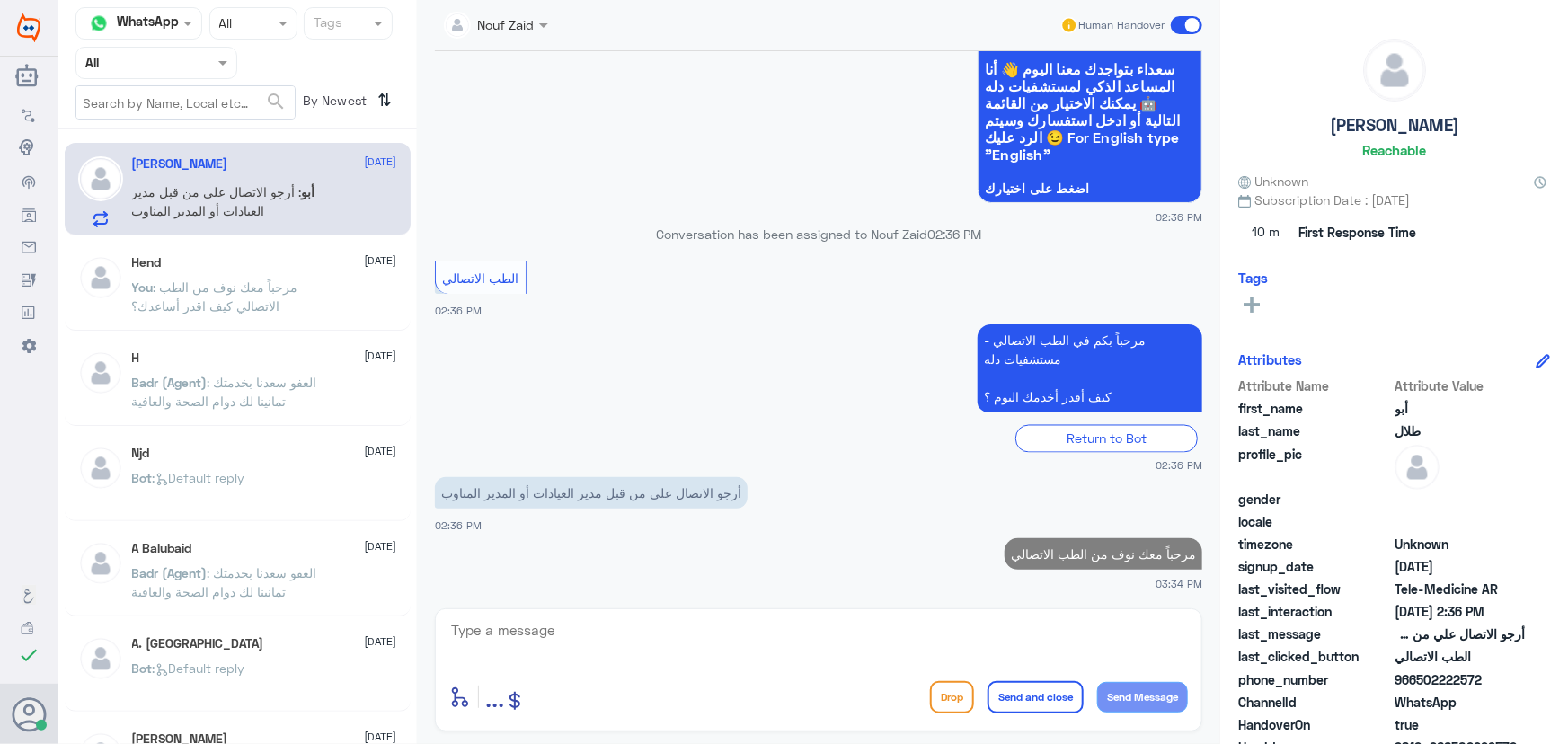
click at [1006, 638] on textarea at bounding box center [818, 640] width 739 height 44
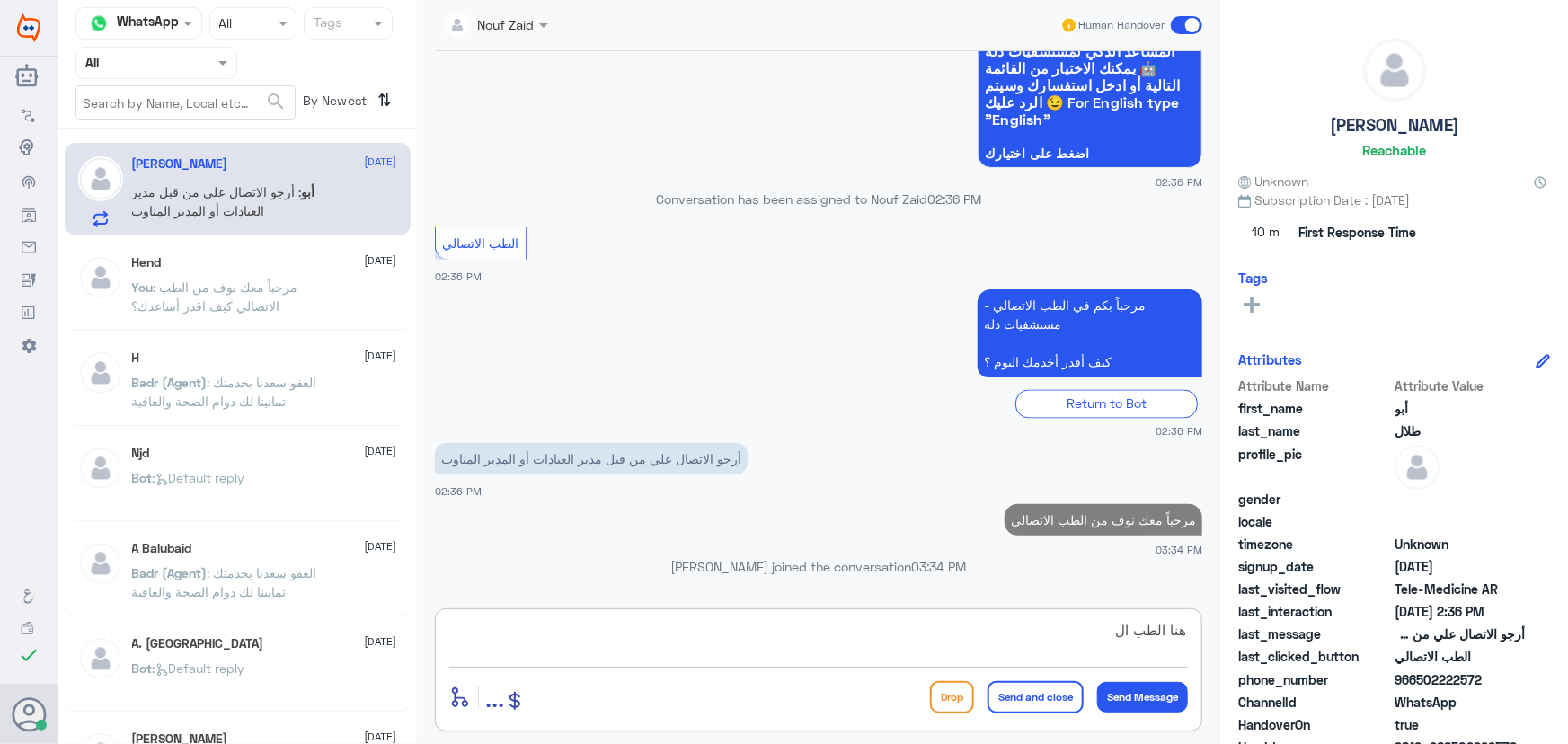
scroll to position [1445, 0]
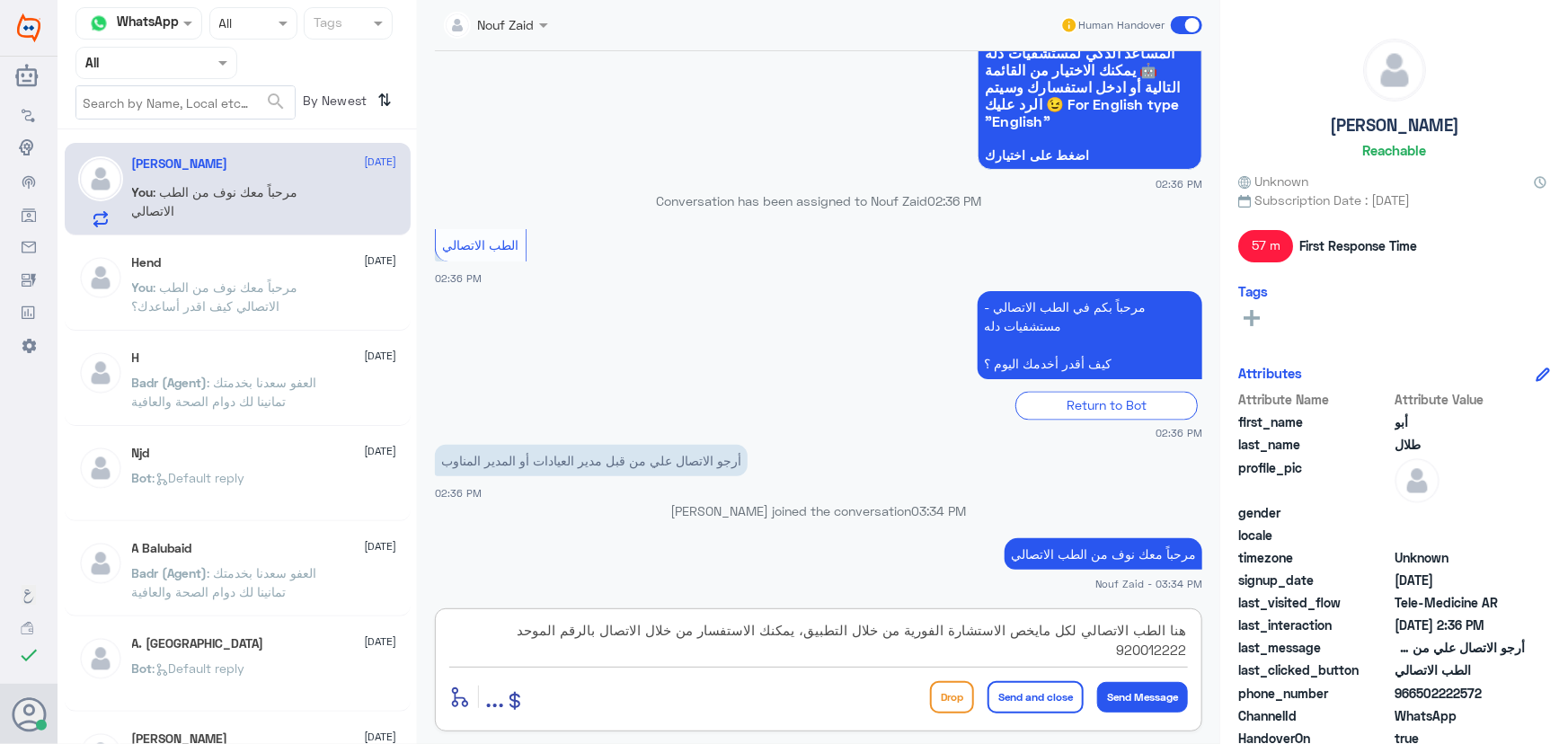
type textarea "هنا الطب الاتصالي لكل مايخص الاستشارة الفورية من خلال التطبيق، يمكنك الاستفسار …"
click at [1046, 692] on button "Send and close" at bounding box center [1035, 698] width 96 height 32
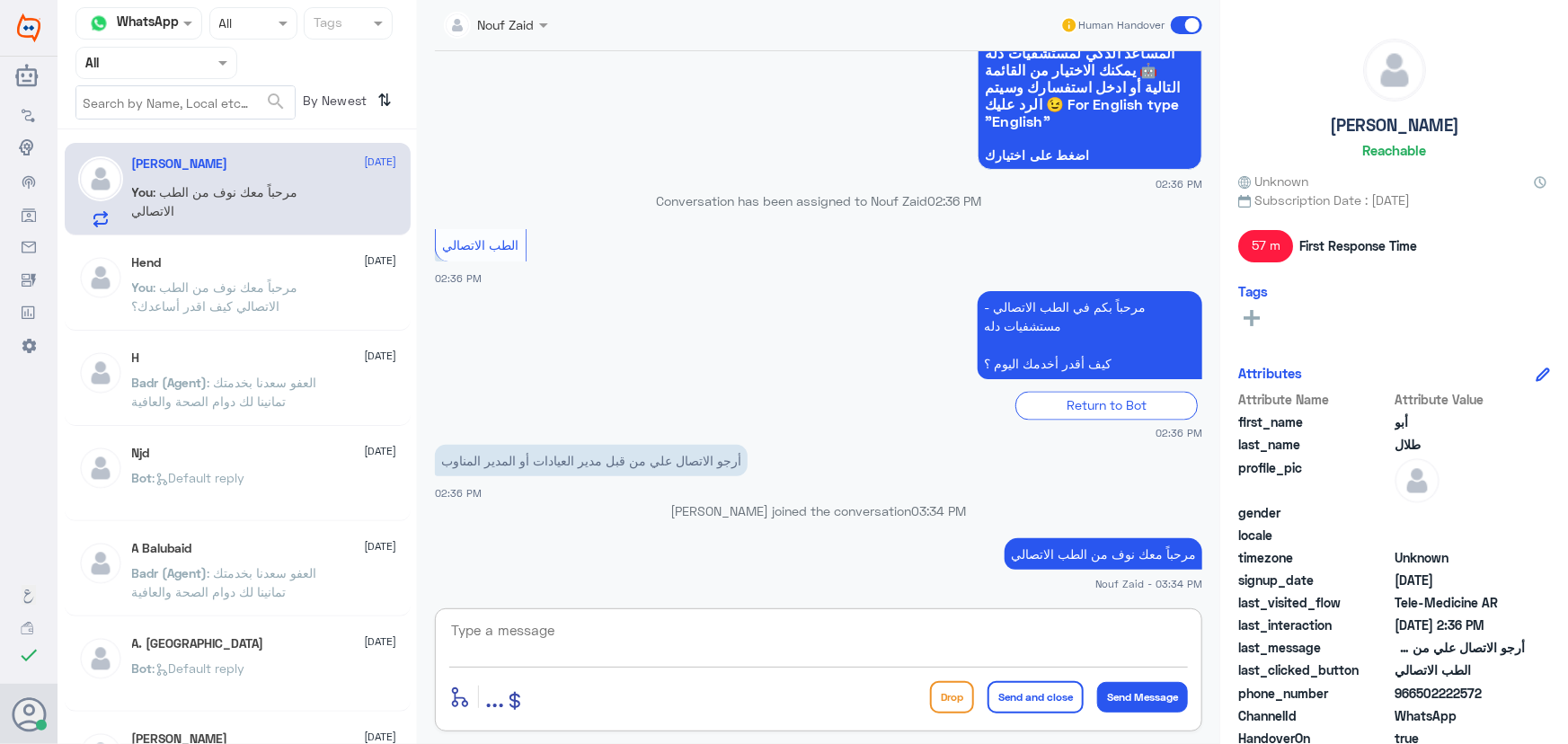
scroll to position [1559, 0]
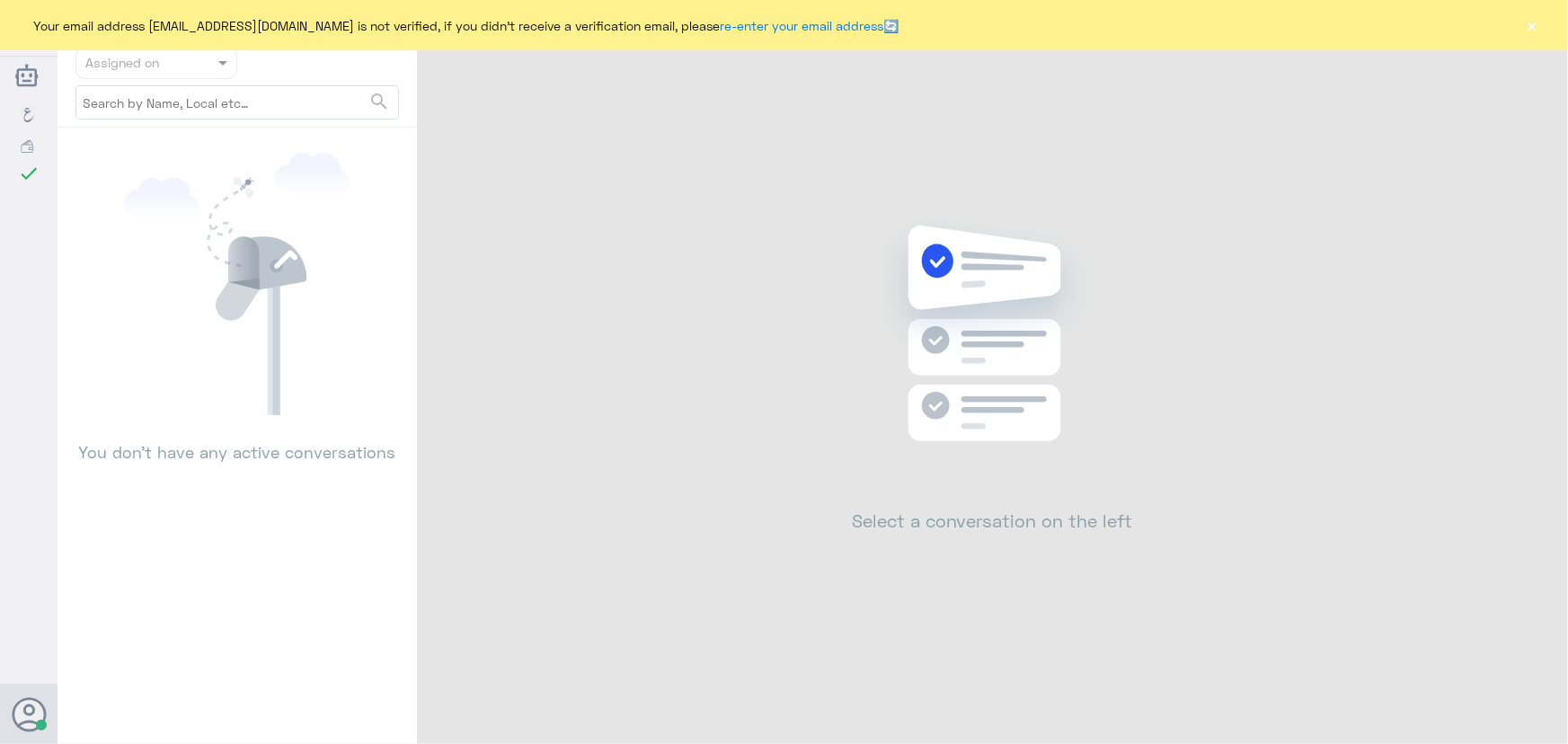
click at [1511, 30] on div "Your email address n_zaid@DallahHealth.com is not verified, if you didn't recei…" at bounding box center [784, 24] width 1568 height 50
drag, startPoint x: 1567, startPoint y: 37, endPoint x: 1549, endPoint y: 33, distance: 18.4
click at [1553, 33] on div "Your email address n_zaid@DallahHealth.com is not verified, if you didn't recei…" at bounding box center [784, 24] width 1568 height 50
click at [1549, 33] on div "Your email address n_zaid@DallahHealth.com is not verified, if you didn't recei…" at bounding box center [784, 24] width 1568 height 50
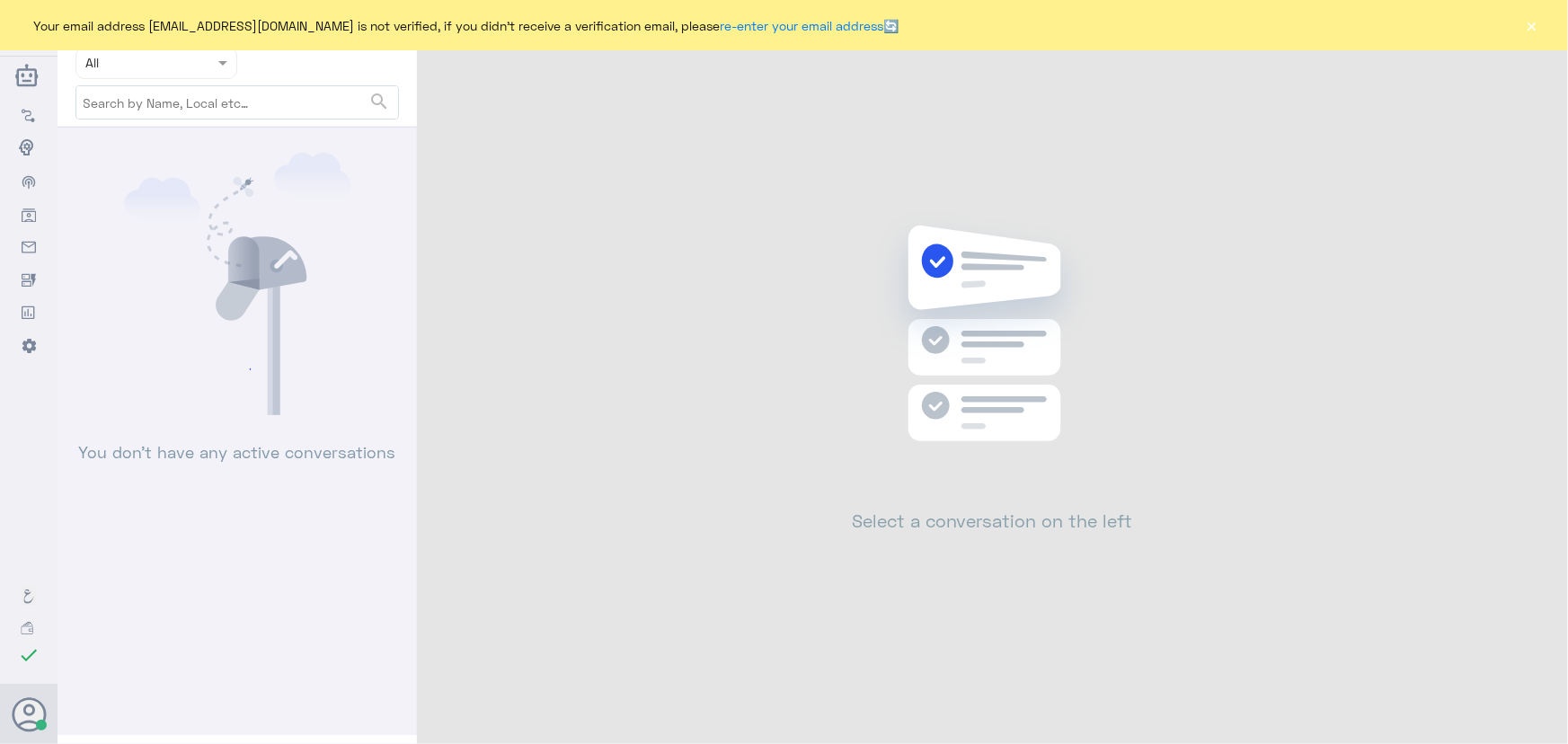
drag, startPoint x: 1531, startPoint y: 30, endPoint x: 1518, endPoint y: 30, distance: 13.0
click at [1529, 26] on button "×" at bounding box center [1531, 24] width 18 height 18
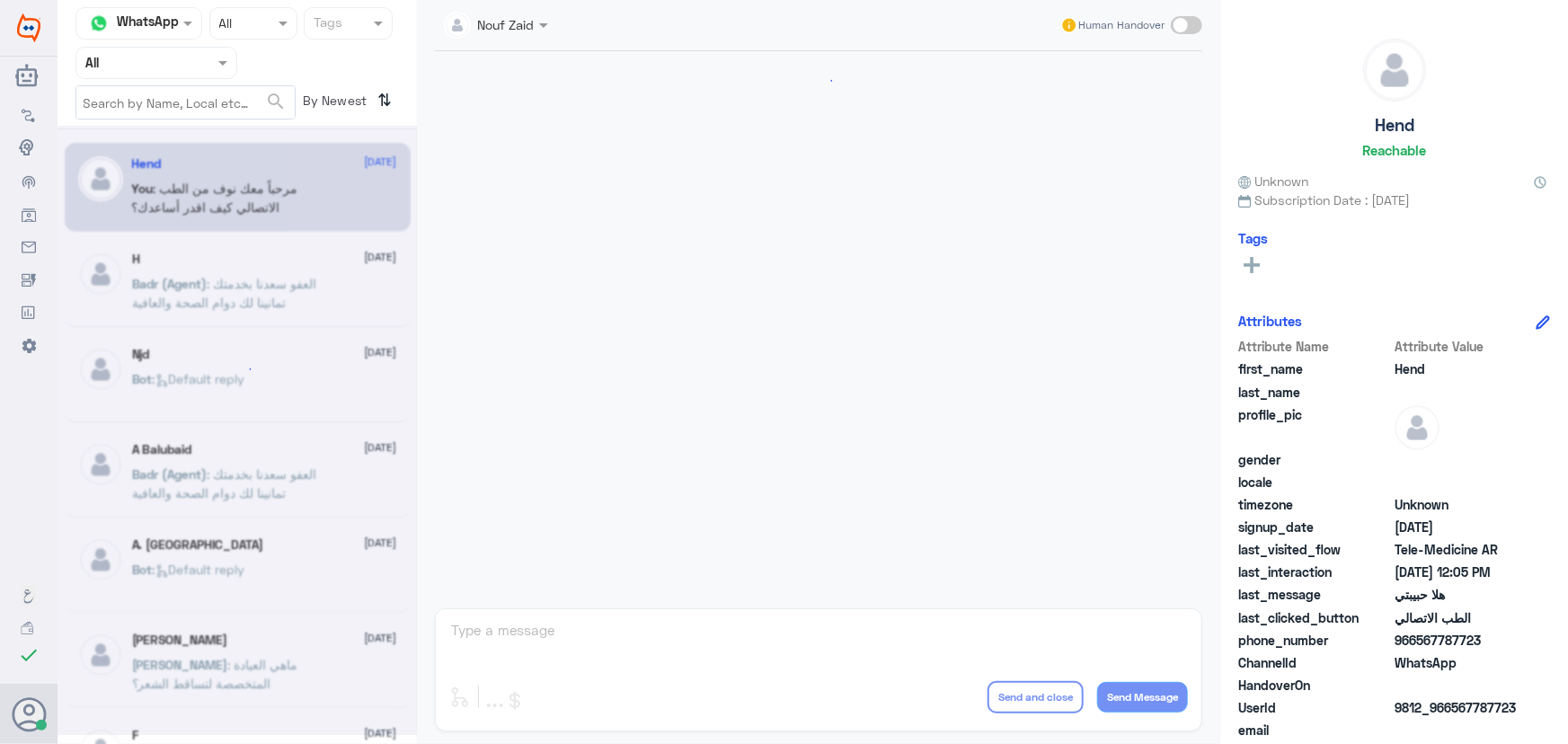
scroll to position [817, 0]
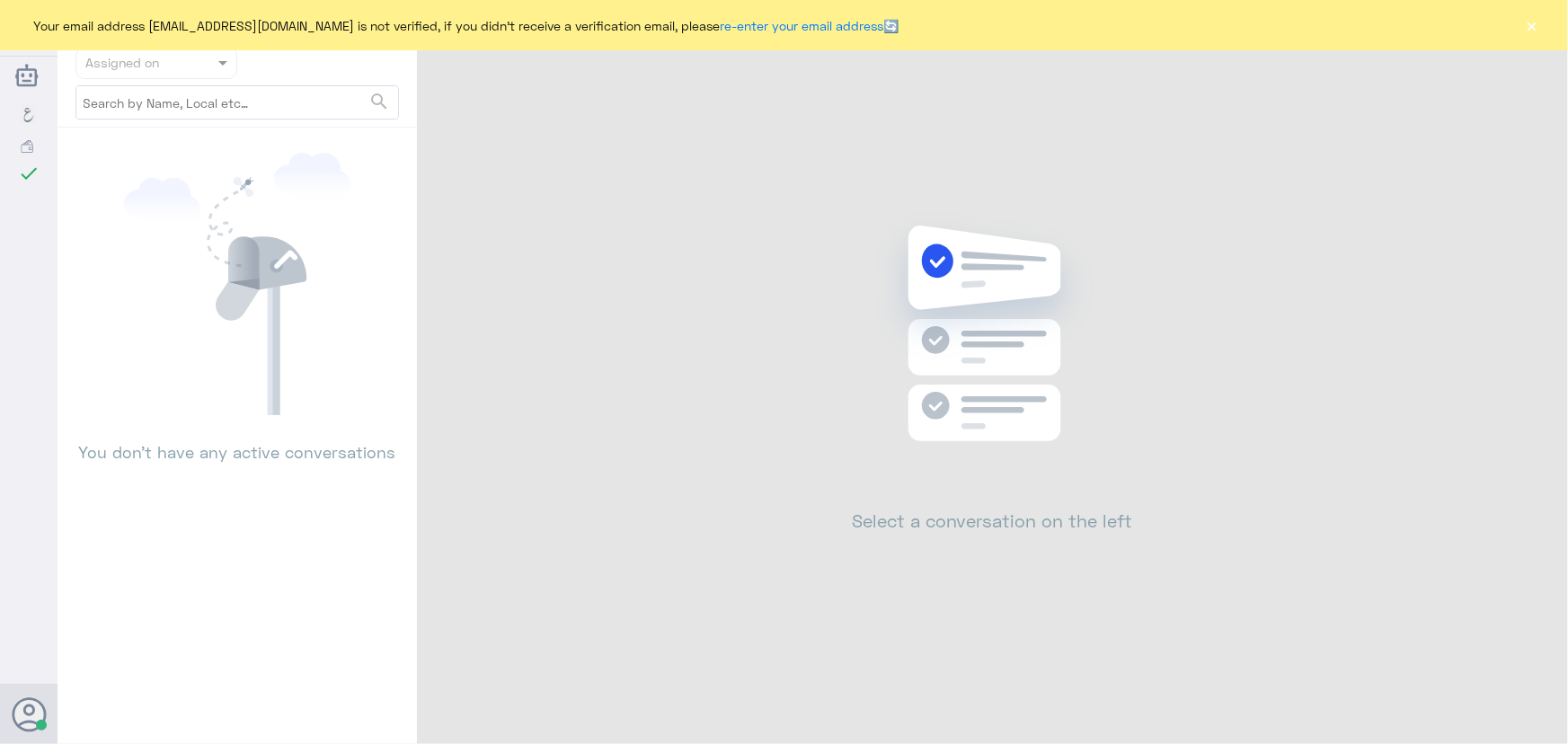
click at [1529, 27] on button "×" at bounding box center [1531, 24] width 18 height 18
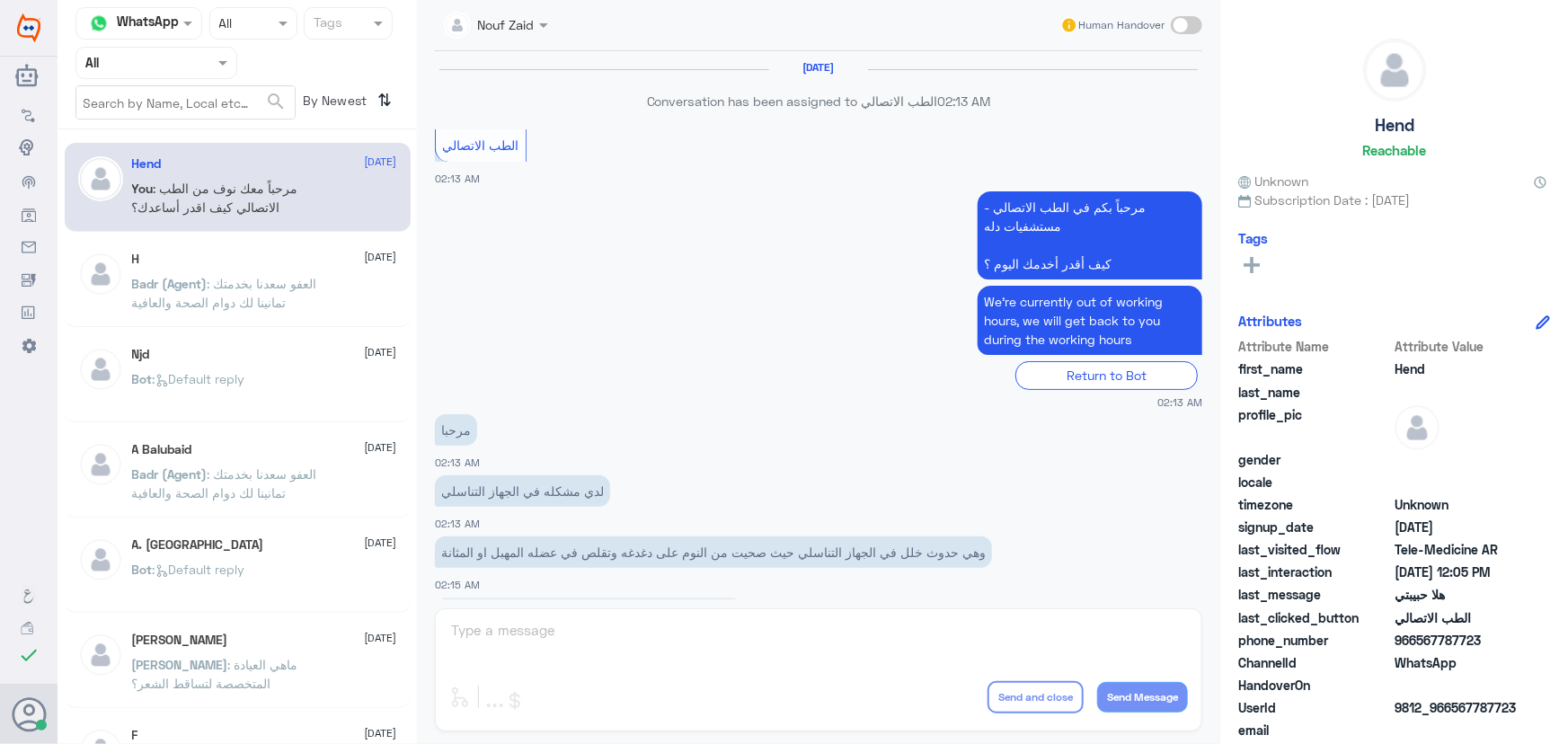
scroll to position [817, 0]
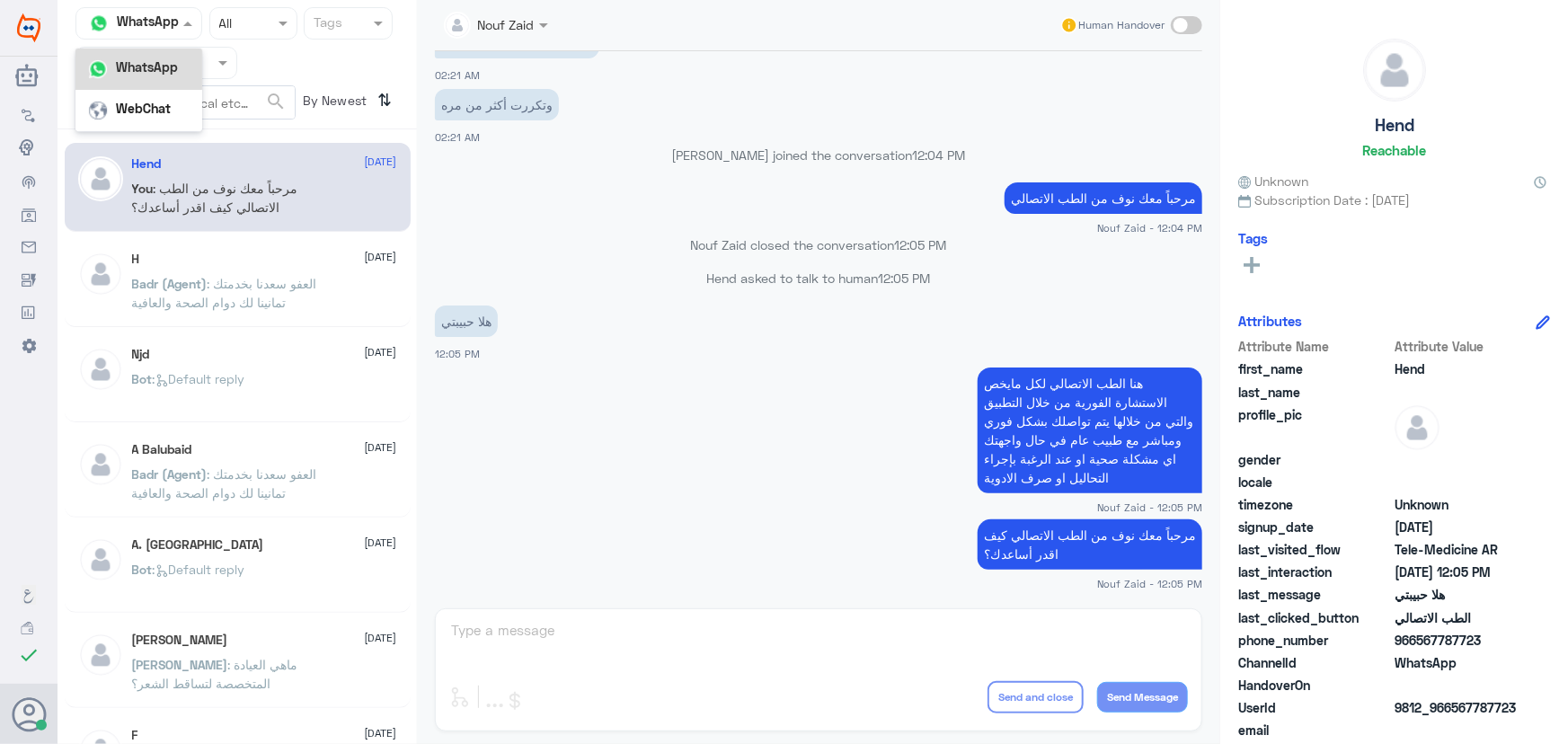
click at [151, 40] on nav "Channel WhatsApp WhatsApp WebChat Status × All Tags Agent Filter All search By …" at bounding box center [237, 69] width 360 height 122
click at [229, 62] on span at bounding box center [225, 62] width 23 height 19
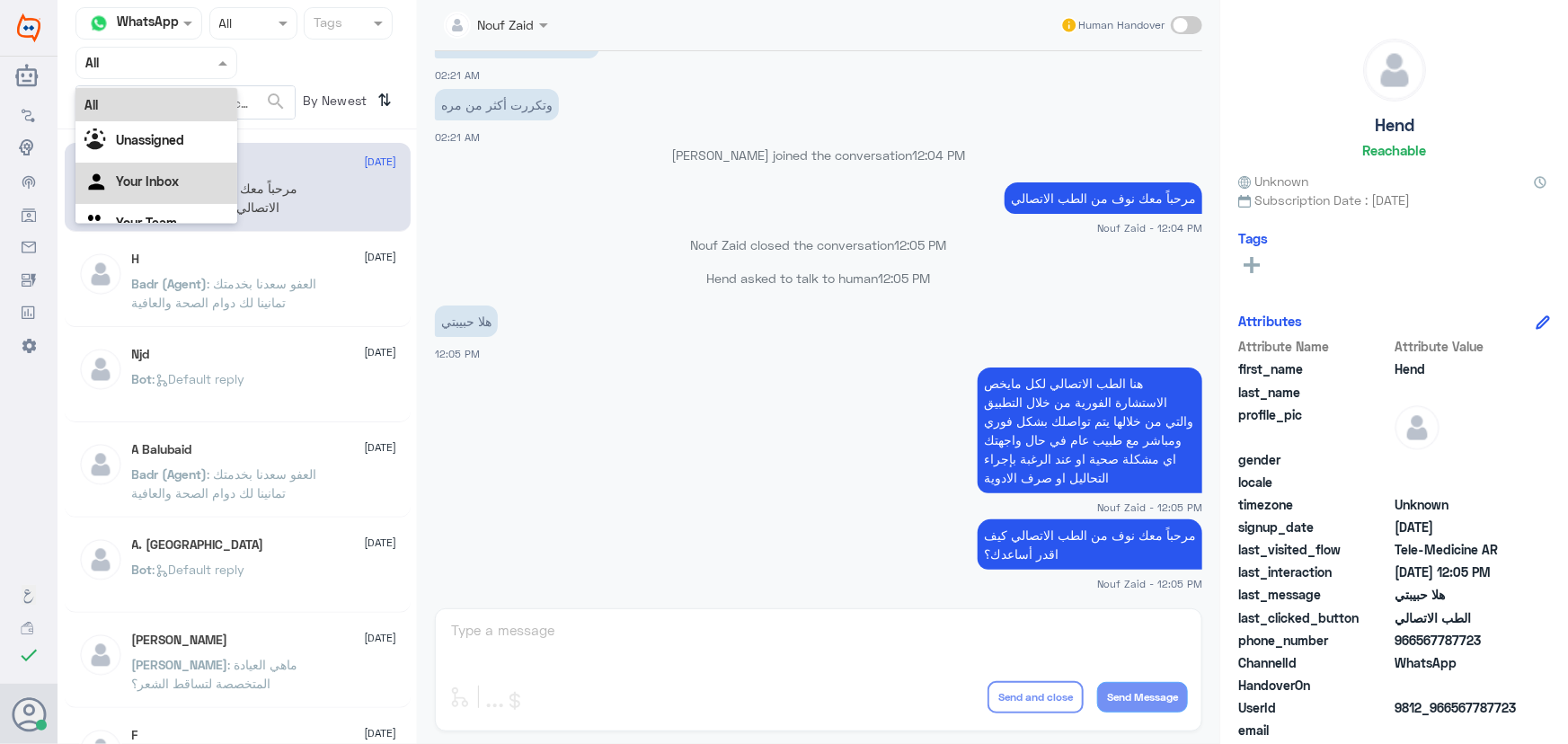
click at [164, 196] on div "Your Inbox" at bounding box center [156, 184] width 162 height 41
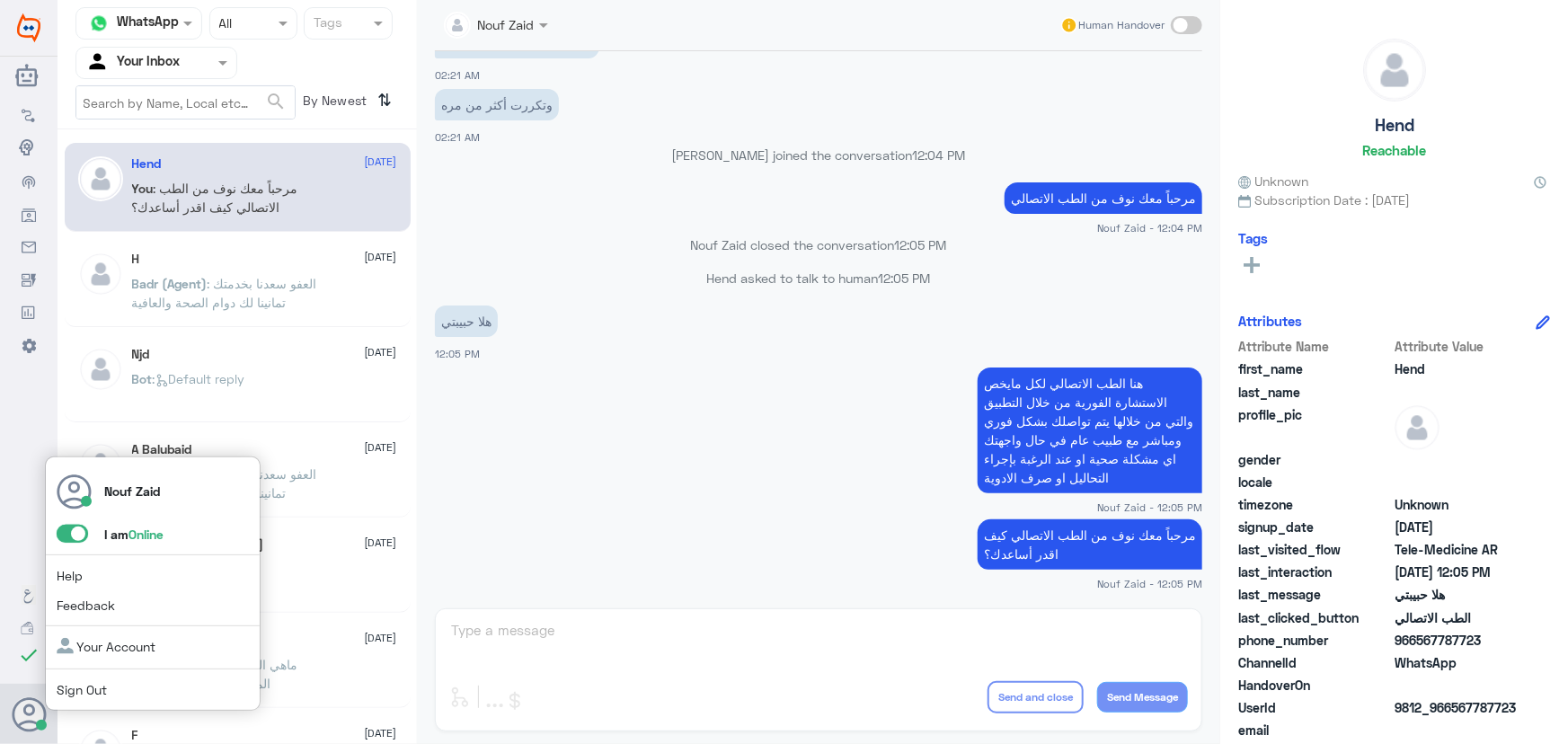
click at [81, 540] on span at bounding box center [72, 533] width 31 height 18
click at [0, 0] on input "checkbox" at bounding box center [0, 0] width 0 height 0
click at [69, 526] on span at bounding box center [72, 533] width 31 height 18
click at [0, 0] on input "checkbox" at bounding box center [0, 0] width 0 height 0
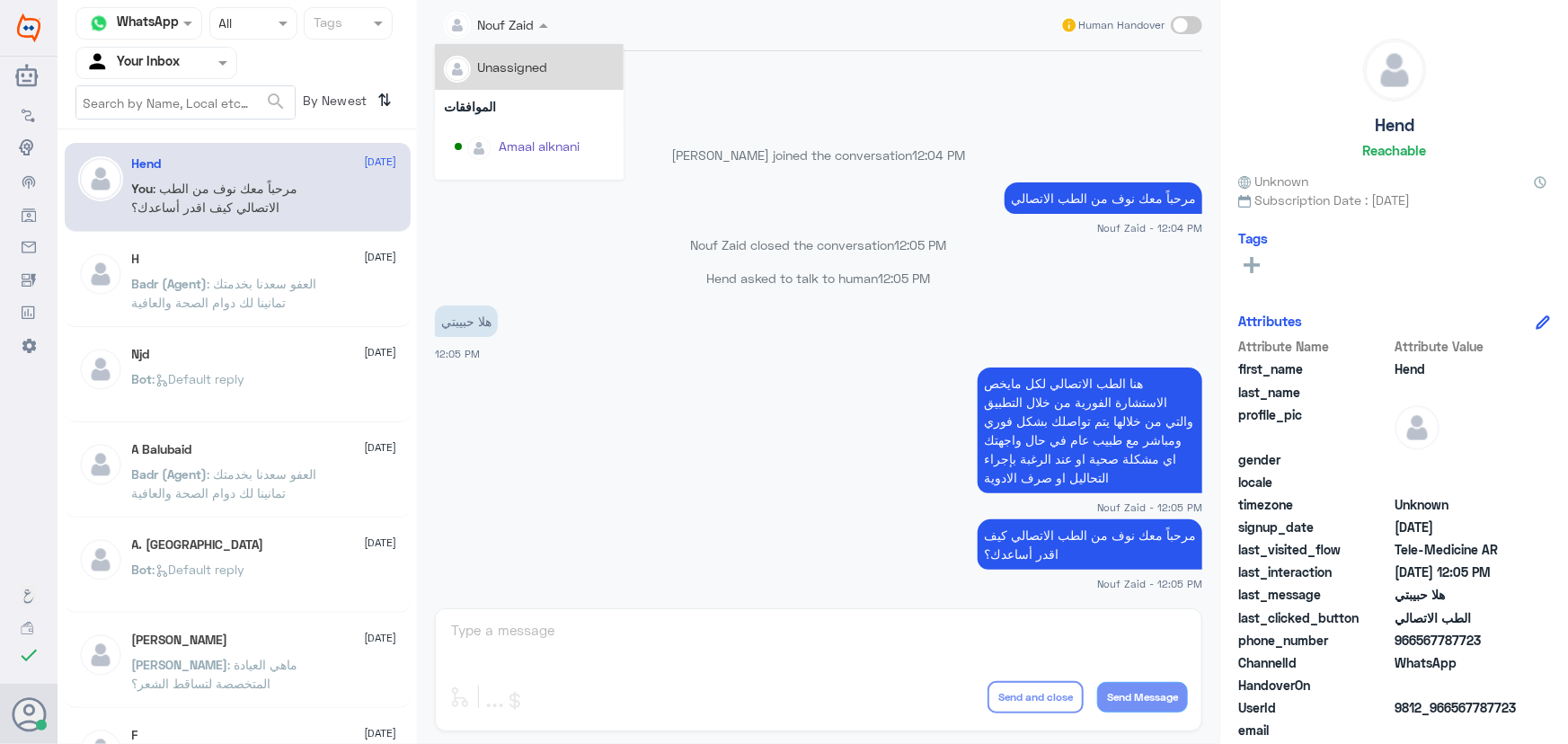
drag, startPoint x: 519, startPoint y: 28, endPoint x: 527, endPoint y: 38, distance: 12.8
click at [520, 28] on div at bounding box center [496, 24] width 122 height 21
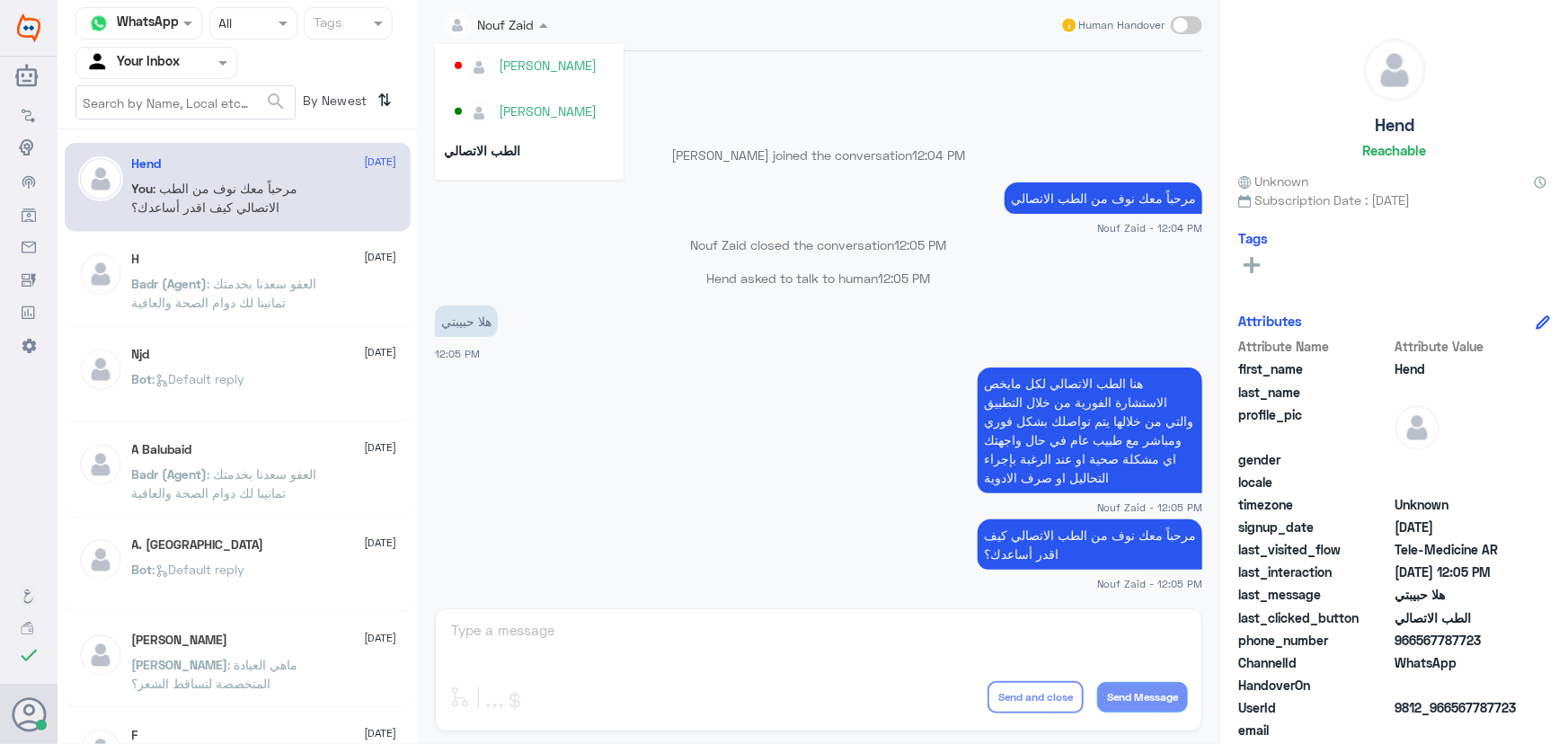
scroll to position [927, 0]
click at [658, 252] on p "Nouf Zaid closed the conversation 12:05 PM" at bounding box center [818, 245] width 767 height 19
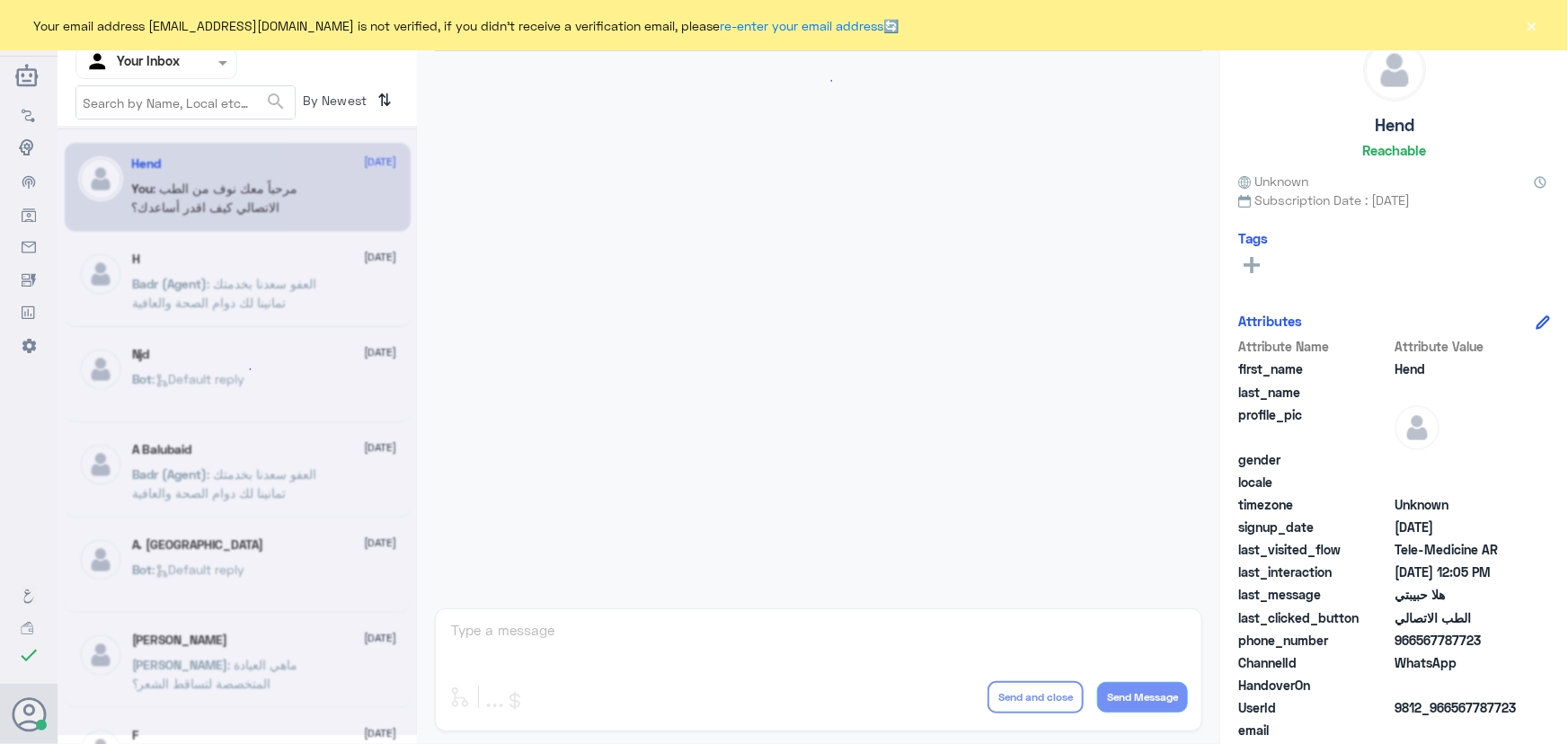
click at [1543, 21] on div "Your email address [EMAIL_ADDRESS][DOMAIN_NAME] is not verified, if you didn't …" at bounding box center [784, 24] width 1568 height 50
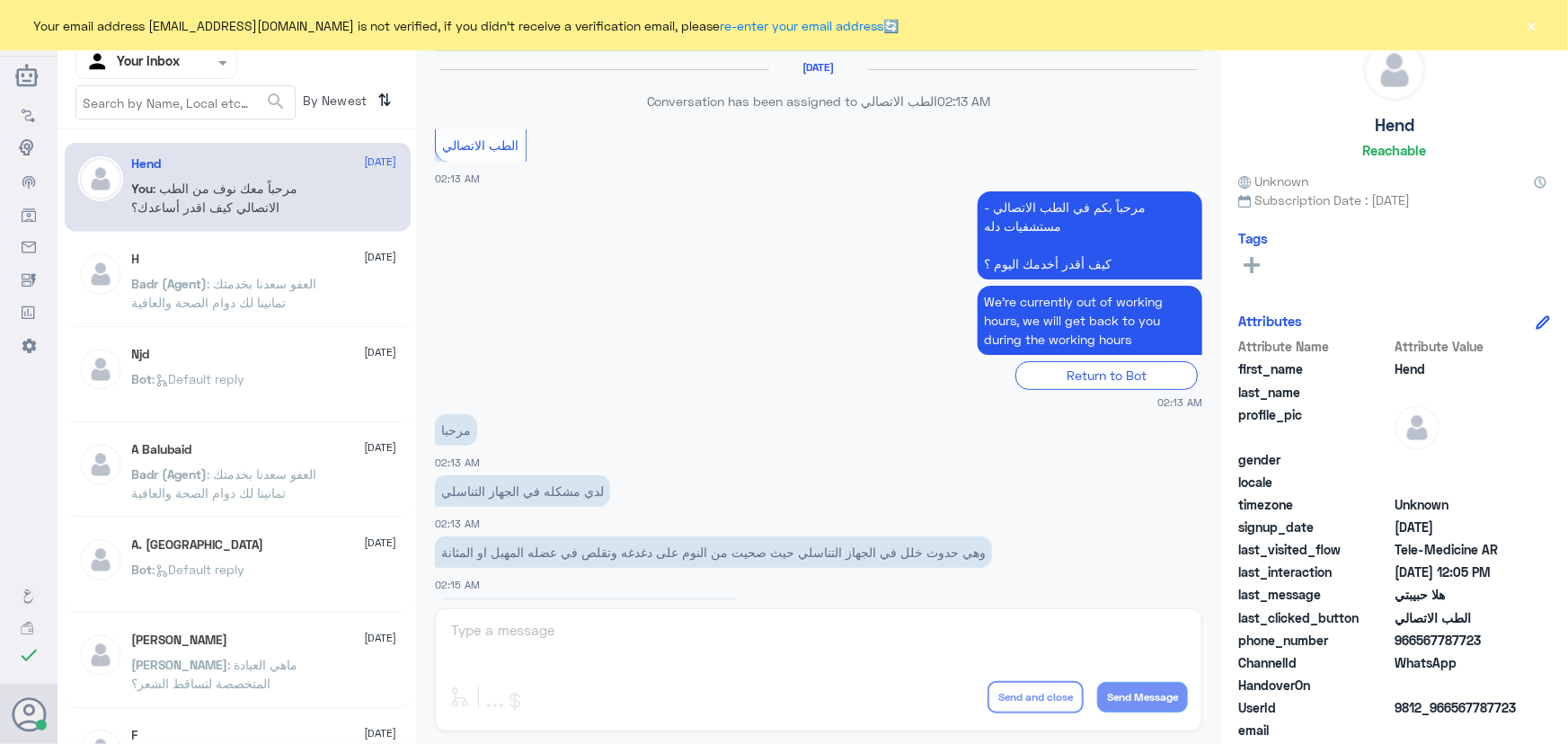
scroll to position [817, 0]
